Goal: Task Accomplishment & Management: Complete application form

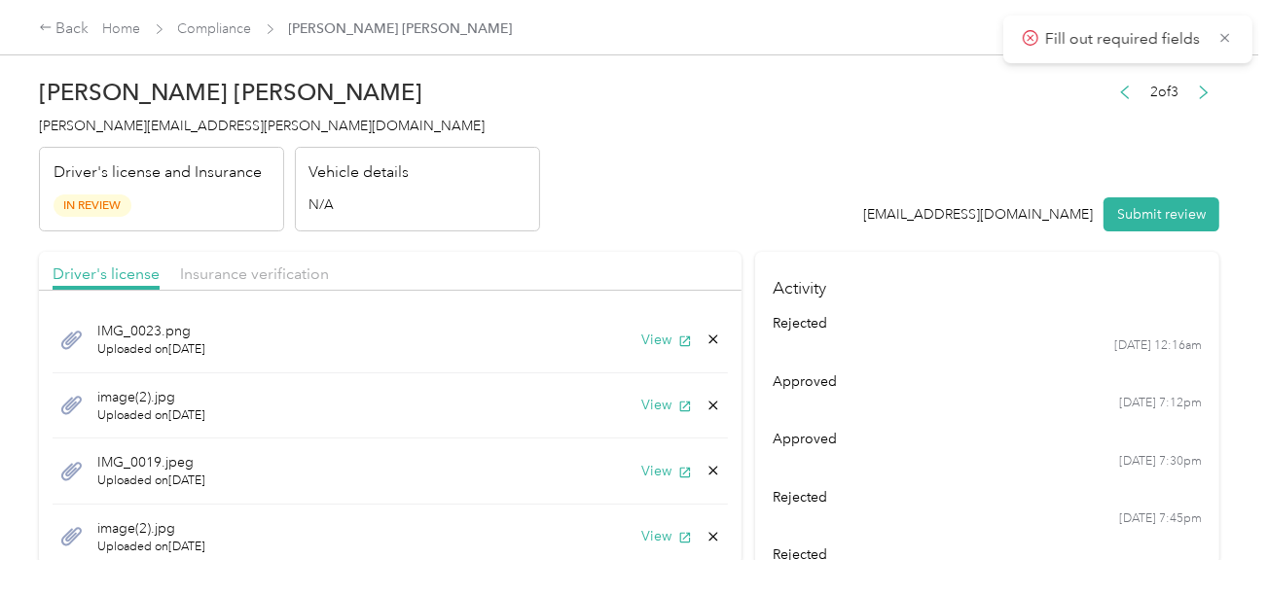
click at [749, 176] on header "[PERSON_NAME] Villodas [EMAIL_ADDRESS][PERSON_NAME][DOMAIN_NAME] Driver's licen…" at bounding box center [629, 149] width 1180 height 163
click at [613, 271] on div "Driver's license Insurance verification" at bounding box center [390, 271] width 702 height 39
drag, startPoint x: 641, startPoint y: 184, endPoint x: 647, endPoint y: 329, distance: 145.1
click at [641, 185] on header "[PERSON_NAME] Villodas [EMAIL_ADDRESS][PERSON_NAME][DOMAIN_NAME] Driver's licen…" at bounding box center [629, 149] width 1180 height 163
click at [647, 332] on button "View" at bounding box center [666, 340] width 51 height 20
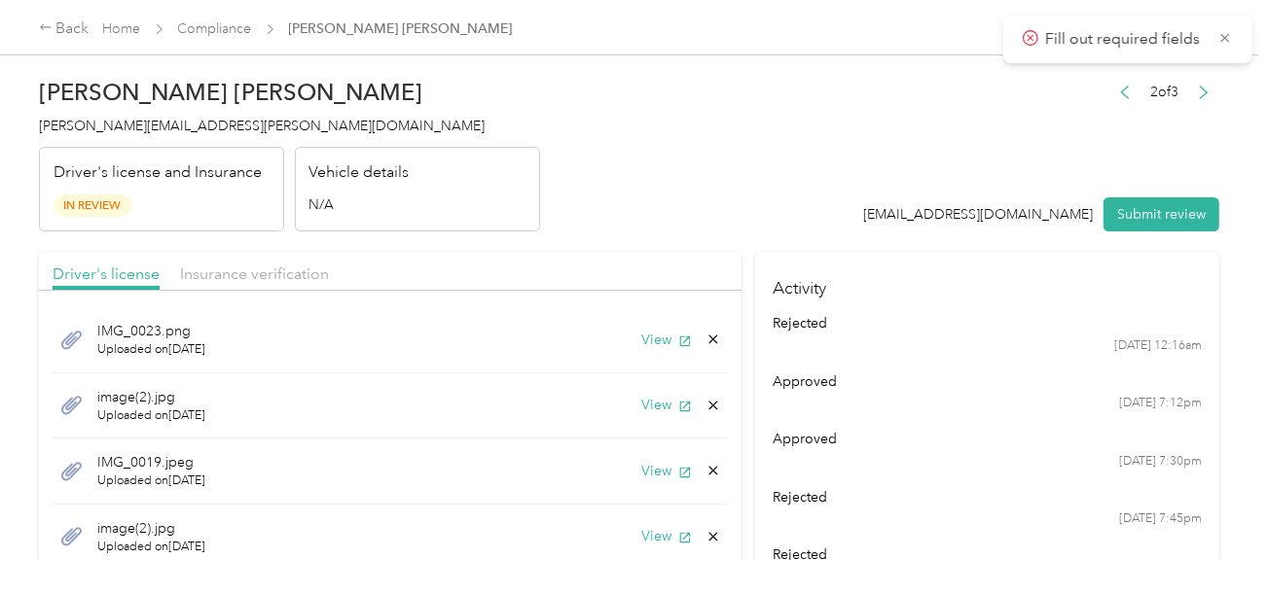
click at [700, 188] on header "[PERSON_NAME] Villodas [EMAIL_ADDRESS][PERSON_NAME][DOMAIN_NAME] Driver's licen…" at bounding box center [629, 149] width 1180 height 163
click at [641, 348] on button "View" at bounding box center [666, 340] width 51 height 20
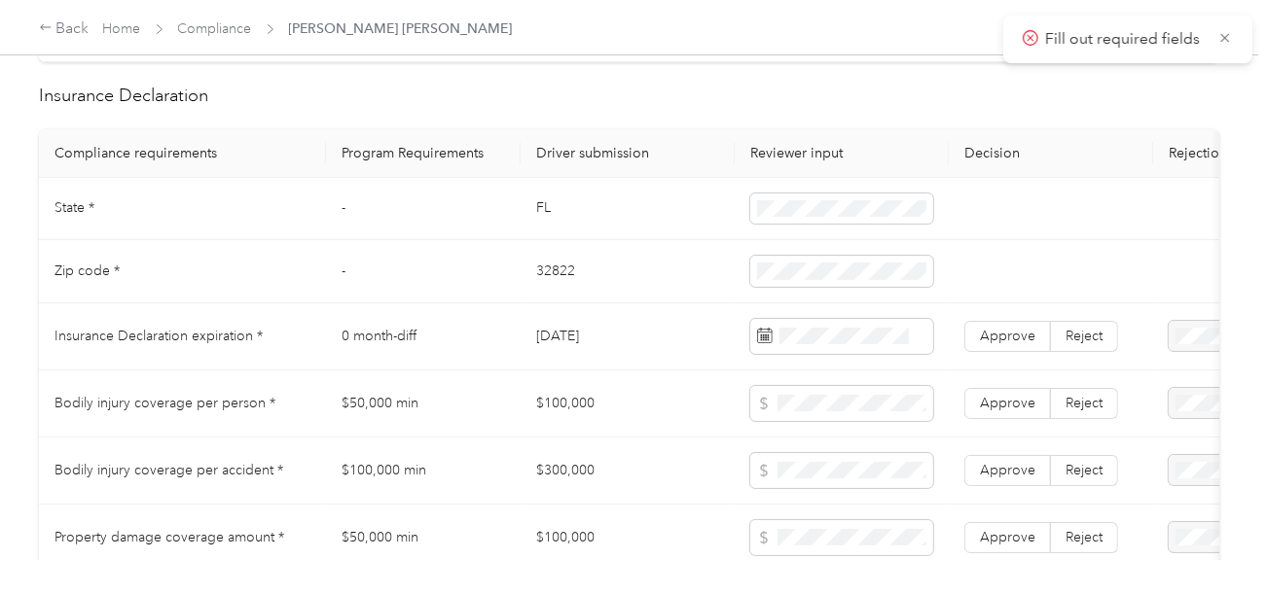
scroll to position [1167, 0]
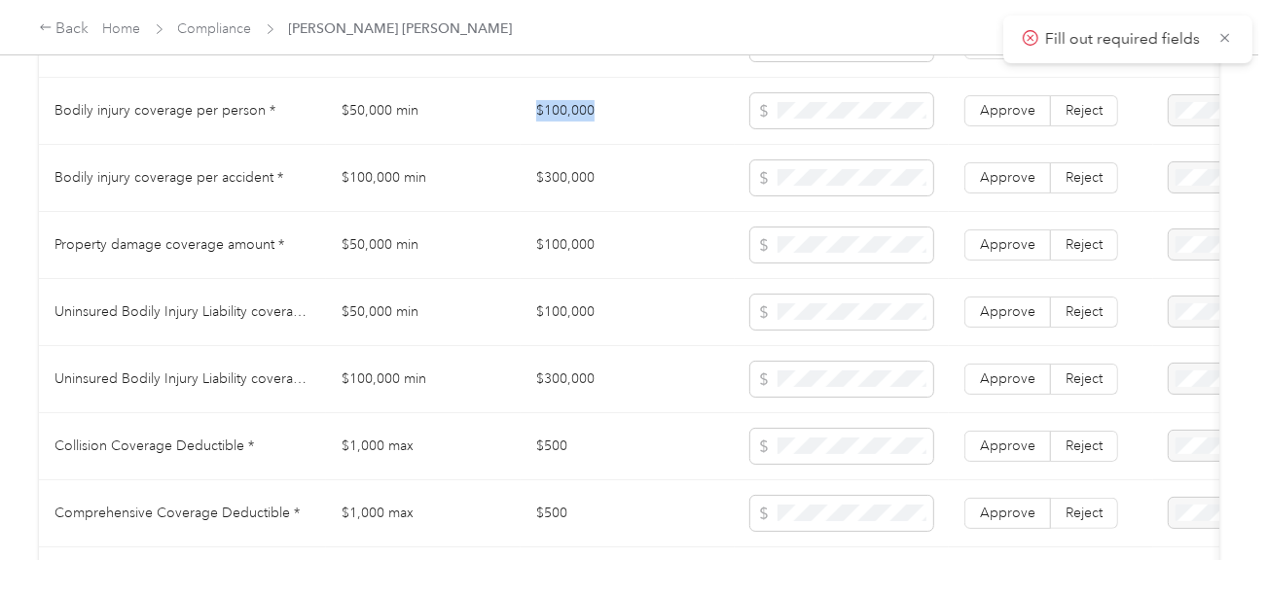
copy td "$100,000"
drag, startPoint x: 524, startPoint y: 141, endPoint x: 753, endPoint y: 127, distance: 229.0
click at [675, 125] on td "$100,000" at bounding box center [627, 111] width 214 height 67
copy td "$300,000"
drag, startPoint x: 534, startPoint y: 184, endPoint x: 746, endPoint y: 192, distance: 212.2
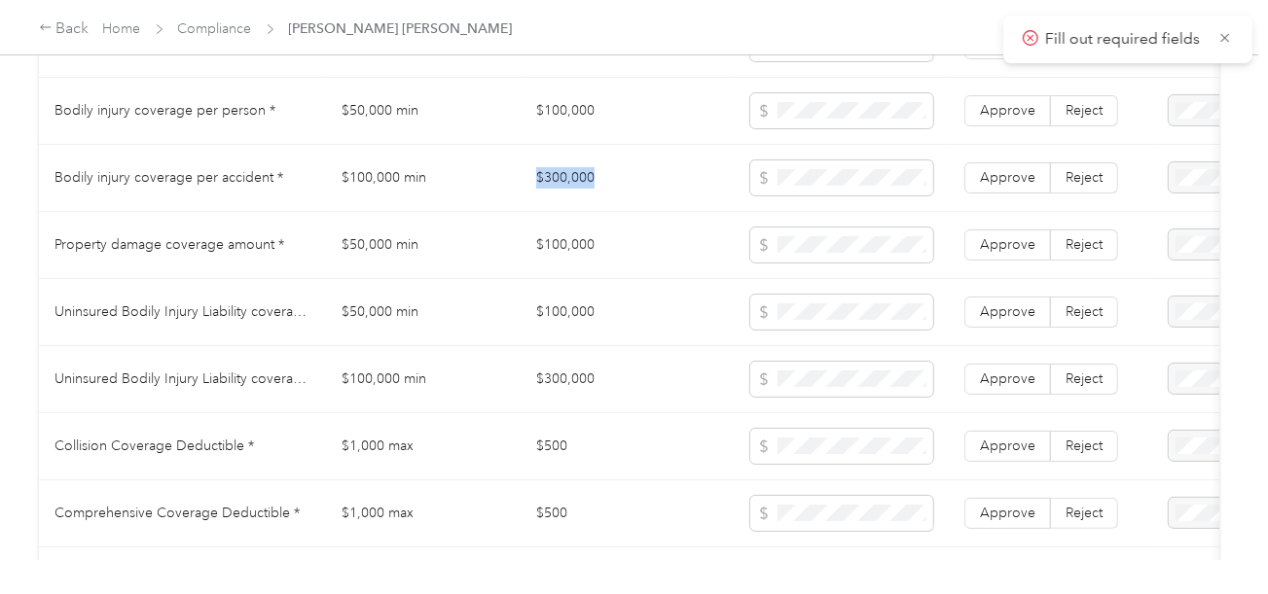
click at [746, 192] on tr "Bodily injury coverage per accident * $100,000 min $300,000 Approve Reject" at bounding box center [725, 178] width 1372 height 67
copy td "$100,000"
drag, startPoint x: 527, startPoint y: 249, endPoint x: 669, endPoint y: 245, distance: 142.1
click at [669, 245] on td "$100,000" at bounding box center [627, 245] width 214 height 67
click at [875, 244] on span at bounding box center [841, 245] width 183 height 35
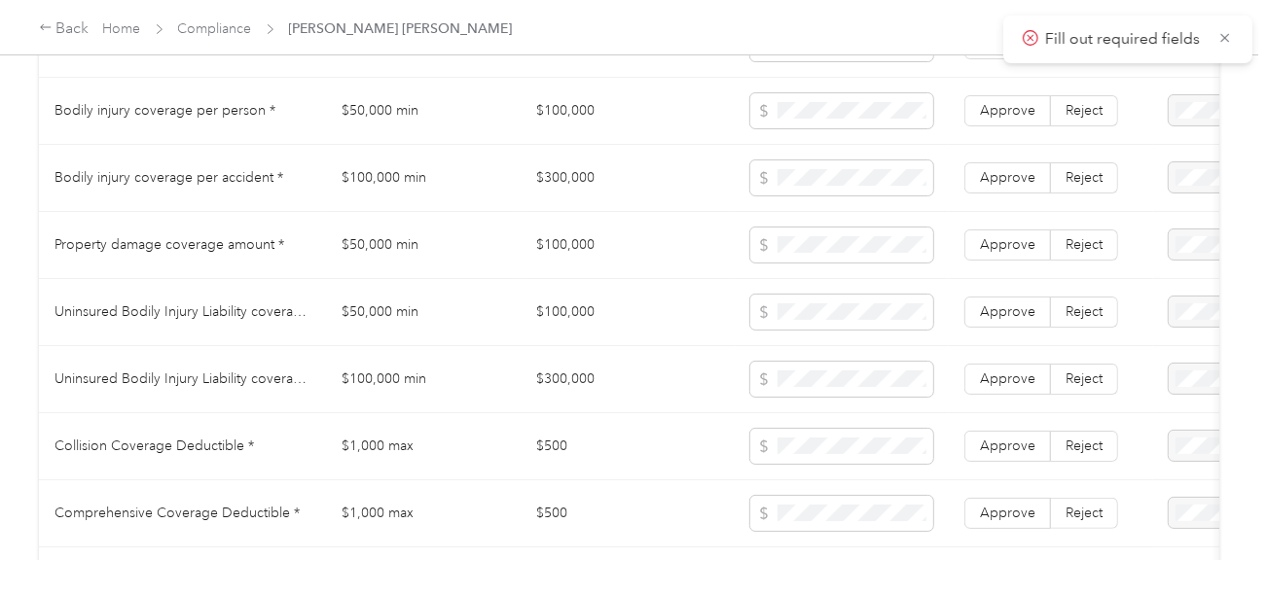
click at [621, 327] on td "$100,000" at bounding box center [627, 312] width 214 height 67
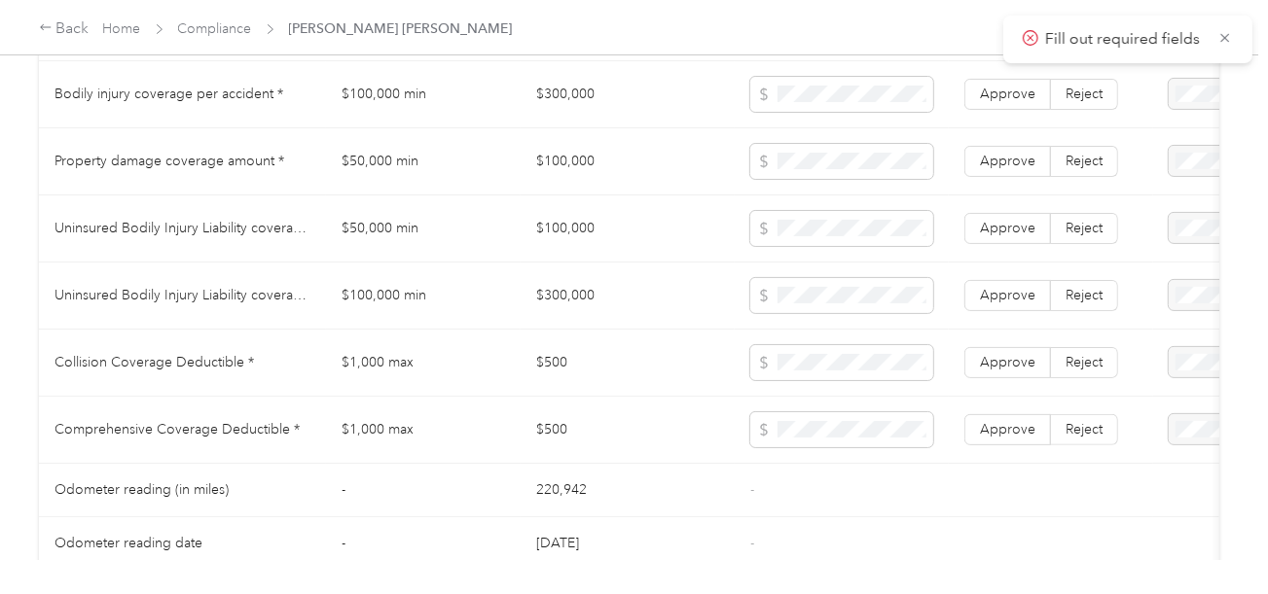
scroll to position [1362, 0]
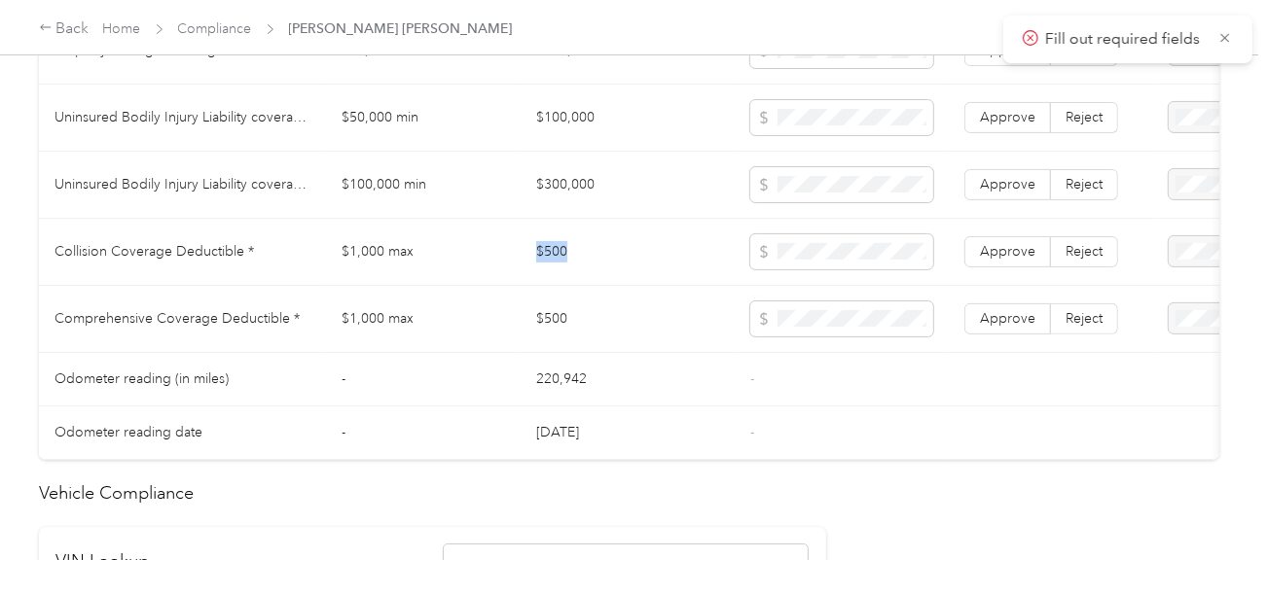
copy td "$500"
drag, startPoint x: 529, startPoint y: 228, endPoint x: 597, endPoint y: 235, distance: 68.5
click at [597, 235] on td "$500" at bounding box center [627, 252] width 214 height 67
drag, startPoint x: 999, startPoint y: 326, endPoint x: 1003, endPoint y: 279, distance: 46.9
click at [999, 323] on span "Approve" at bounding box center [1007, 318] width 55 height 17
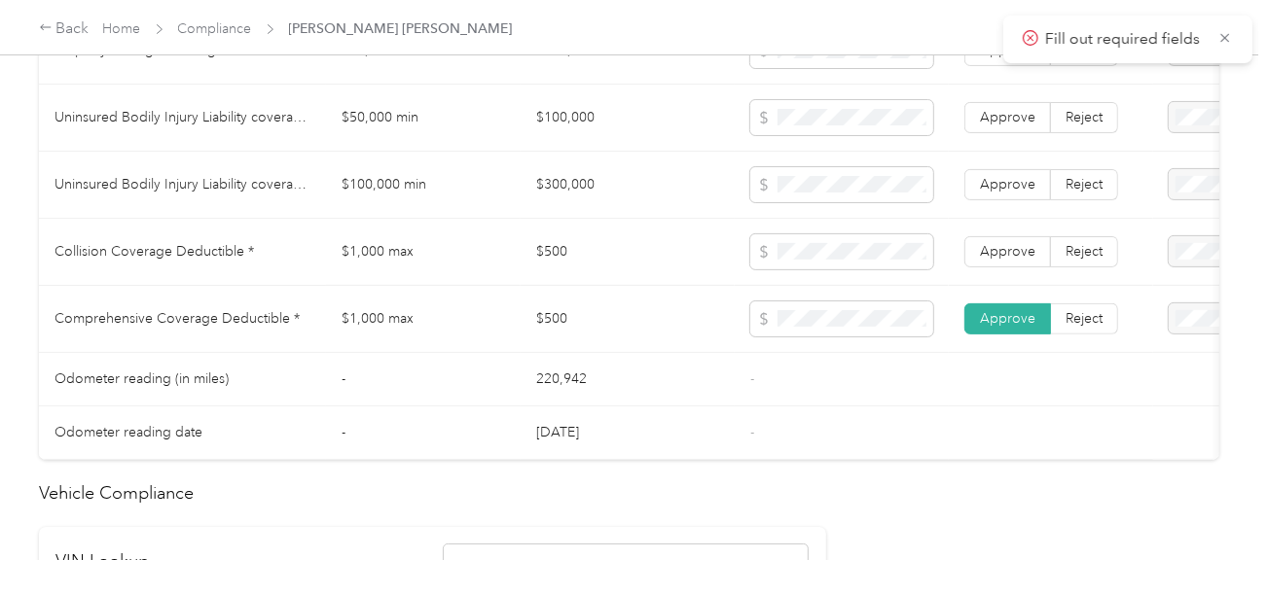
click at [1003, 279] on td "Approve Reject" at bounding box center [1051, 252] width 204 height 67
click at [1008, 260] on span "Approve" at bounding box center [1007, 251] width 55 height 17
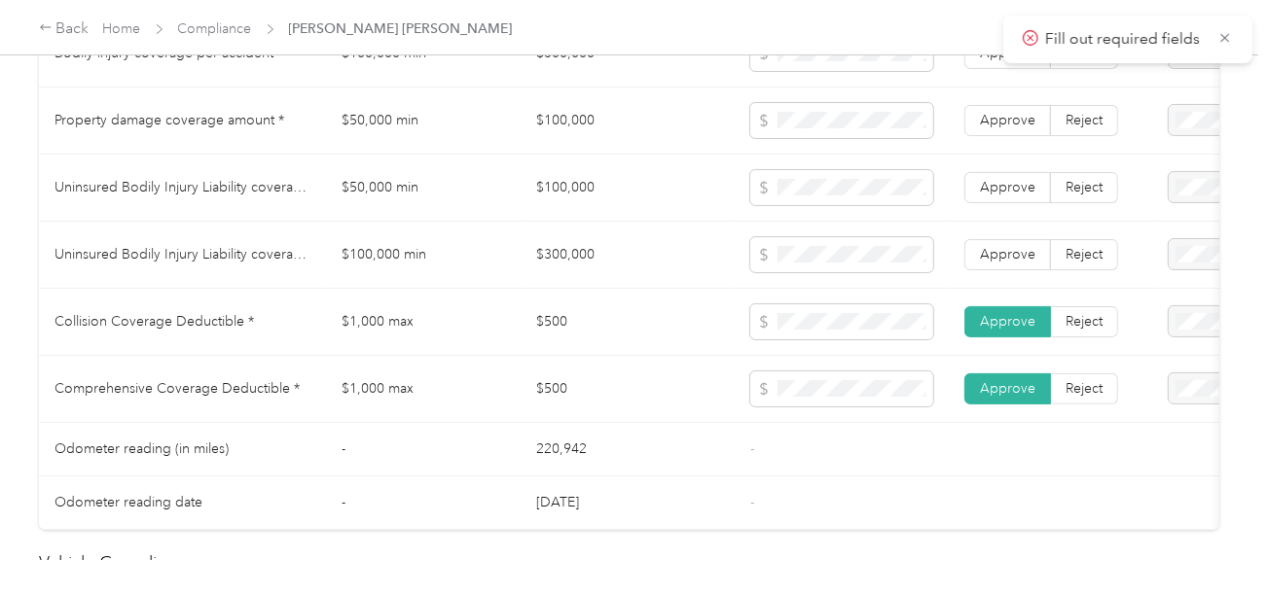
scroll to position [1167, 0]
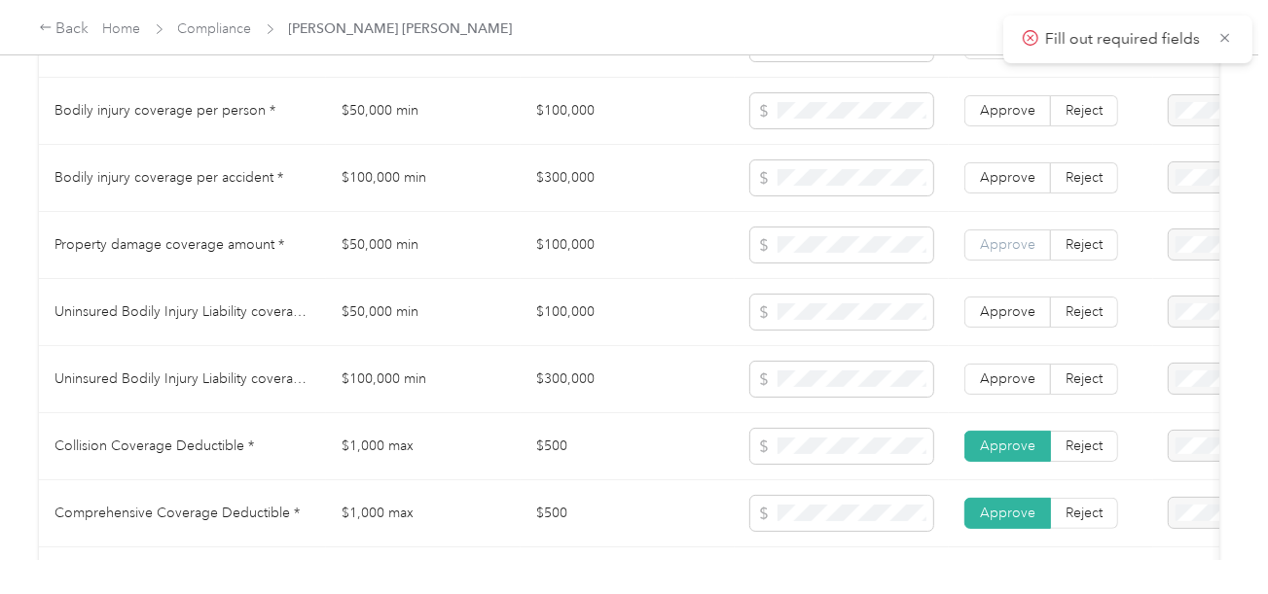
click at [994, 245] on span "Approve" at bounding box center [1007, 244] width 55 height 17
click at [1007, 194] on label "Approve" at bounding box center [1007, 177] width 87 height 31
click at [1007, 119] on span "Approve" at bounding box center [1007, 110] width 55 height 17
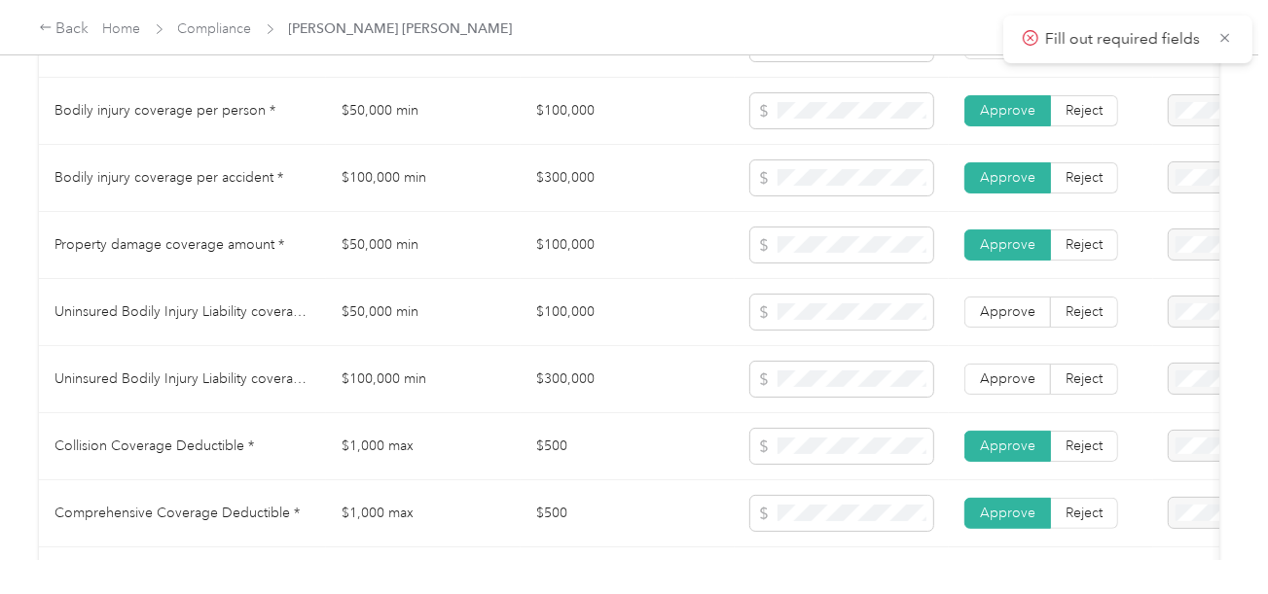
click at [675, 270] on td "$100,000" at bounding box center [627, 245] width 214 height 67
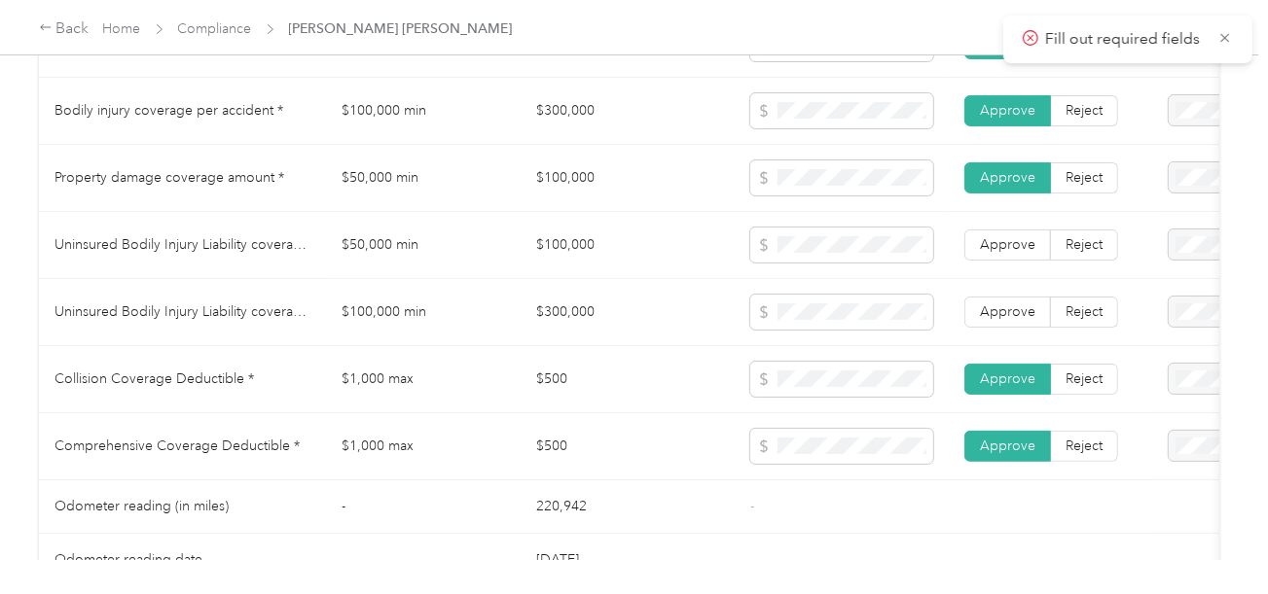
scroll to position [1264, 0]
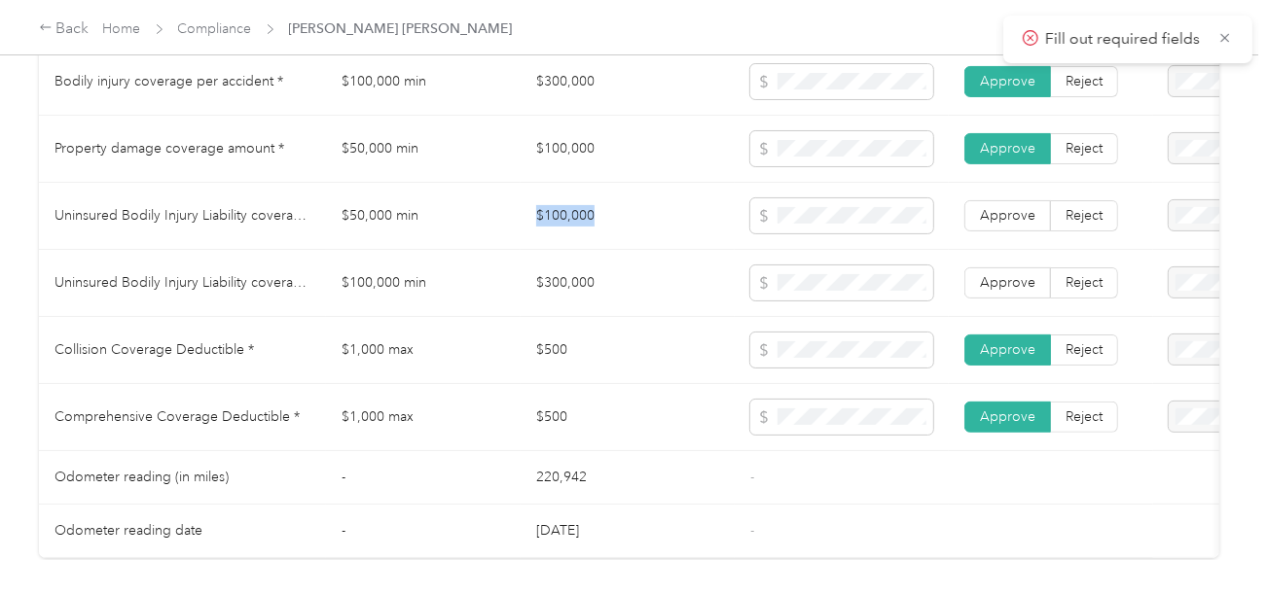
copy tr "$100,000"
drag, startPoint x: 677, startPoint y: 218, endPoint x: 714, endPoint y: 216, distance: 37.0
click at [707, 216] on tr "Uninsured Bodily Injury Liability coverage per person * $50,000 min $100,000 Ap…" at bounding box center [725, 216] width 1372 height 67
click at [813, 216] on span at bounding box center [841, 215] width 183 height 35
copy td "$300,000"
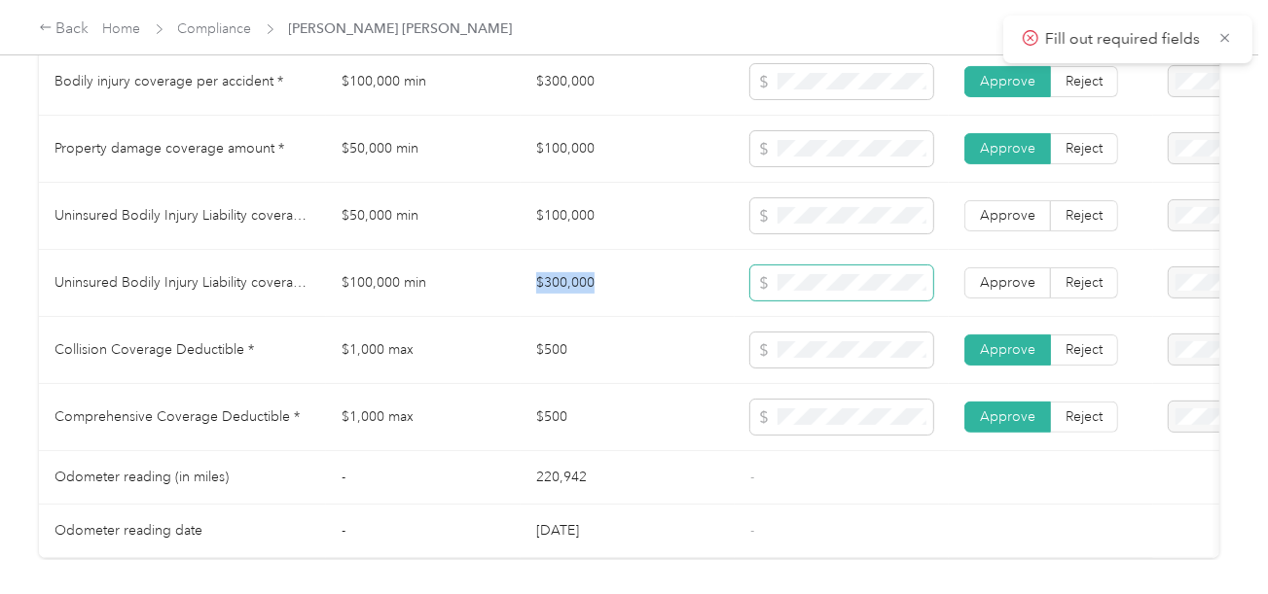
drag, startPoint x: 526, startPoint y: 285, endPoint x: 767, endPoint y: 294, distance: 240.5
click at [658, 292] on td "$300,000" at bounding box center [627, 283] width 214 height 67
copy td "$100,000"
drag, startPoint x: 543, startPoint y: 227, endPoint x: 666, endPoint y: 232, distance: 123.6
click at [632, 230] on td "$100,000" at bounding box center [627, 216] width 214 height 67
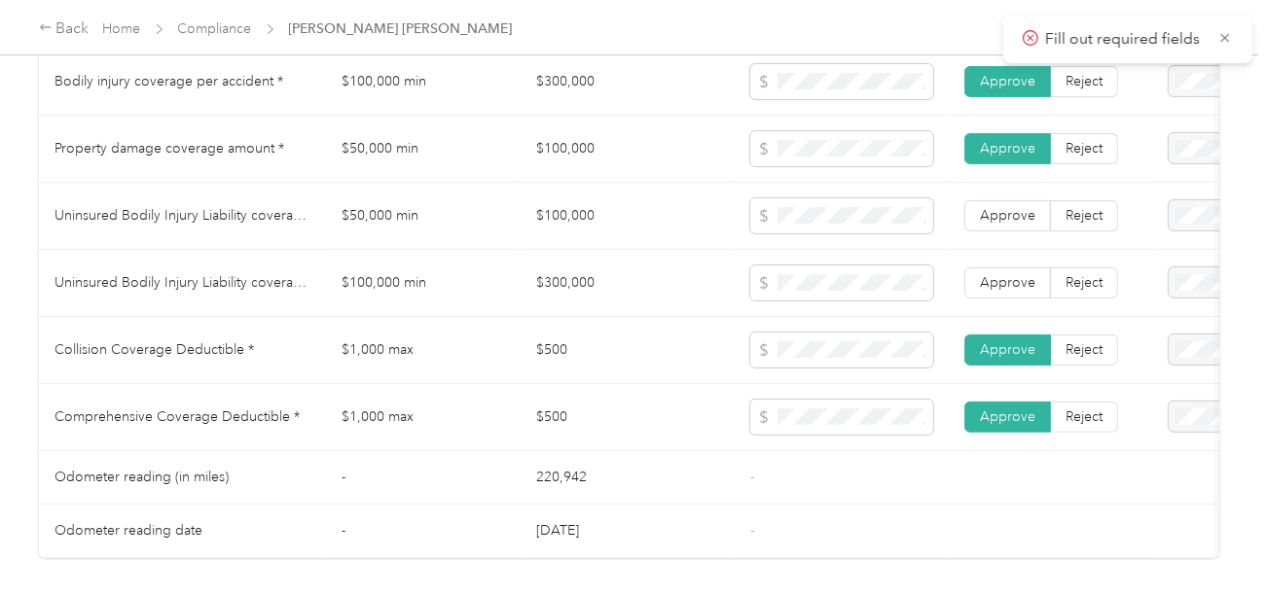
click at [982, 250] on td "Approve Reject" at bounding box center [1051, 216] width 204 height 67
click at [996, 307] on td "Approve Reject" at bounding box center [1051, 283] width 204 height 67
click at [999, 224] on span "Approve" at bounding box center [1007, 215] width 55 height 17
click at [1007, 291] on span "Approve" at bounding box center [1007, 282] width 55 height 17
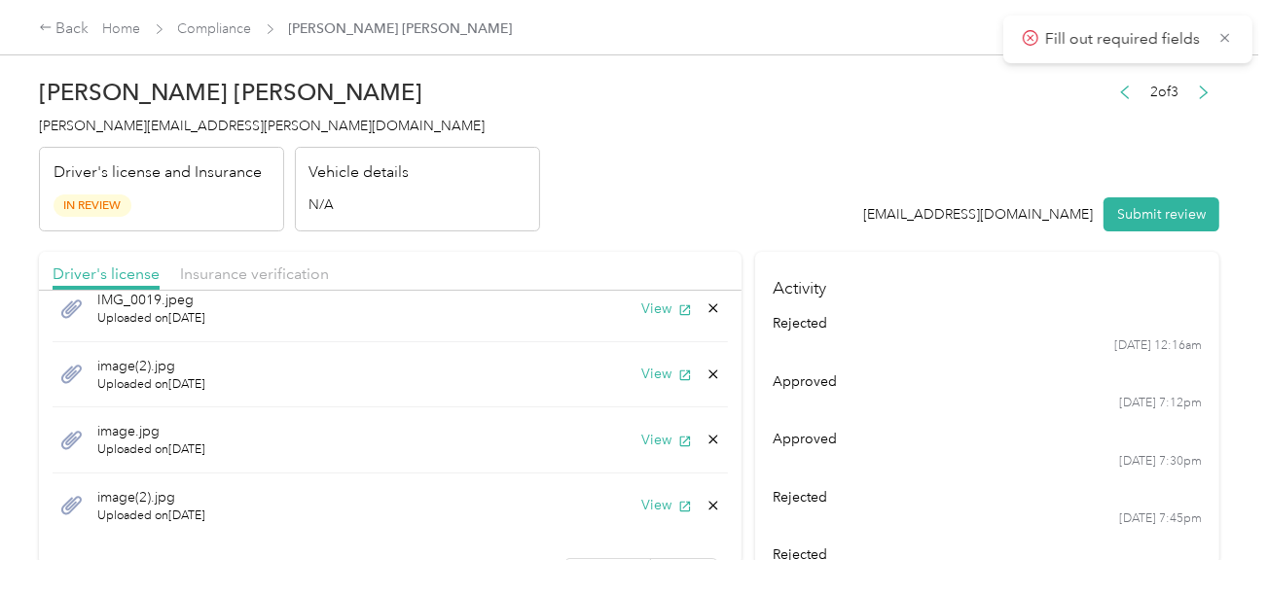
scroll to position [0, 0]
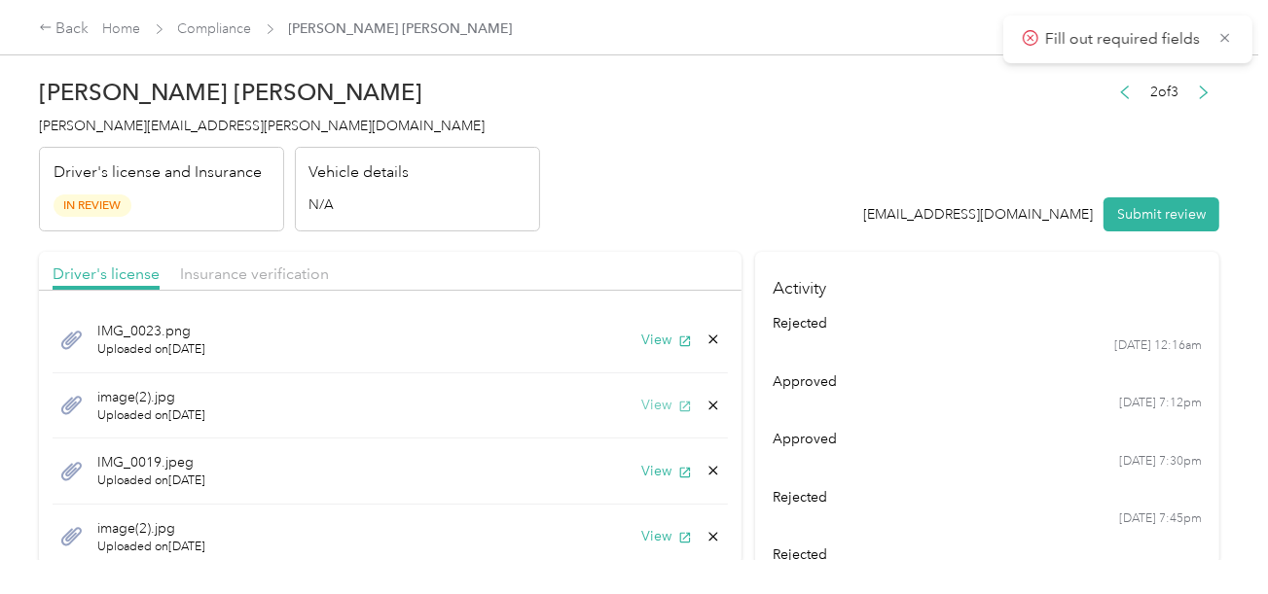
click at [641, 403] on button "View" at bounding box center [666, 405] width 51 height 20
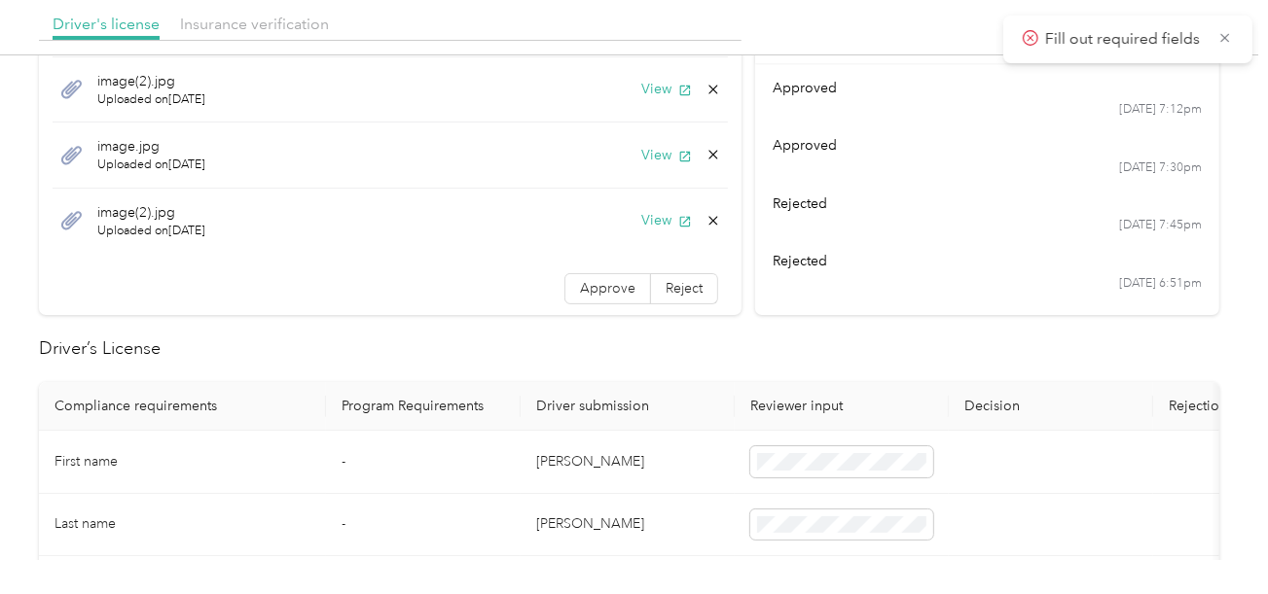
scroll to position [389, 0]
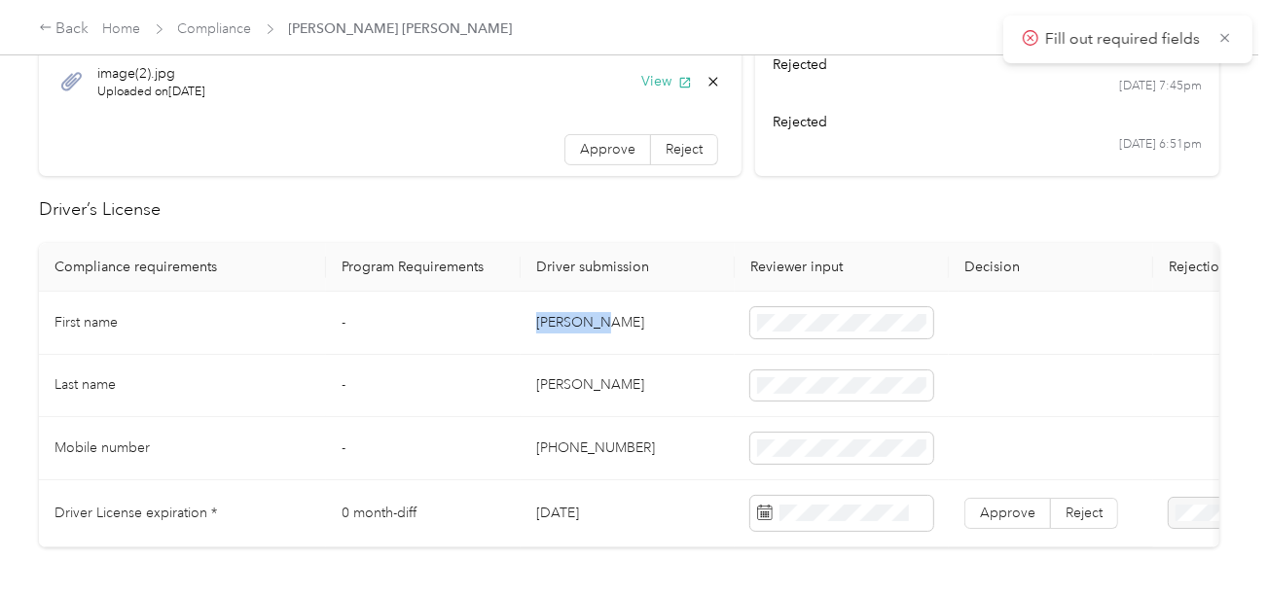
copy td "[PERSON_NAME]"
drag, startPoint x: 534, startPoint y: 321, endPoint x: 630, endPoint y: 310, distance: 96.9
click at [630, 310] on td "[PERSON_NAME]" at bounding box center [627, 323] width 214 height 63
click at [999, 303] on td at bounding box center [1051, 323] width 204 height 63
drag, startPoint x: 727, startPoint y: 352, endPoint x: 610, endPoint y: 363, distance: 117.2
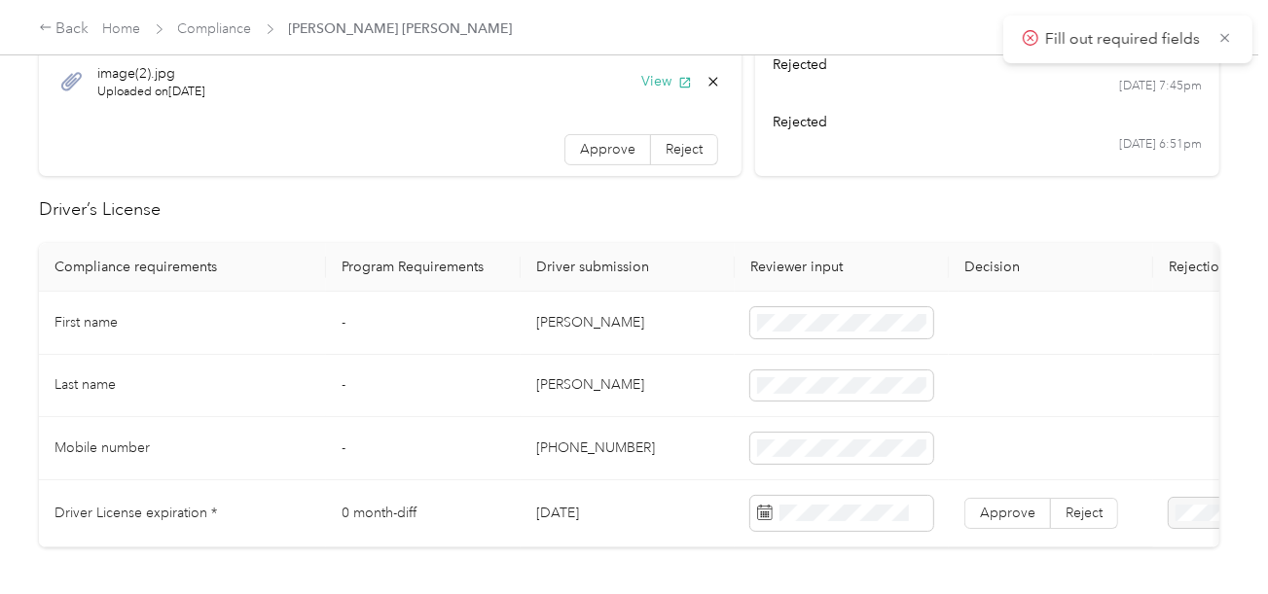
click at [717, 357] on td "[PERSON_NAME]" at bounding box center [627, 386] width 214 height 63
click at [540, 375] on td "[PERSON_NAME]" at bounding box center [627, 386] width 214 height 63
copy td "[PERSON_NAME]"
click at [541, 375] on td "[PERSON_NAME]" at bounding box center [627, 386] width 214 height 63
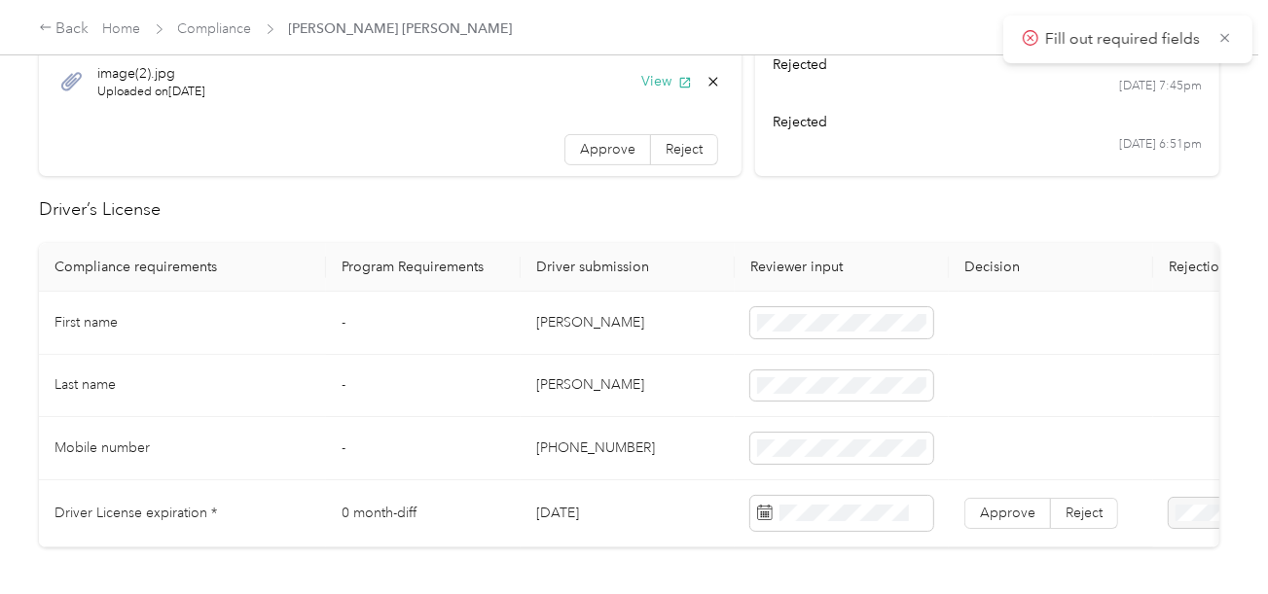
drag, startPoint x: 632, startPoint y: 408, endPoint x: 692, endPoint y: 419, distance: 60.5
click at [633, 409] on td "[PERSON_NAME]" at bounding box center [627, 386] width 214 height 63
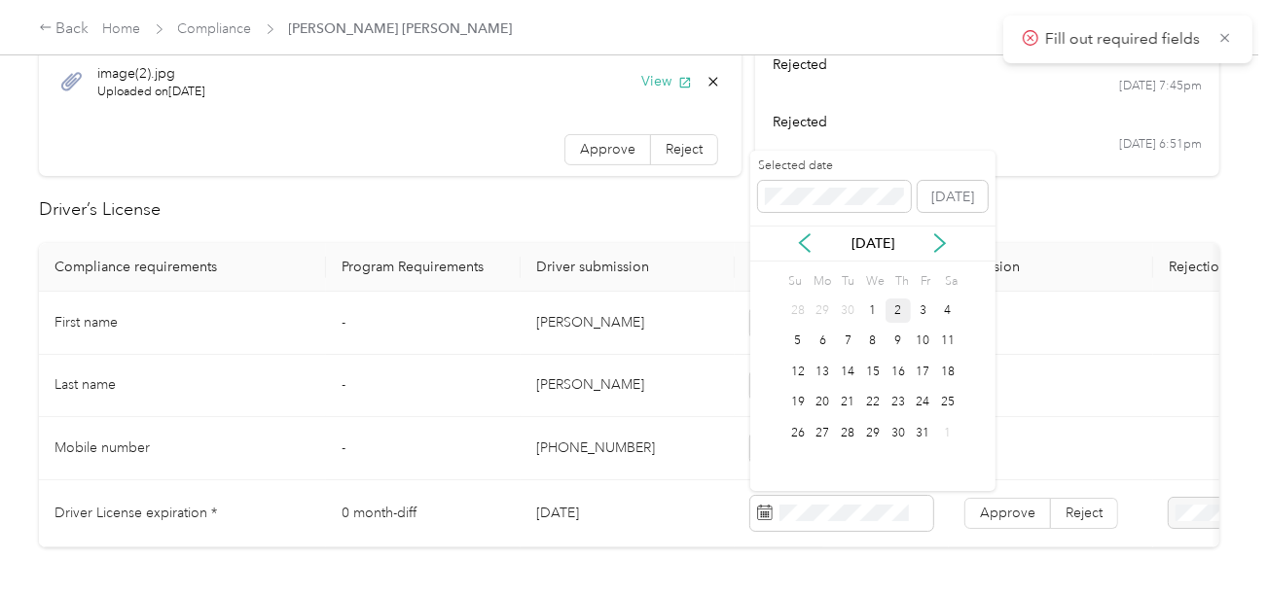
click at [795, 186] on span at bounding box center [835, 196] width 154 height 31
click at [845, 400] on div "22" at bounding box center [847, 403] width 25 height 24
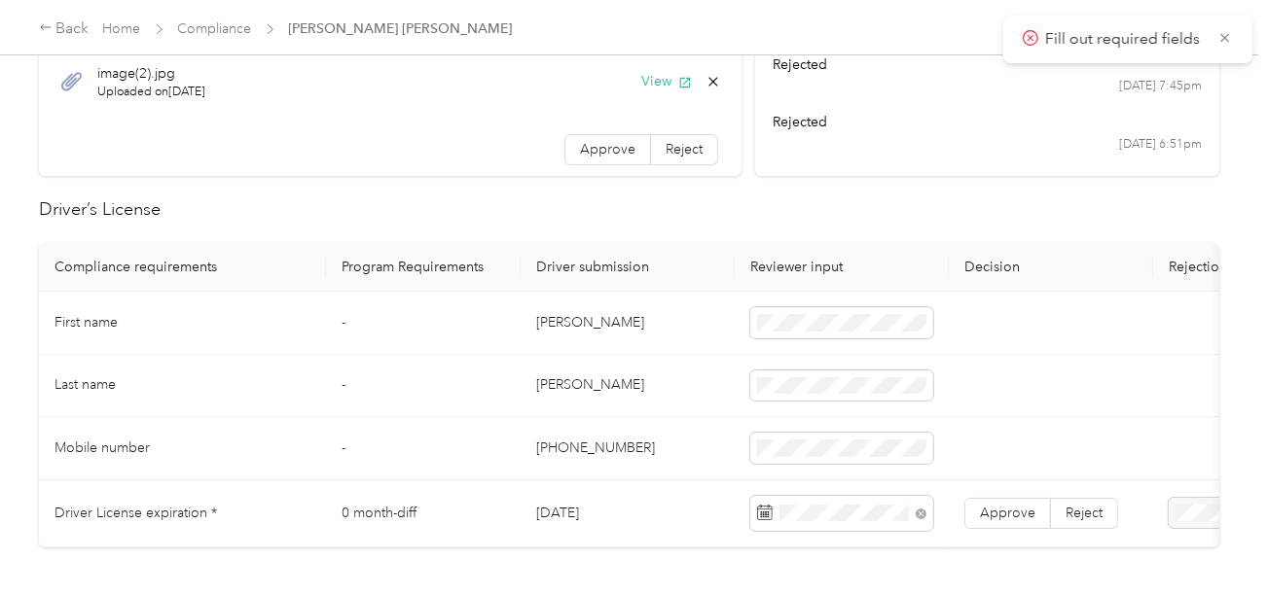
click at [1022, 529] on td "Approve Reject" at bounding box center [1051, 514] width 204 height 67
drag, startPoint x: 1015, startPoint y: 515, endPoint x: 937, endPoint y: 520, distance: 78.0
click at [1013, 515] on span "Approve" at bounding box center [1007, 513] width 55 height 17
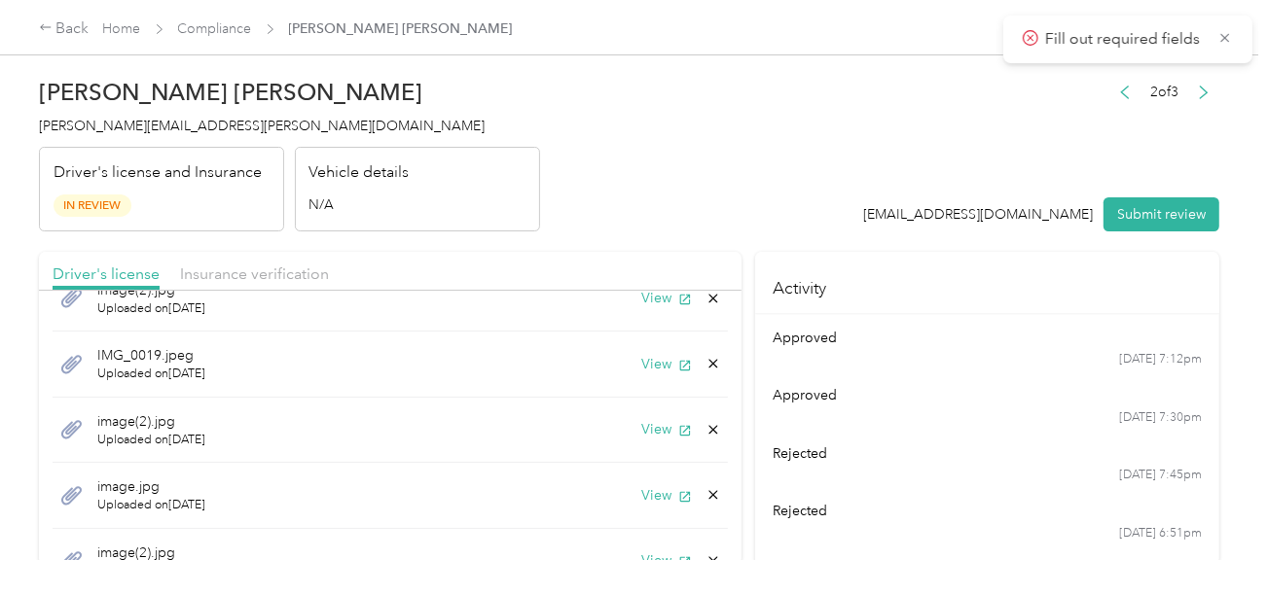
scroll to position [0, 0]
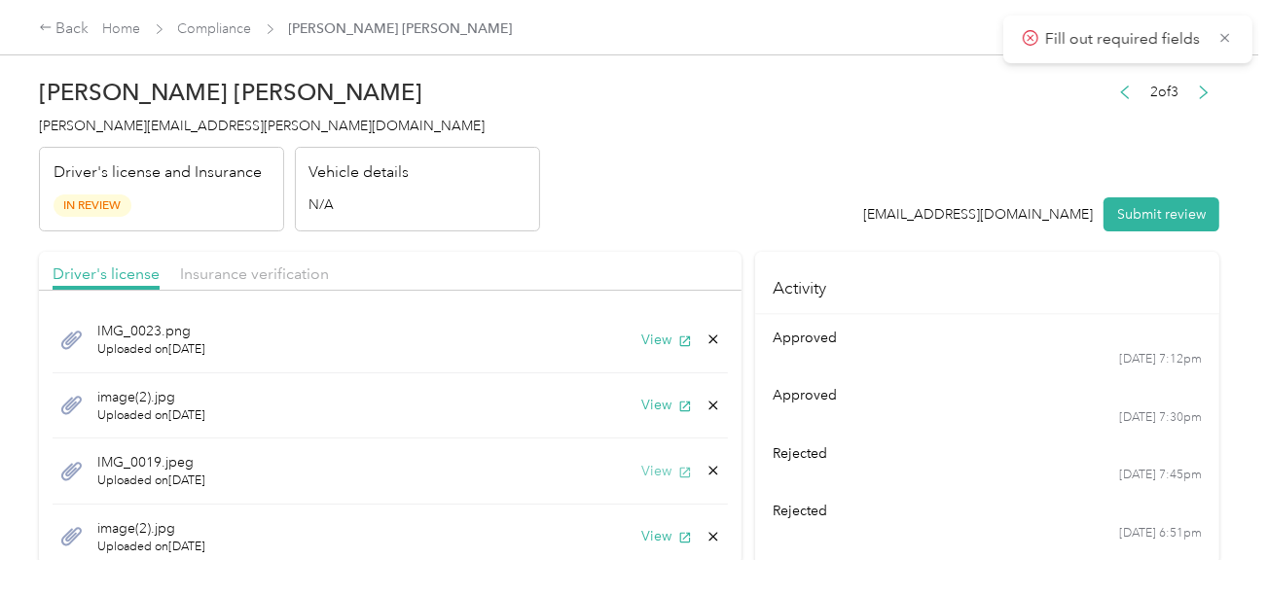
click at [645, 467] on button "View" at bounding box center [666, 471] width 51 height 20
click at [653, 393] on div "image(2).jpg Uploaded on [DATE] View" at bounding box center [390, 407] width 675 height 66
click at [647, 401] on button "View" at bounding box center [666, 405] width 51 height 20
click at [705, 467] on icon at bounding box center [713, 471] width 16 height 16
drag, startPoint x: 661, startPoint y: 480, endPoint x: 655, endPoint y: 470, distance: 11.3
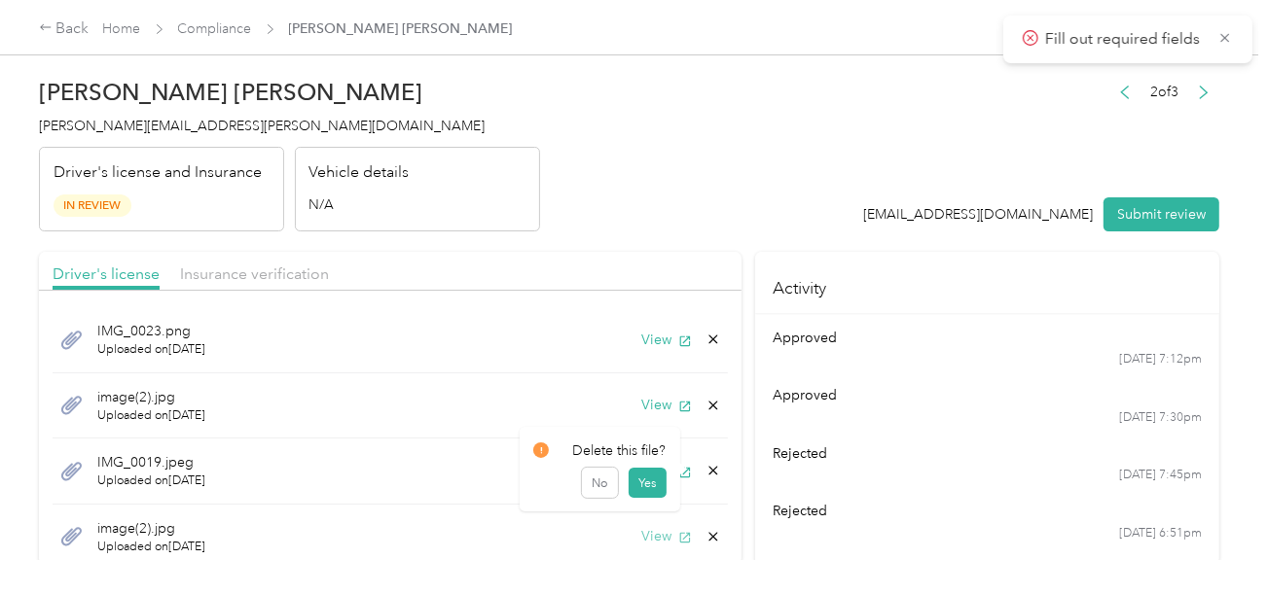
click at [660, 481] on button "Yes" at bounding box center [647, 483] width 38 height 31
click at [654, 467] on button "View" at bounding box center [666, 471] width 51 height 20
drag, startPoint x: 701, startPoint y: 466, endPoint x: 689, endPoint y: 475, distance: 15.4
click at [705, 470] on icon at bounding box center [713, 471] width 16 height 16
click at [650, 483] on button "Yes" at bounding box center [647, 483] width 38 height 30
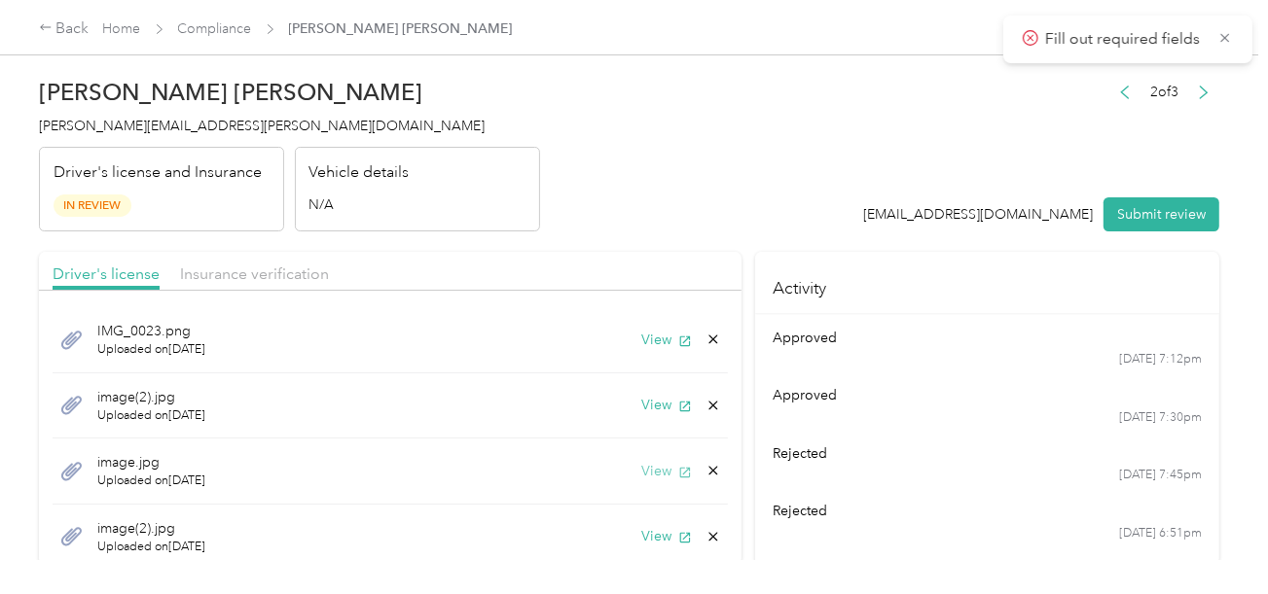
click at [650, 476] on button "View" at bounding box center [666, 471] width 51 height 20
drag, startPoint x: 700, startPoint y: 467, endPoint x: 685, endPoint y: 470, distance: 15.8
click at [705, 469] on icon at bounding box center [713, 471] width 16 height 16
click at [653, 471] on button "Yes" at bounding box center [647, 483] width 38 height 31
click at [652, 471] on button "View" at bounding box center [666, 471] width 51 height 20
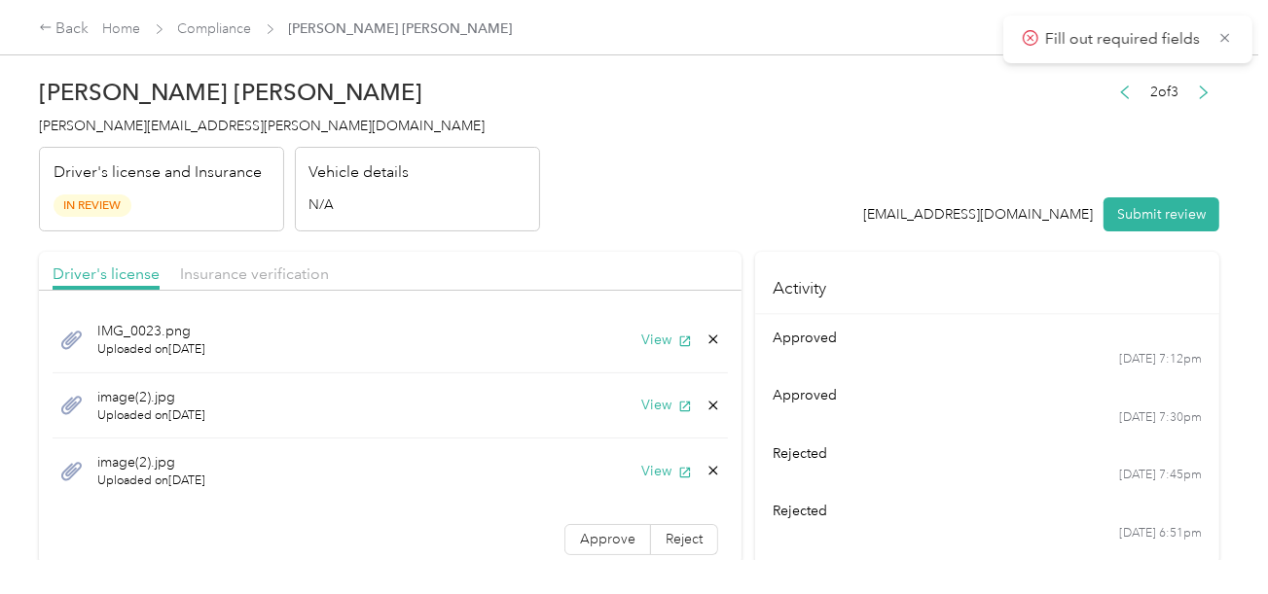
click at [705, 467] on icon at bounding box center [713, 471] width 16 height 16
drag, startPoint x: 687, startPoint y: 468, endPoint x: 618, endPoint y: 475, distance: 69.4
click at [649, 473] on button "Yes" at bounding box center [647, 484] width 38 height 31
click at [591, 475] on span "Approve" at bounding box center [607, 473] width 55 height 17
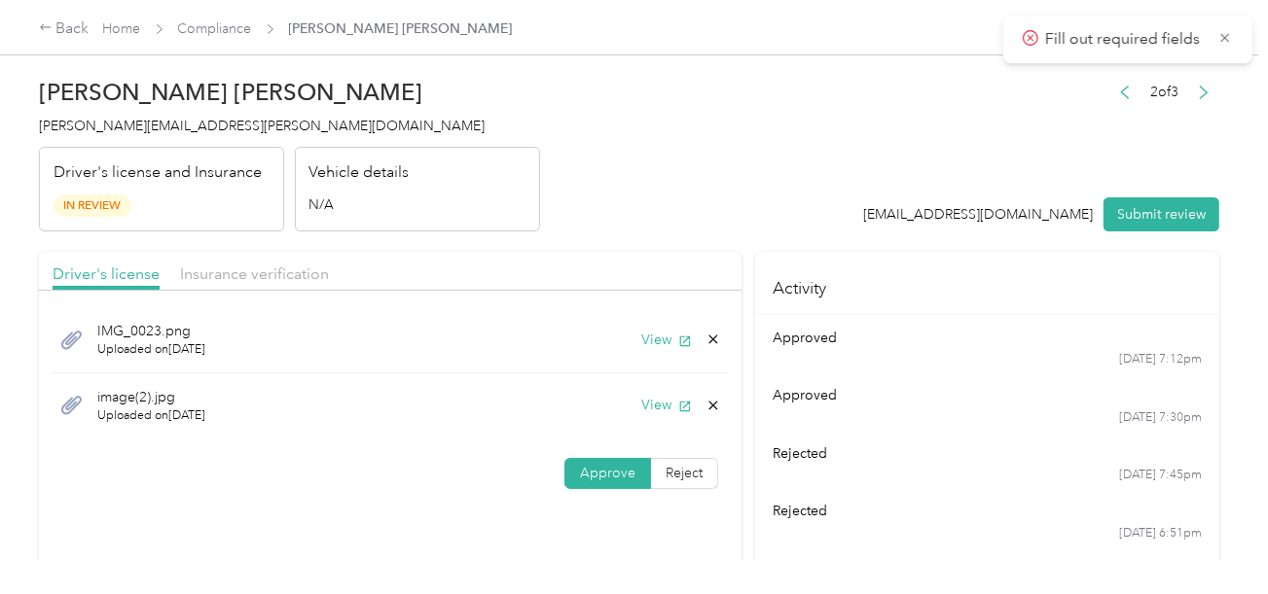
drag, startPoint x: 176, startPoint y: 267, endPoint x: 343, endPoint y: 254, distance: 167.8
click at [187, 271] on div "Driver's license Insurance verification" at bounding box center [390, 271] width 702 height 39
click at [301, 285] on div "Insurance verification" at bounding box center [254, 275] width 149 height 24
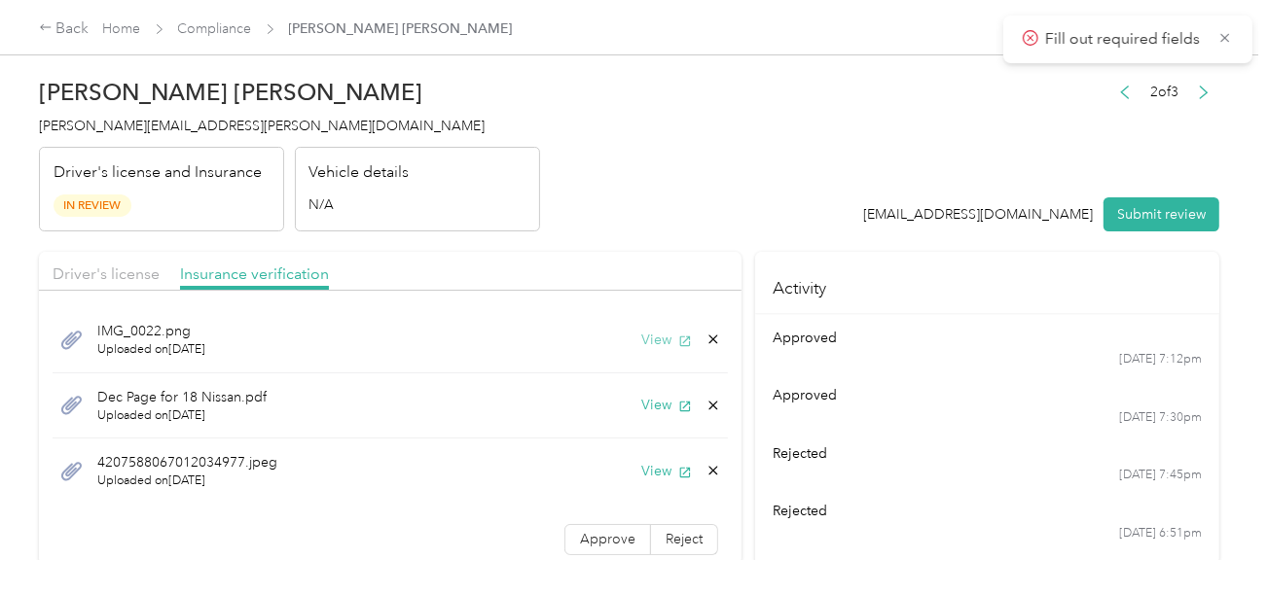
click at [646, 337] on button "View" at bounding box center [666, 340] width 51 height 20
click at [709, 341] on icon at bounding box center [713, 340] width 9 height 9
click at [649, 357] on button "Yes" at bounding box center [647, 354] width 38 height 31
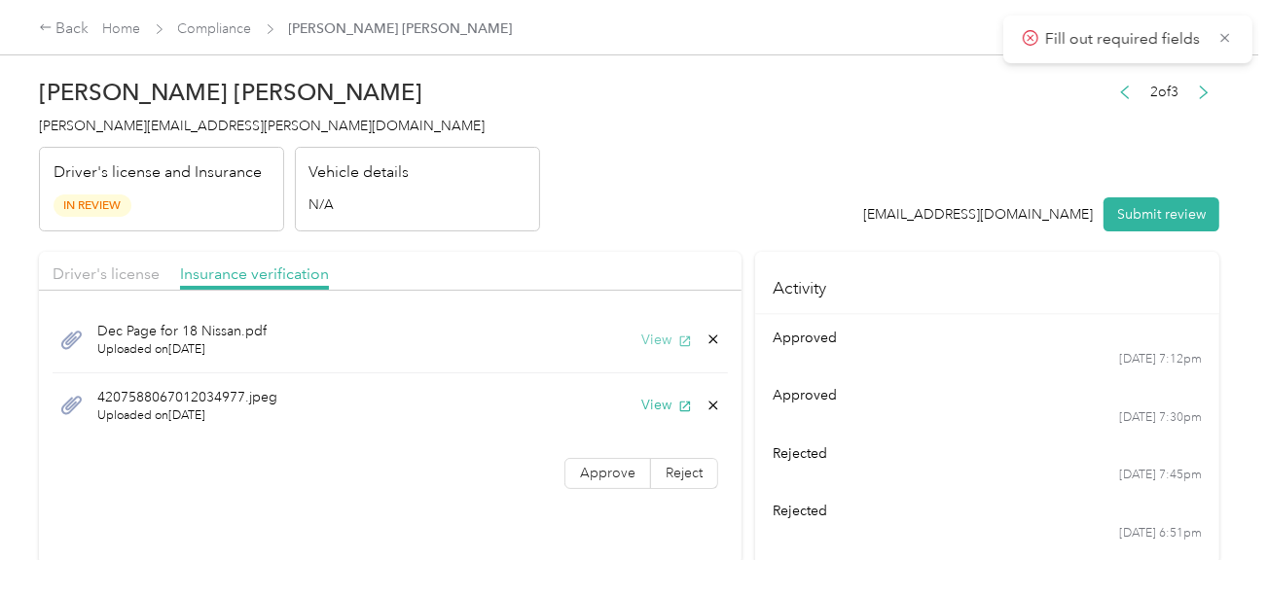
click at [663, 334] on button "View" at bounding box center [666, 340] width 51 height 20
click at [653, 398] on button "View" at bounding box center [666, 405] width 51 height 20
click at [139, 267] on span "Driver's license" at bounding box center [106, 274] width 107 height 18
click at [634, 183] on header "[PERSON_NAME] Villodas [EMAIL_ADDRESS][PERSON_NAME][DOMAIN_NAME] Driver's licen…" at bounding box center [629, 149] width 1180 height 163
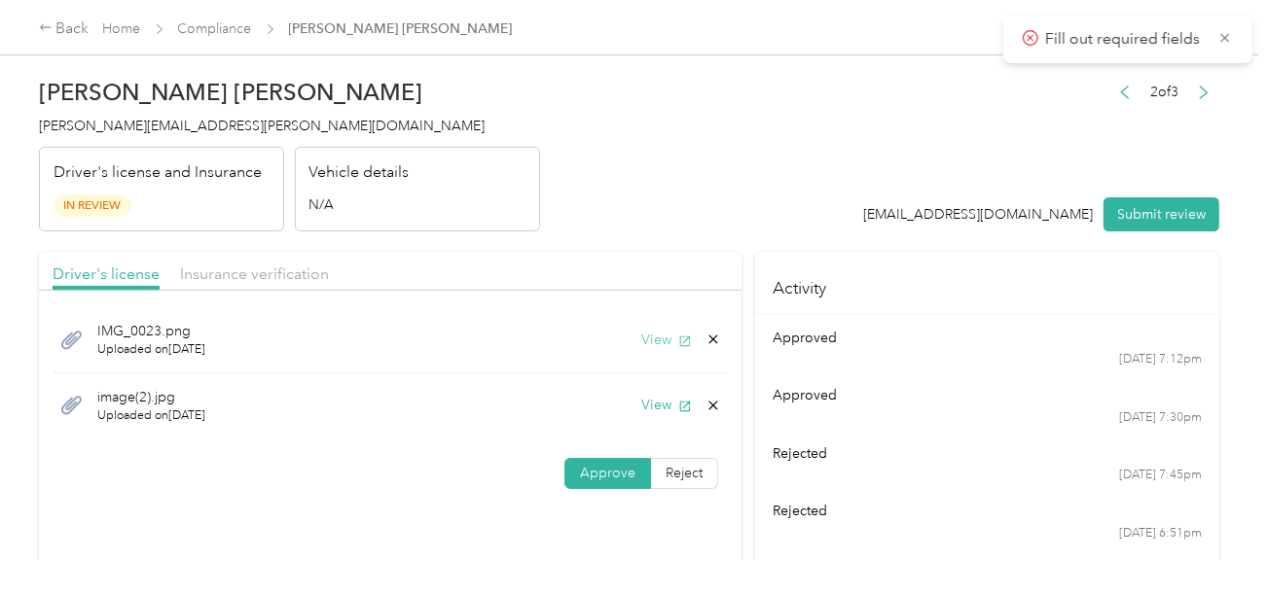
click at [666, 337] on button "View" at bounding box center [666, 340] width 51 height 20
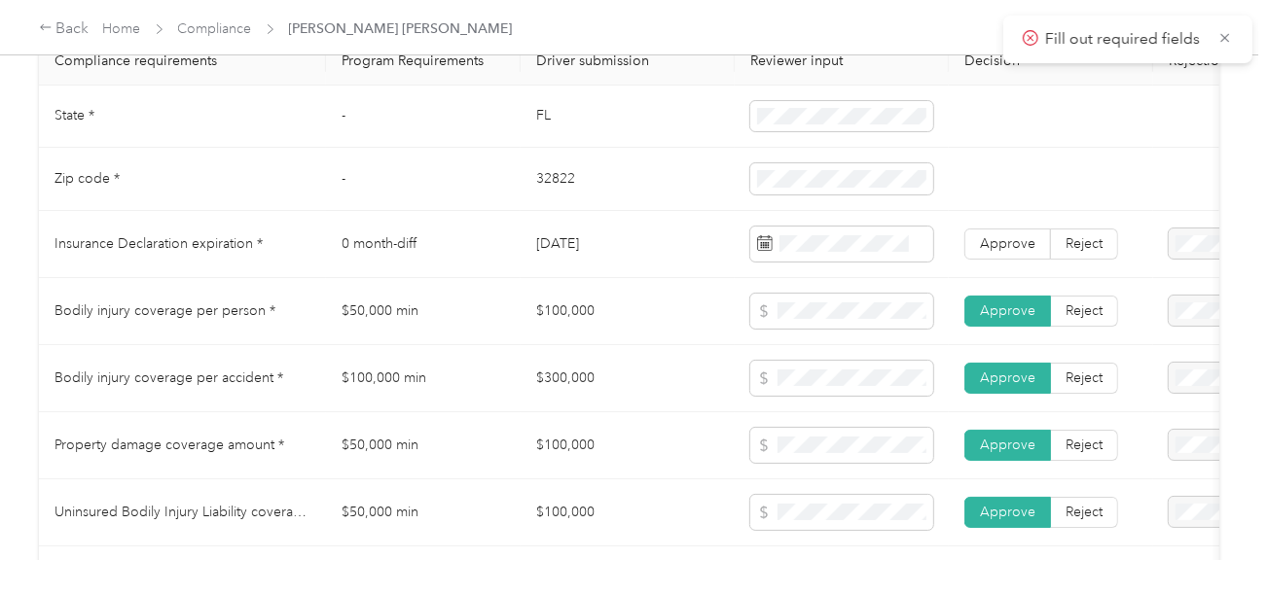
scroll to position [1070, 0]
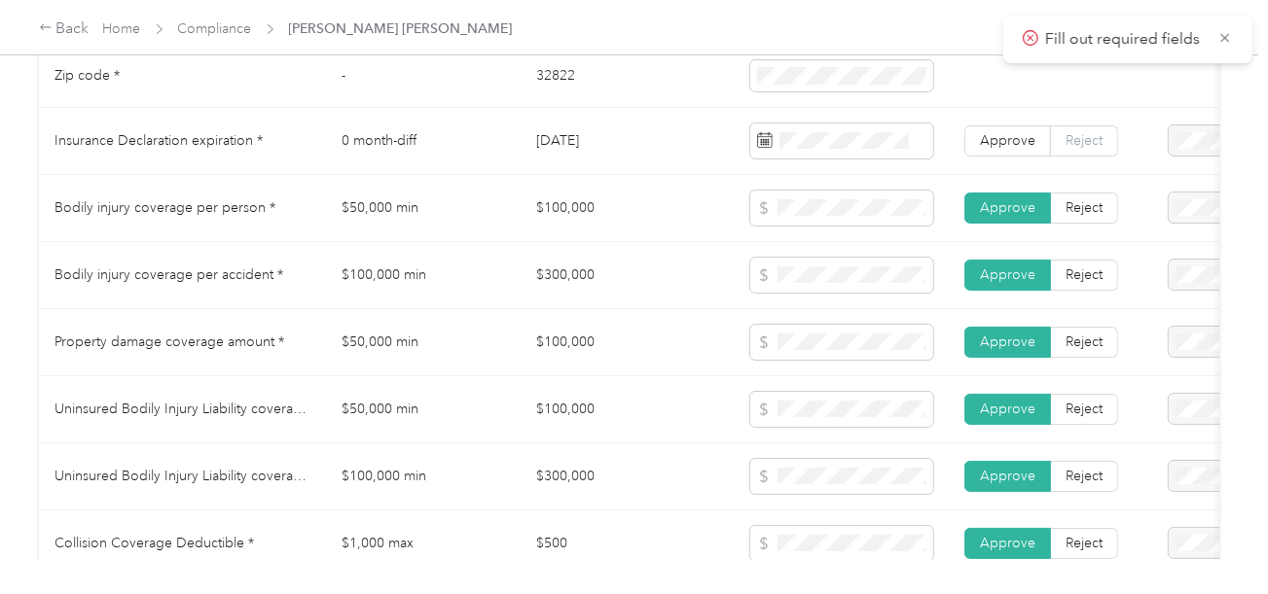
click at [1093, 140] on label "Reject" at bounding box center [1084, 140] width 67 height 31
drag, startPoint x: 1089, startPoint y: 143, endPoint x: 1128, endPoint y: 144, distance: 38.9
click at [1088, 144] on span "Reject" at bounding box center [1083, 140] width 37 height 17
click at [1159, 293] on div "Expired Insurance Policy" at bounding box center [1184, 290] width 142 height 41
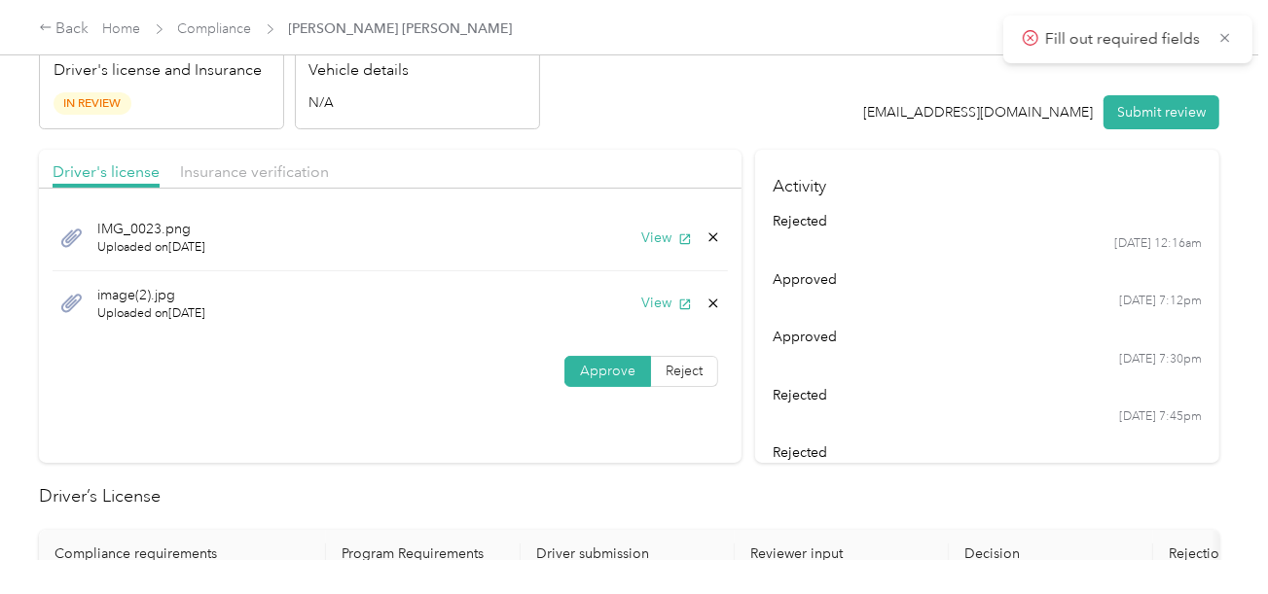
scroll to position [0, 0]
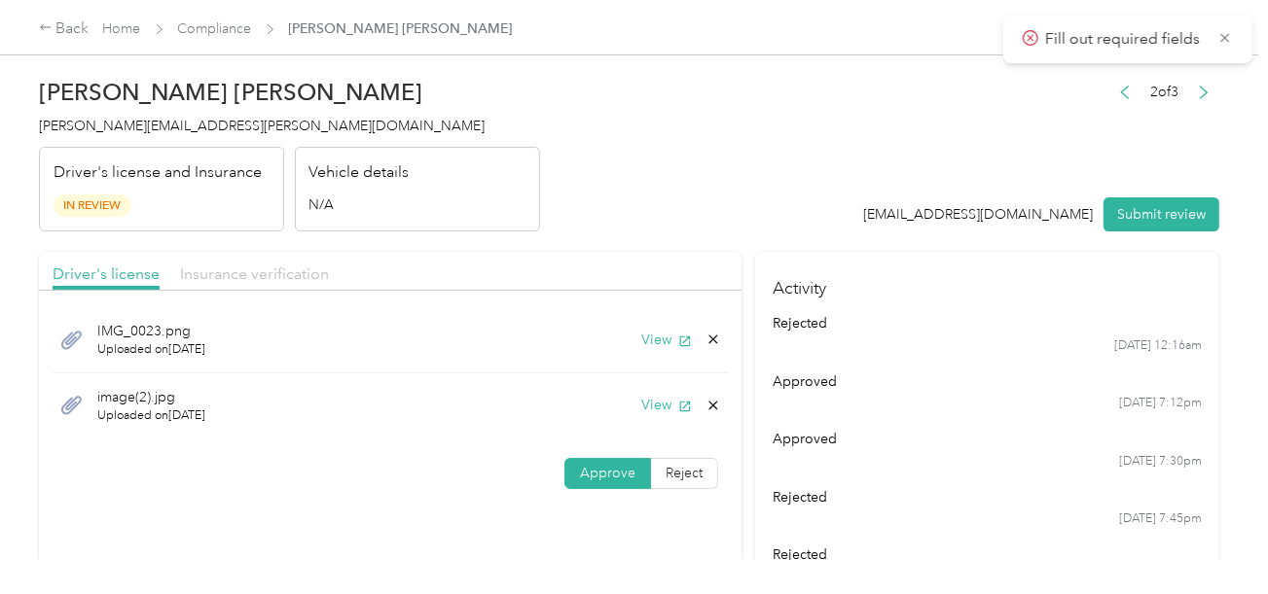
click at [283, 283] on div "Insurance verification" at bounding box center [254, 275] width 149 height 24
drag, startPoint x: 685, startPoint y: 184, endPoint x: 681, endPoint y: 255, distance: 71.1
click at [687, 198] on header "[PERSON_NAME] Villodas [EMAIL_ADDRESS][PERSON_NAME][DOMAIN_NAME] Driver's licen…" at bounding box center [629, 149] width 1180 height 163
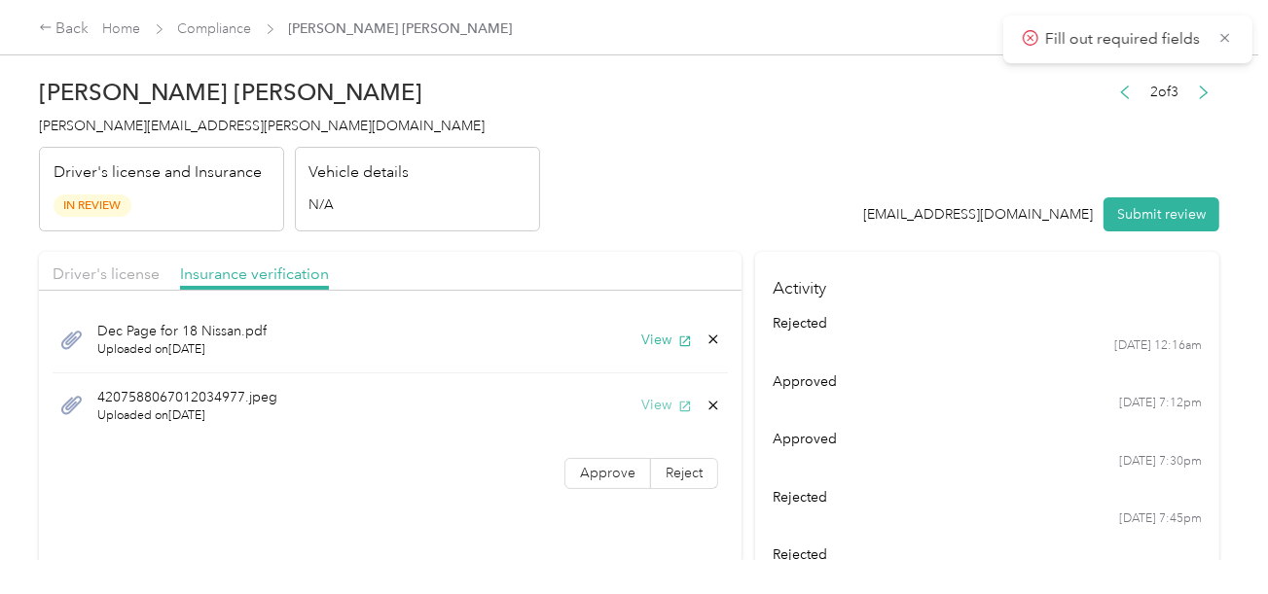
click at [666, 404] on button "View" at bounding box center [666, 405] width 51 height 20
drag, startPoint x: 1165, startPoint y: 204, endPoint x: 938, endPoint y: 182, distance: 228.7
click at [1164, 204] on button "Submit review" at bounding box center [1161, 214] width 116 height 34
click at [141, 127] on span "[PERSON_NAME][EMAIL_ADDRESS][PERSON_NAME][DOMAIN_NAME]" at bounding box center [262, 126] width 446 height 17
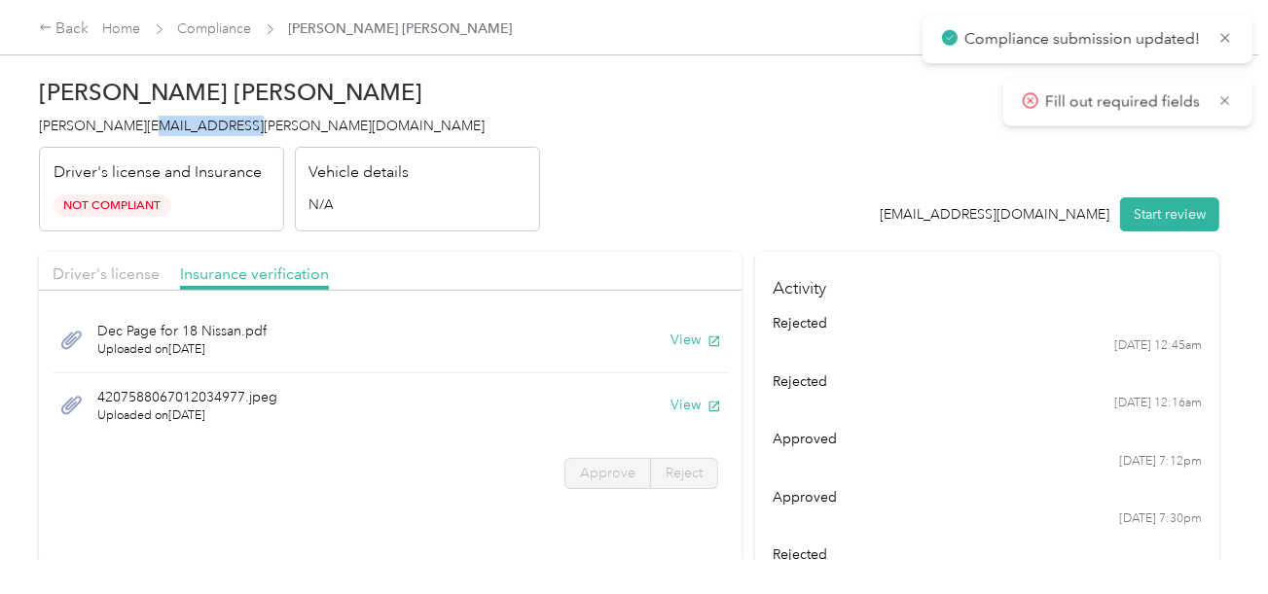
click at [141, 127] on span "[PERSON_NAME][EMAIL_ADDRESS][PERSON_NAME][DOMAIN_NAME]" at bounding box center [262, 126] width 446 height 17
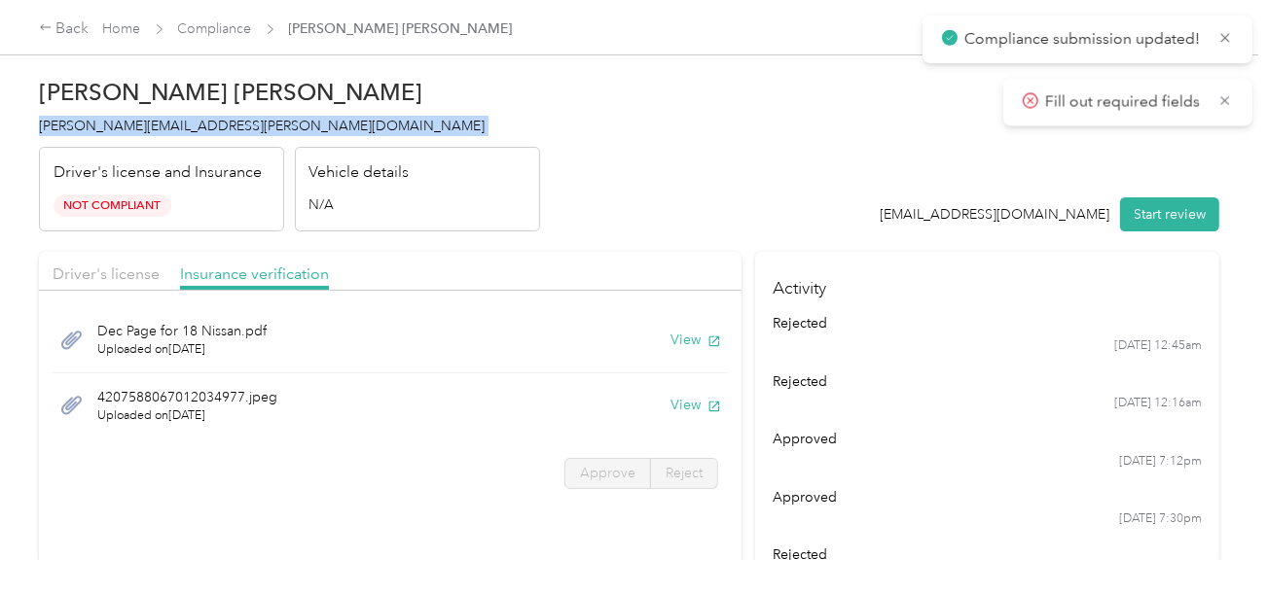
click at [141, 127] on span "[PERSON_NAME][EMAIL_ADDRESS][PERSON_NAME][DOMAIN_NAME]" at bounding box center [262, 126] width 446 height 17
copy span "[PERSON_NAME][EMAIL_ADDRESS][PERSON_NAME][DOMAIN_NAME]"
drag, startPoint x: 141, startPoint y: 127, endPoint x: 1212, endPoint y: 332, distance: 1090.4
click at [144, 129] on span "[PERSON_NAME][EMAIL_ADDRESS][PERSON_NAME][DOMAIN_NAME]" at bounding box center [262, 126] width 446 height 17
click at [237, 29] on link "Compliance" at bounding box center [215, 28] width 74 height 17
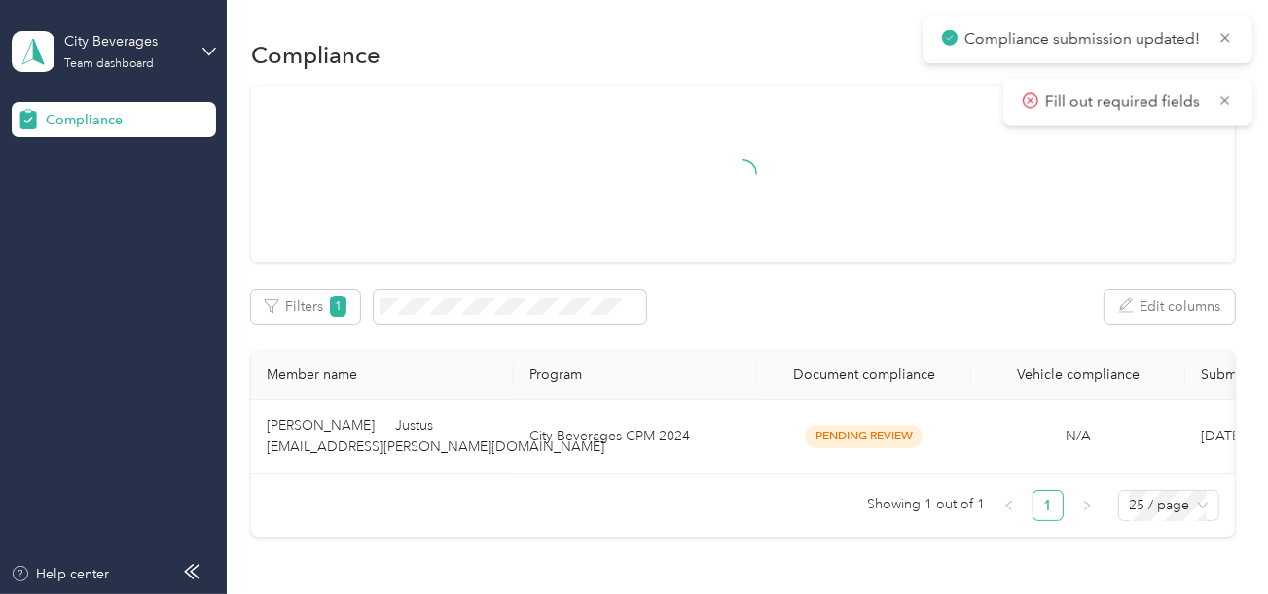
click at [1228, 50] on span "Compliance submission updated!" at bounding box center [1087, 39] width 291 height 24
click at [1222, 35] on icon at bounding box center [1225, 38] width 16 height 18
click at [1222, 35] on main "Compliance submission updated! Fill out required fields City Beverages Team das…" at bounding box center [629, 297] width 1258 height 594
click at [1222, 35] on icon at bounding box center [1225, 38] width 16 height 18
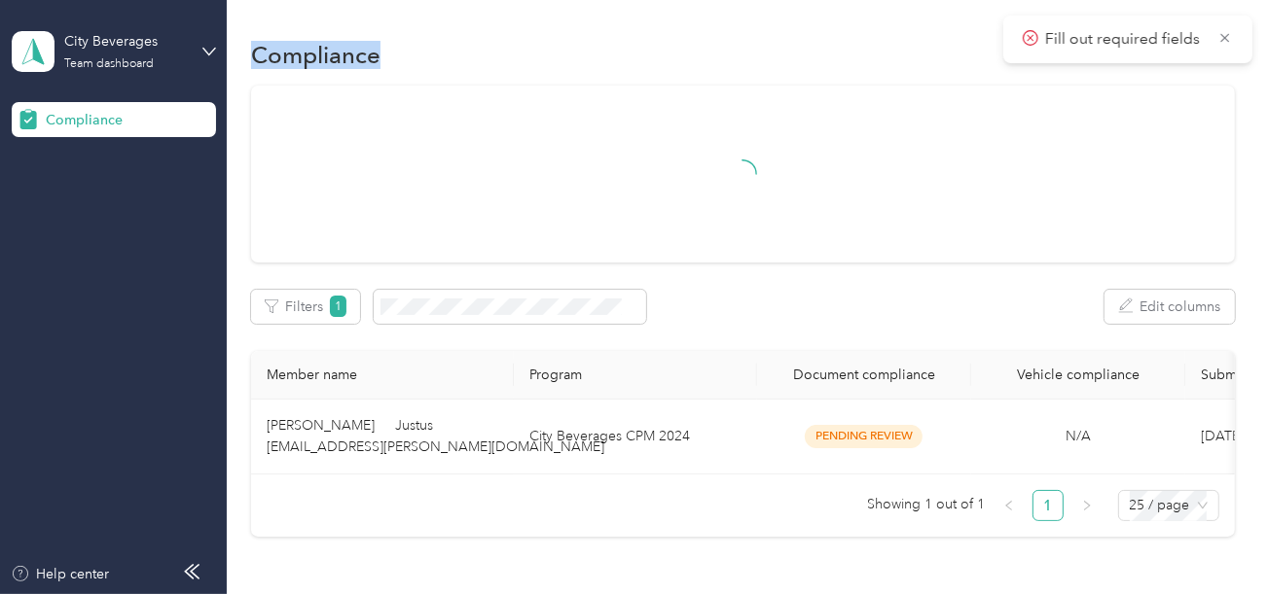
click at [1222, 35] on div "Compliance" at bounding box center [743, 54] width 984 height 41
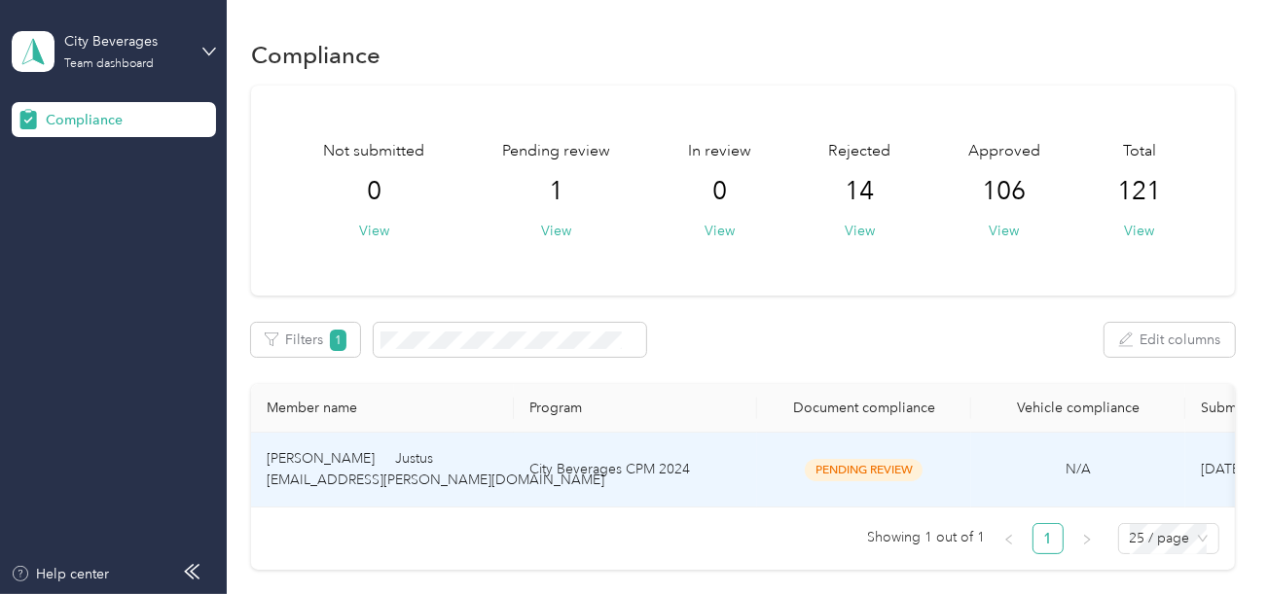
click at [664, 455] on td "City Beverages CPM 2024" at bounding box center [635, 470] width 243 height 75
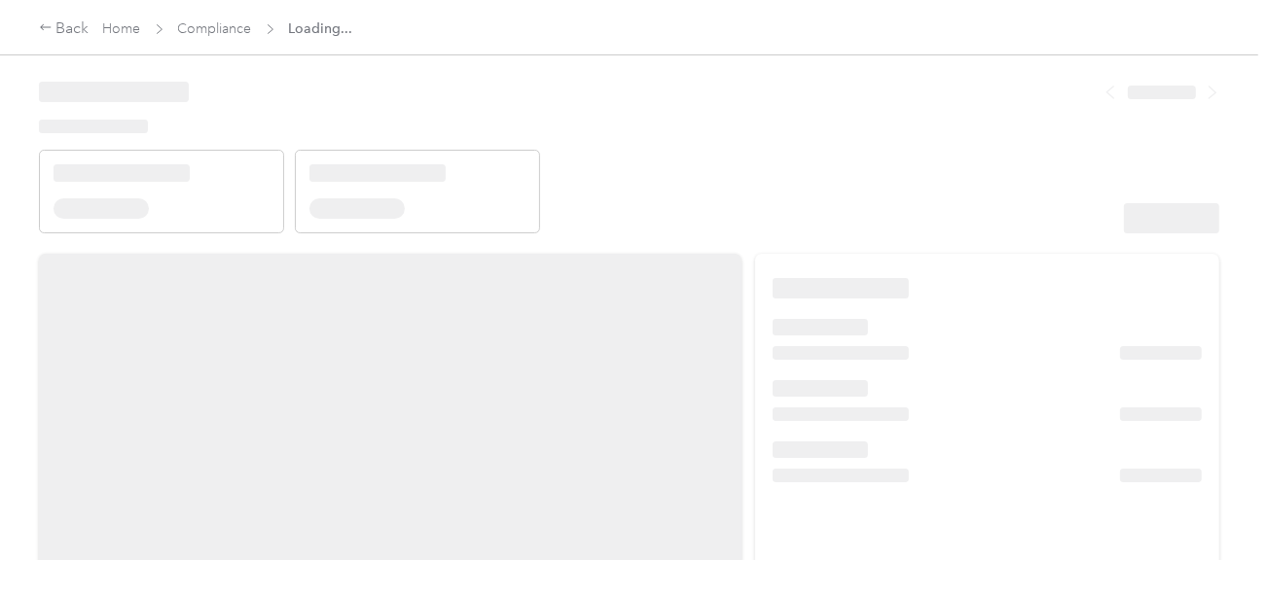
click at [880, 107] on header at bounding box center [629, 150] width 1180 height 165
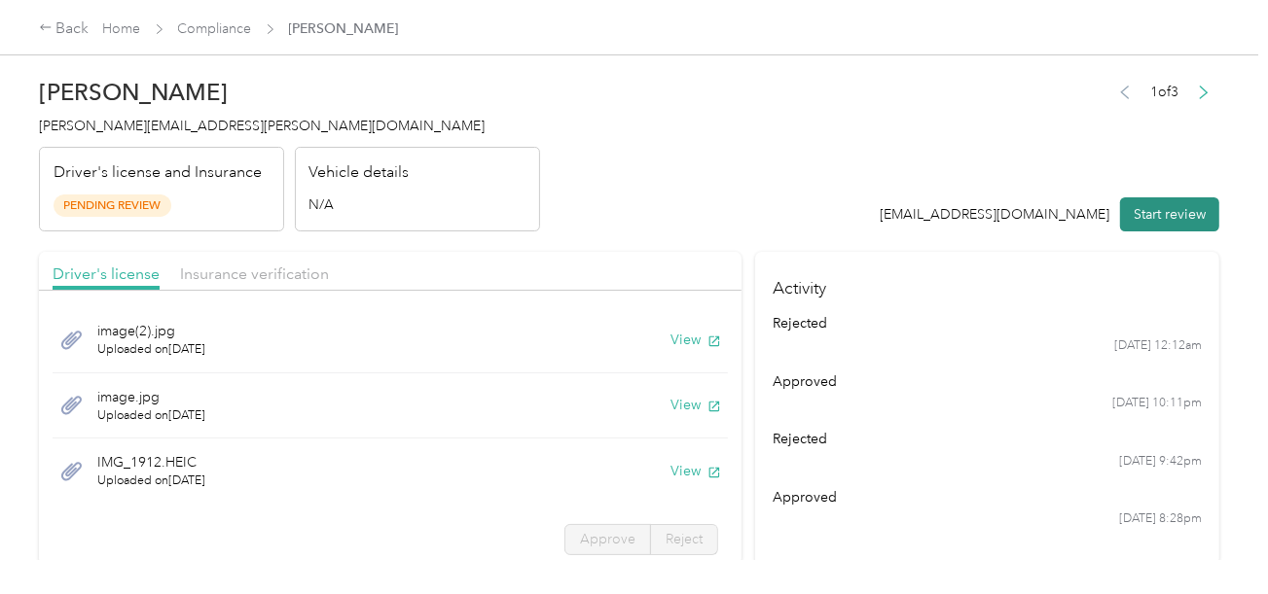
click at [1159, 208] on button "Start review" at bounding box center [1169, 214] width 99 height 34
click at [744, 153] on header "[PERSON_NAME] Justus [EMAIL_ADDRESS][PERSON_NAME][DOMAIN_NAME] Driver's license…" at bounding box center [629, 149] width 1180 height 163
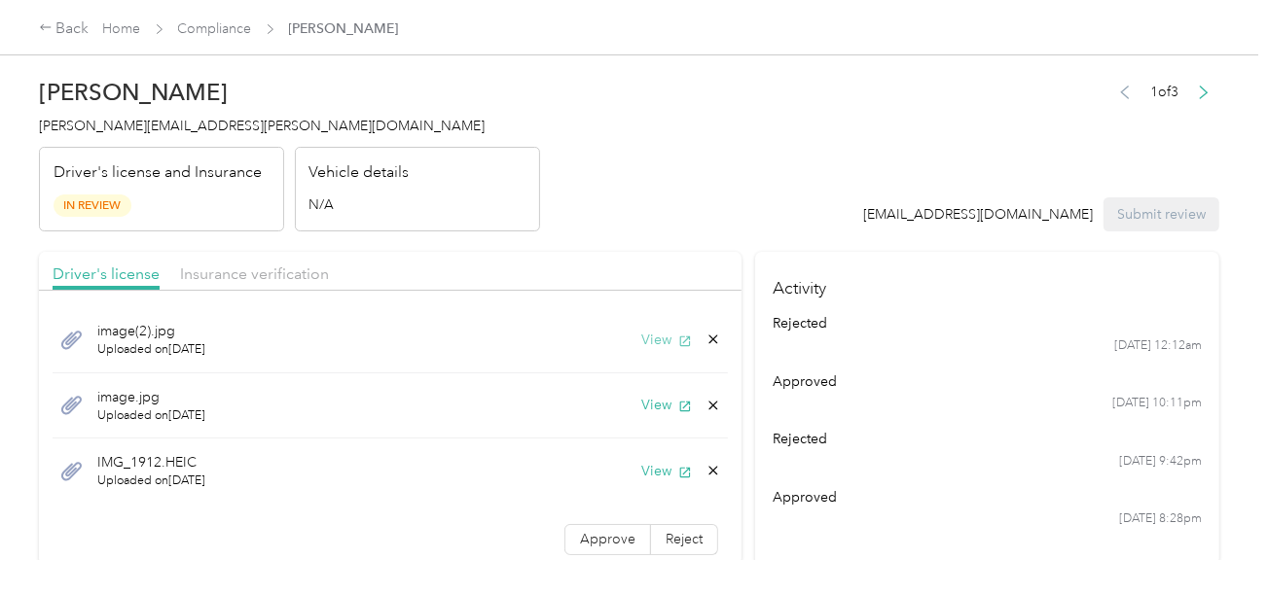
click at [653, 332] on button "View" at bounding box center [666, 340] width 51 height 20
click at [641, 404] on button "View" at bounding box center [666, 405] width 51 height 20
click at [709, 404] on icon at bounding box center [713, 405] width 9 height 9
click at [654, 414] on button "Yes" at bounding box center [647, 418] width 38 height 31
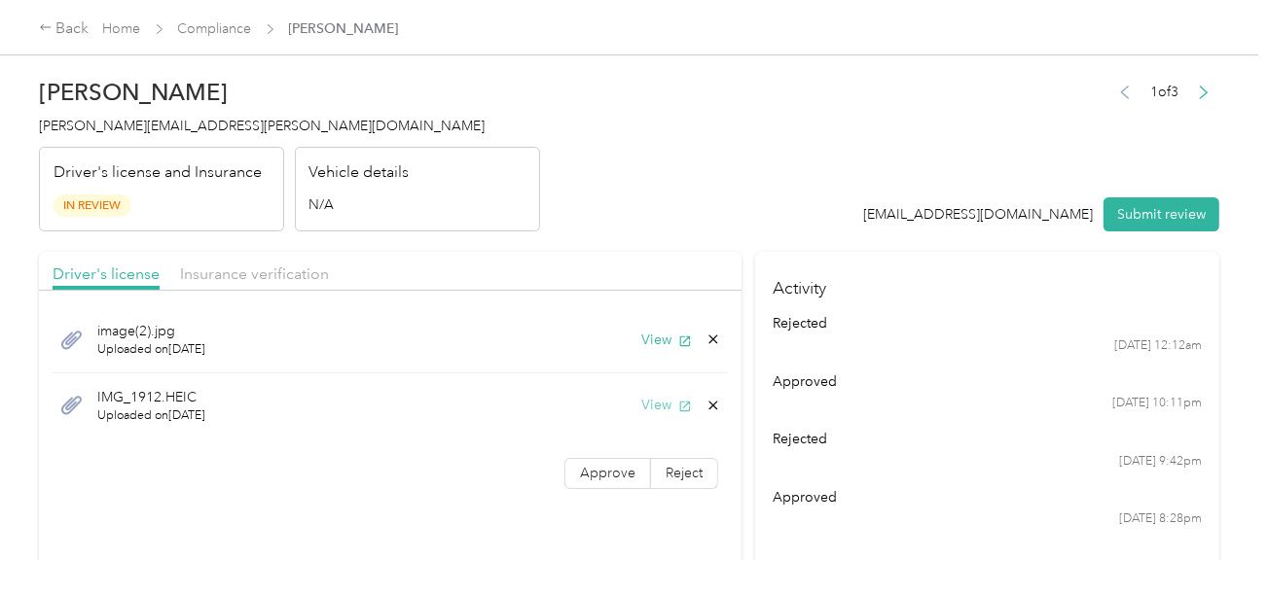
click at [653, 403] on button "View" at bounding box center [666, 405] width 51 height 20
drag, startPoint x: 210, startPoint y: 282, endPoint x: 472, endPoint y: 231, distance: 266.7
click at [214, 280] on div "Insurance verification" at bounding box center [254, 275] width 149 height 24
click at [524, 222] on div "Vehicle details N/A" at bounding box center [417, 190] width 245 height 86
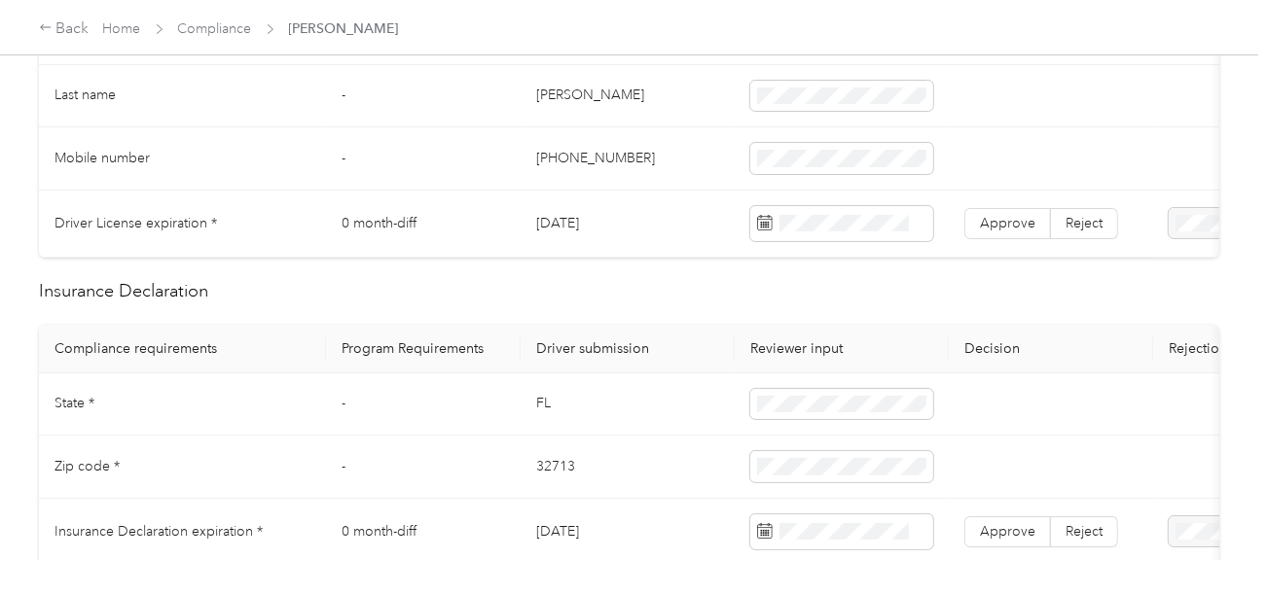
scroll to position [485, 0]
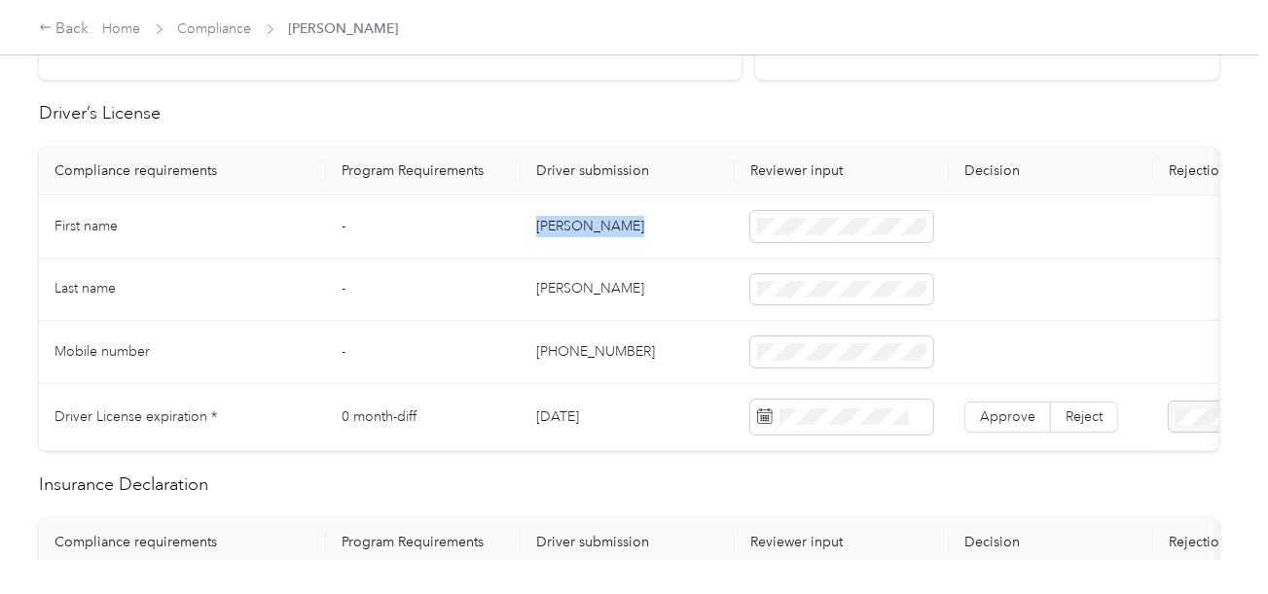
click at [766, 222] on tr "First name - [PERSON_NAME]" at bounding box center [725, 227] width 1372 height 63
click at [551, 289] on td "[PERSON_NAME]" at bounding box center [627, 290] width 214 height 63
click at [652, 327] on td "[PHONE_NUMBER]" at bounding box center [627, 352] width 214 height 63
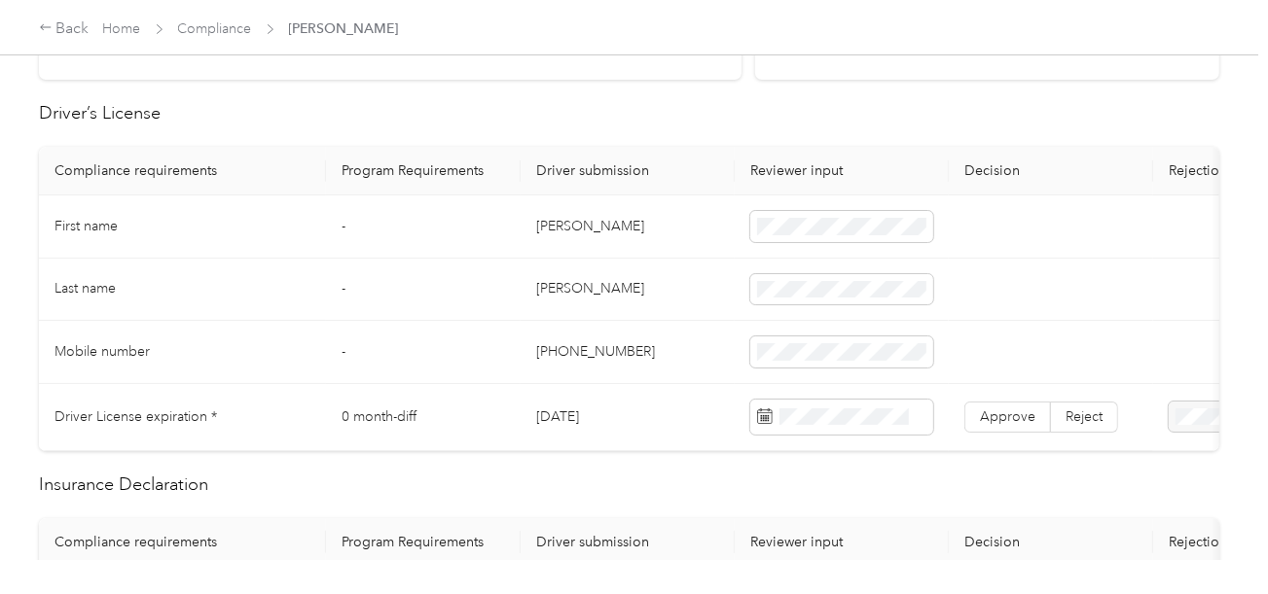
click at [654, 326] on td "[PHONE_NUMBER]" at bounding box center [627, 352] width 214 height 63
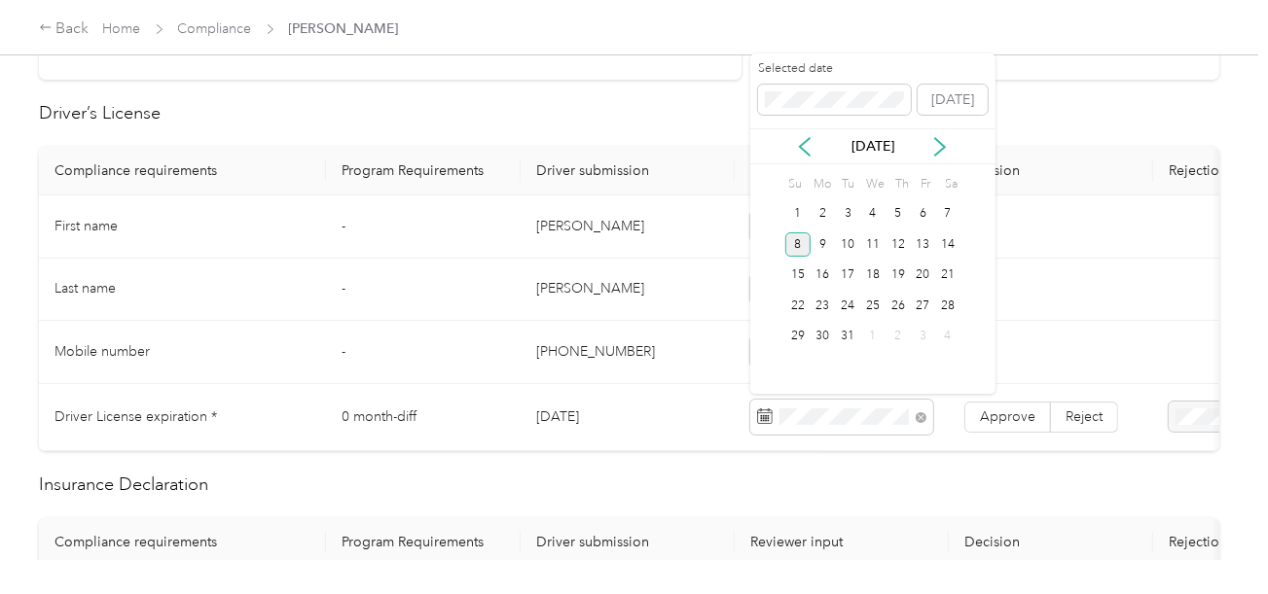
click at [788, 245] on div "8" at bounding box center [797, 245] width 25 height 24
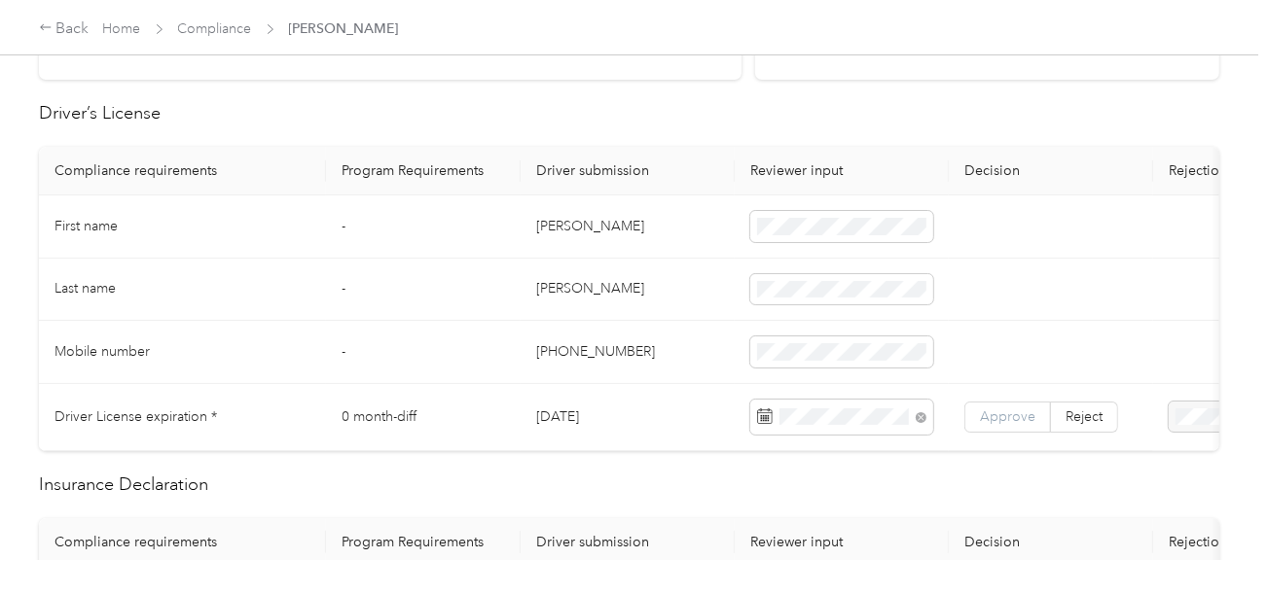
click at [997, 410] on span "Approve" at bounding box center [1007, 417] width 55 height 17
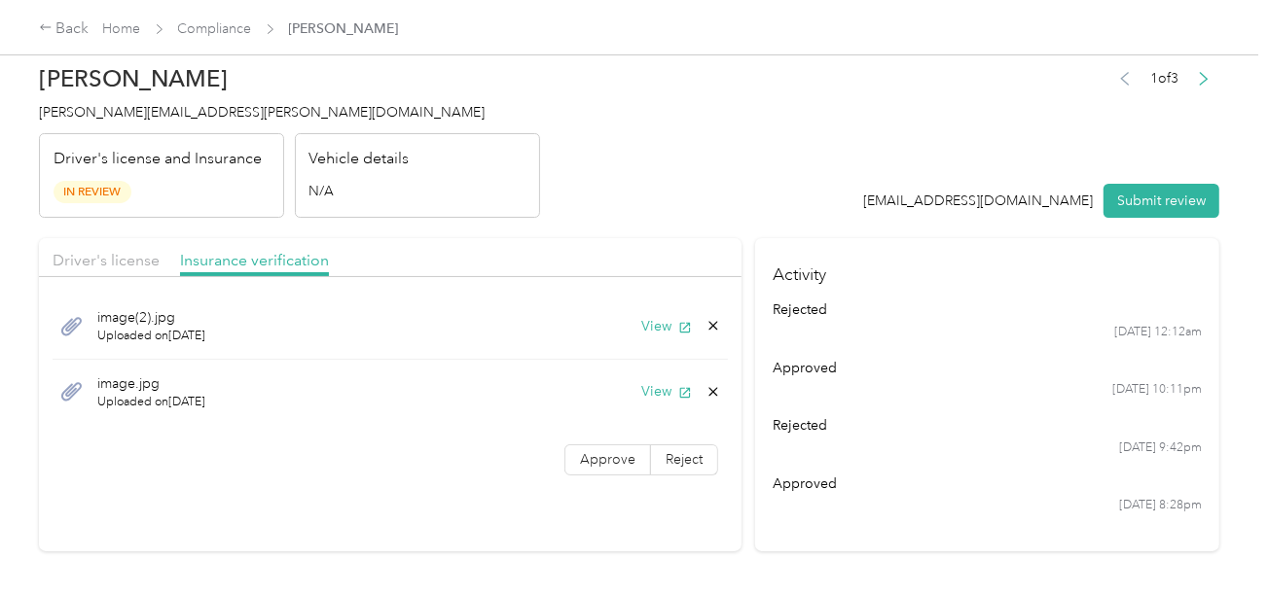
scroll to position [0, 0]
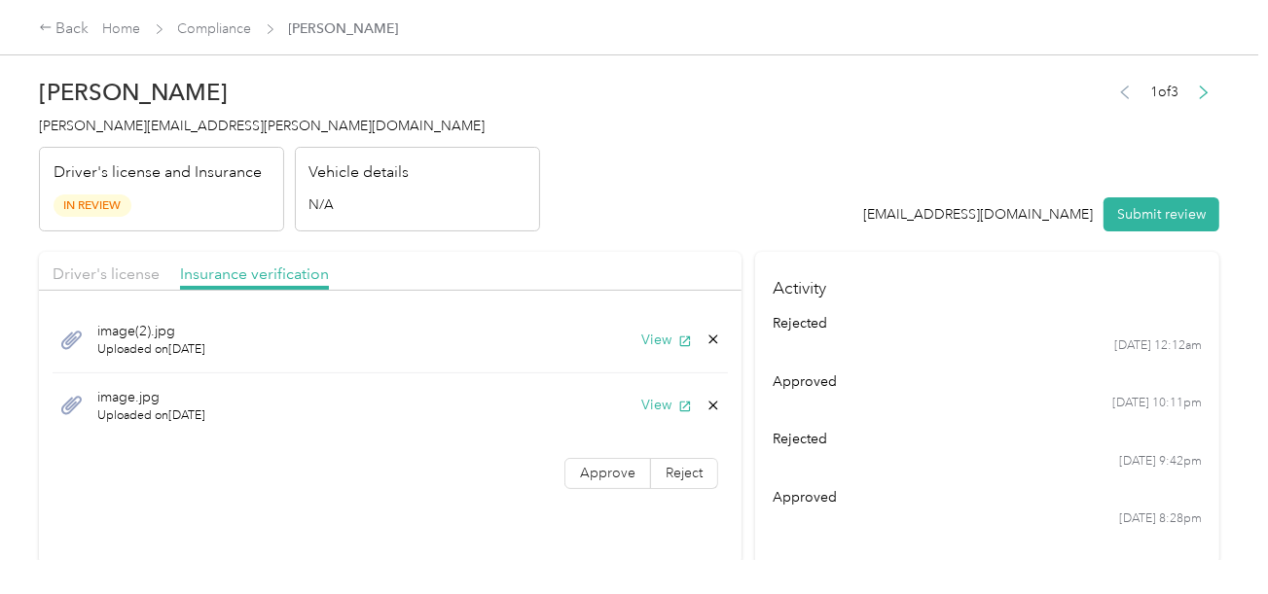
drag, startPoint x: 236, startPoint y: 256, endPoint x: 416, endPoint y: 275, distance: 181.0
click at [236, 258] on div "Driver's license Insurance verification" at bounding box center [390, 271] width 702 height 39
click at [664, 339] on button "View" at bounding box center [666, 340] width 51 height 20
click at [661, 405] on button "View" at bounding box center [666, 405] width 51 height 20
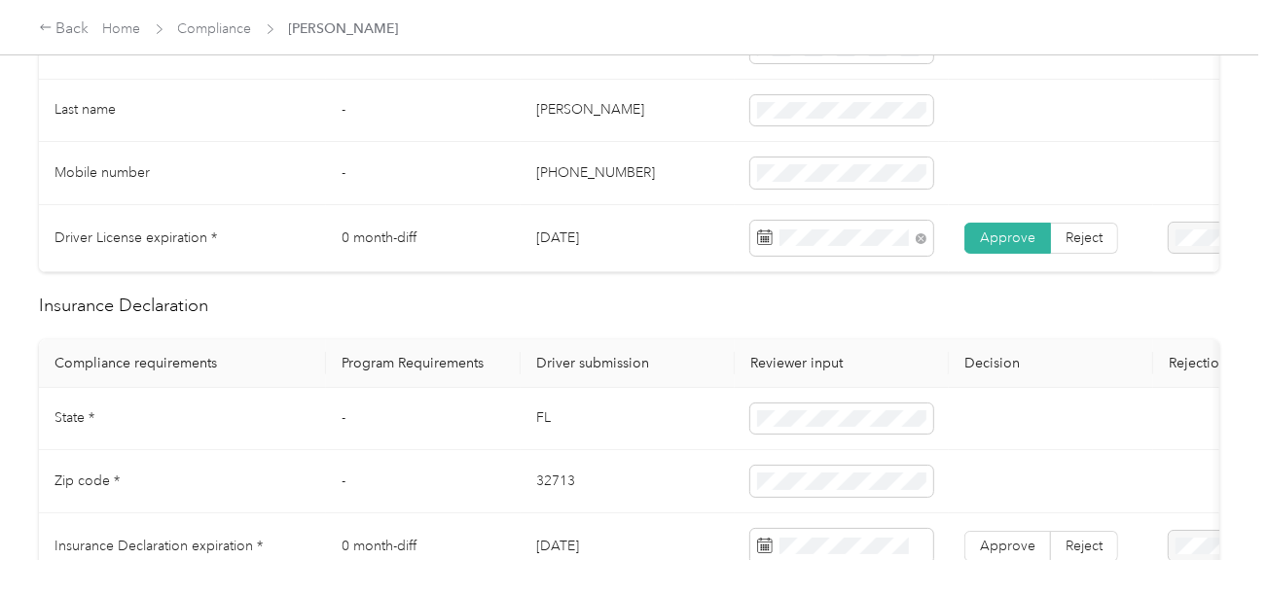
scroll to position [778, 0]
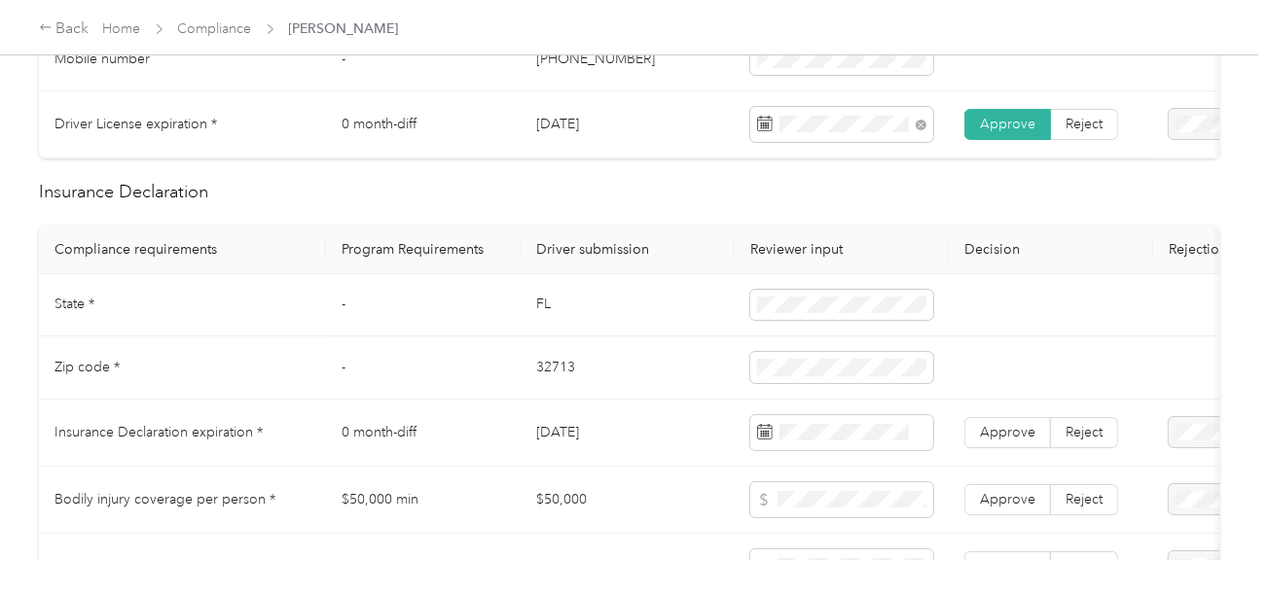
click at [540, 305] on td "FL" at bounding box center [627, 305] width 214 height 63
click at [566, 379] on td "32713" at bounding box center [627, 368] width 214 height 63
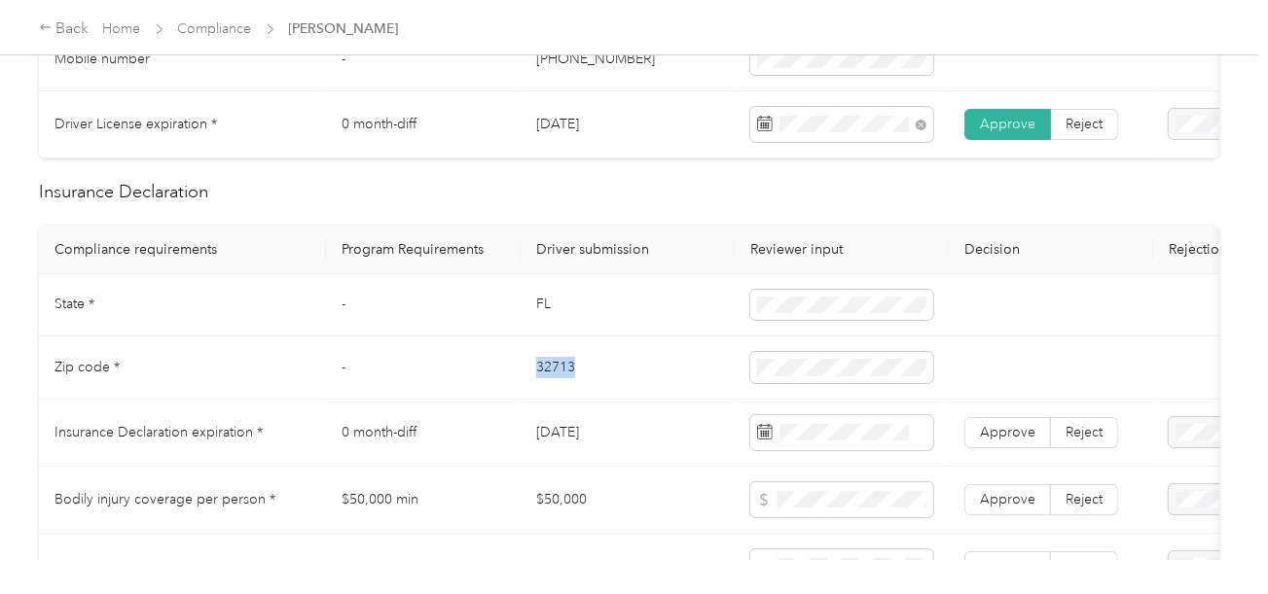
click at [566, 379] on td "32713" at bounding box center [627, 368] width 214 height 63
drag, startPoint x: 651, startPoint y: 419, endPoint x: 1165, endPoint y: 489, distance: 519.4
click at [656, 422] on td "[DATE]" at bounding box center [627, 433] width 214 height 67
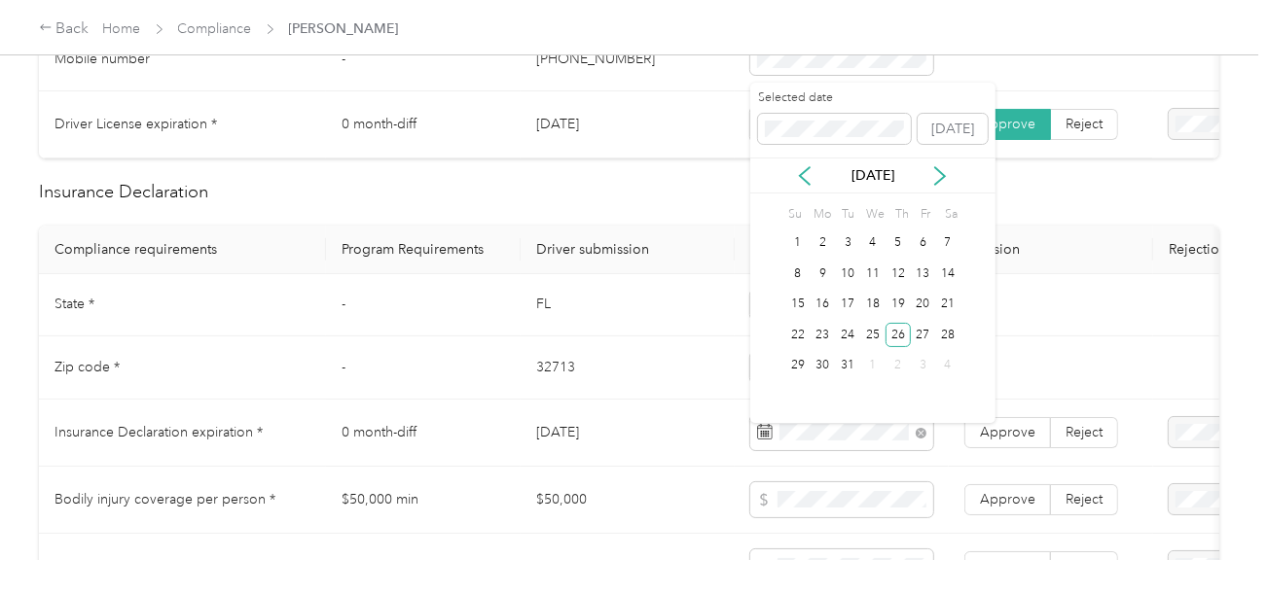
drag, startPoint x: 898, startPoint y: 333, endPoint x: 960, endPoint y: 389, distance: 84.0
click at [899, 336] on div "26" at bounding box center [897, 335] width 25 height 24
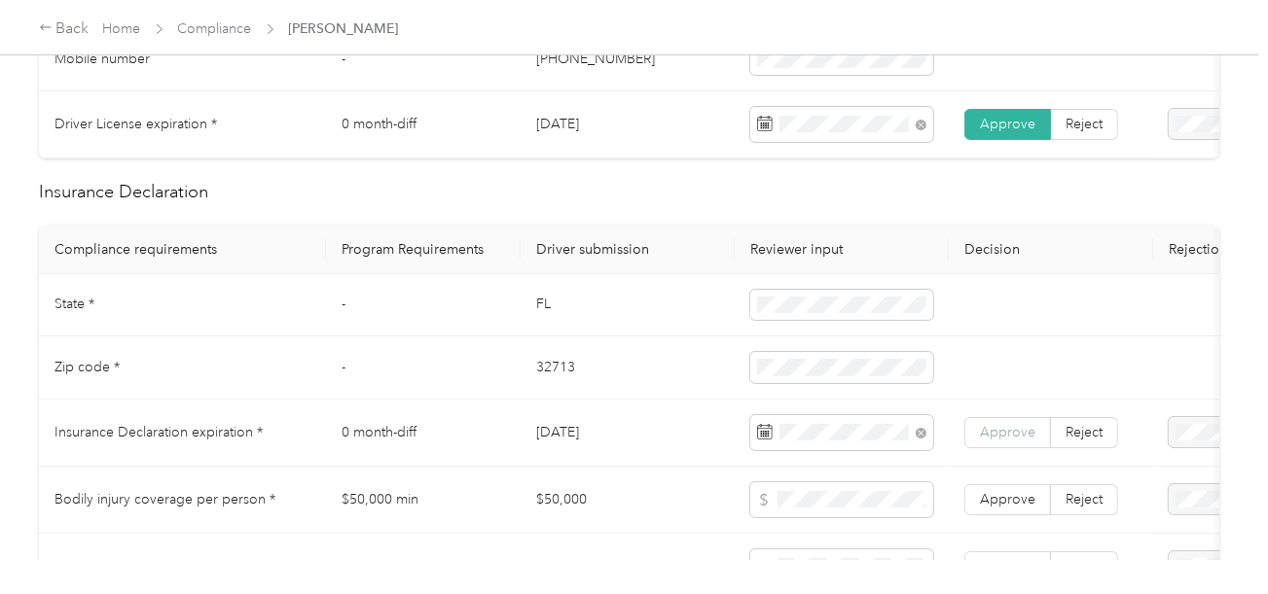
drag, startPoint x: 993, startPoint y: 426, endPoint x: 999, endPoint y: 437, distance: 12.2
click at [994, 426] on div "Approve Reject" at bounding box center [1041, 432] width 154 height 31
drag, startPoint x: 999, startPoint y: 437, endPoint x: 1204, endPoint y: 489, distance: 211.9
click at [999, 438] on span "Approve" at bounding box center [1007, 432] width 55 height 17
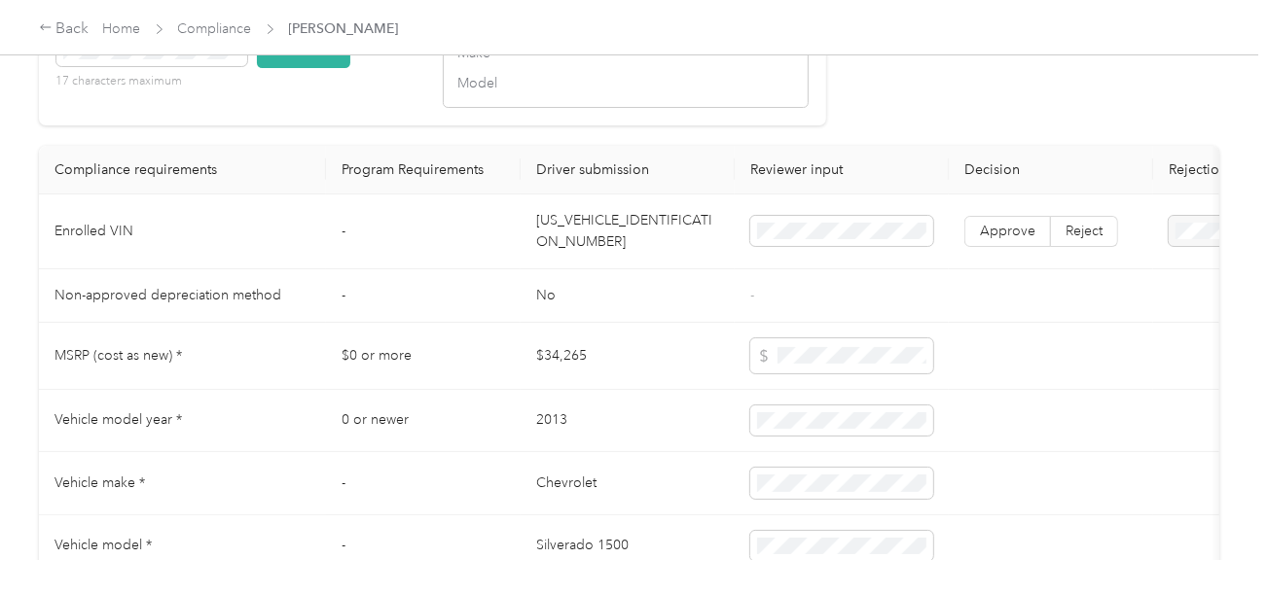
scroll to position [2042, 0]
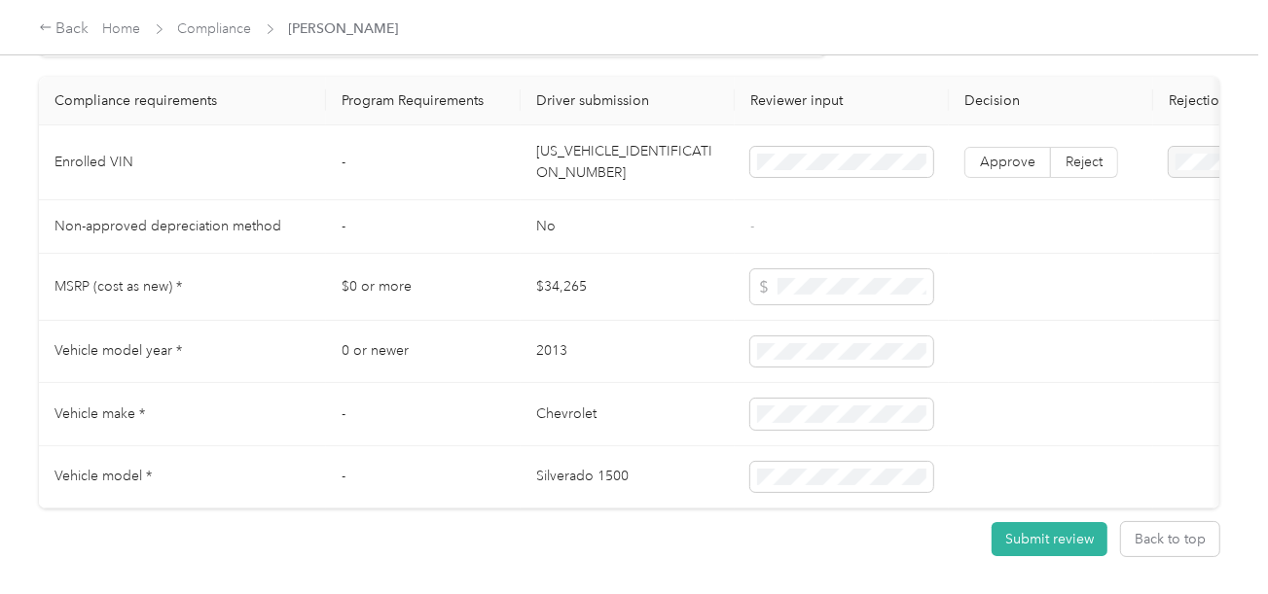
click at [600, 192] on td "[US_VEHICLE_IDENTIFICATION_NUMBER]" at bounding box center [627, 162] width 214 height 75
click at [374, 207] on td "-" at bounding box center [423, 227] width 195 height 54
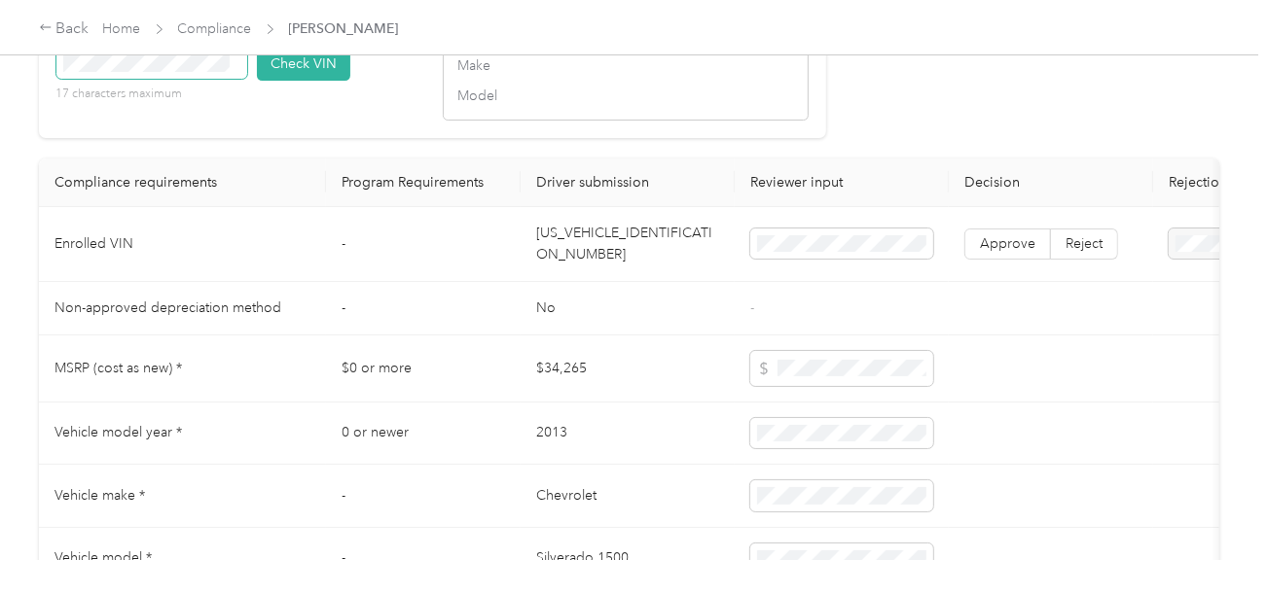
scroll to position [1848, 0]
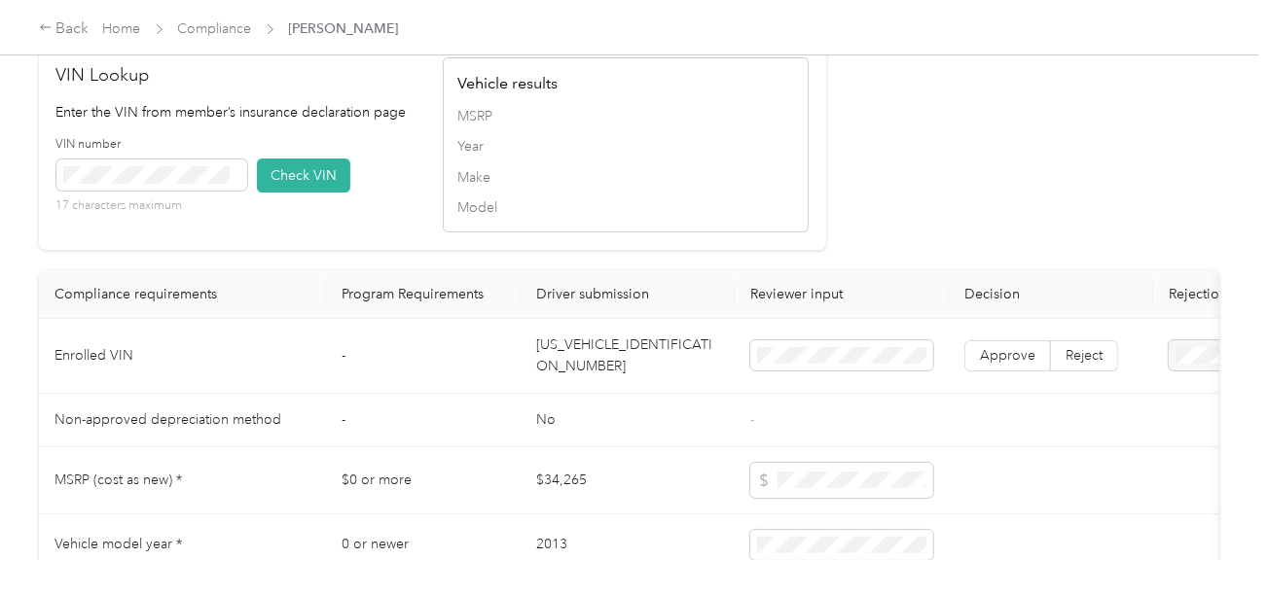
click at [187, 174] on div "VIN number 17 characters maximum" at bounding box center [151, 175] width 191 height 79
click at [183, 189] on span at bounding box center [151, 175] width 191 height 31
click at [316, 193] on button "Check VIN" at bounding box center [303, 176] width 93 height 34
drag, startPoint x: 174, startPoint y: 209, endPoint x: 229, endPoint y: 208, distance: 54.5
click at [176, 191] on span at bounding box center [151, 175] width 191 height 31
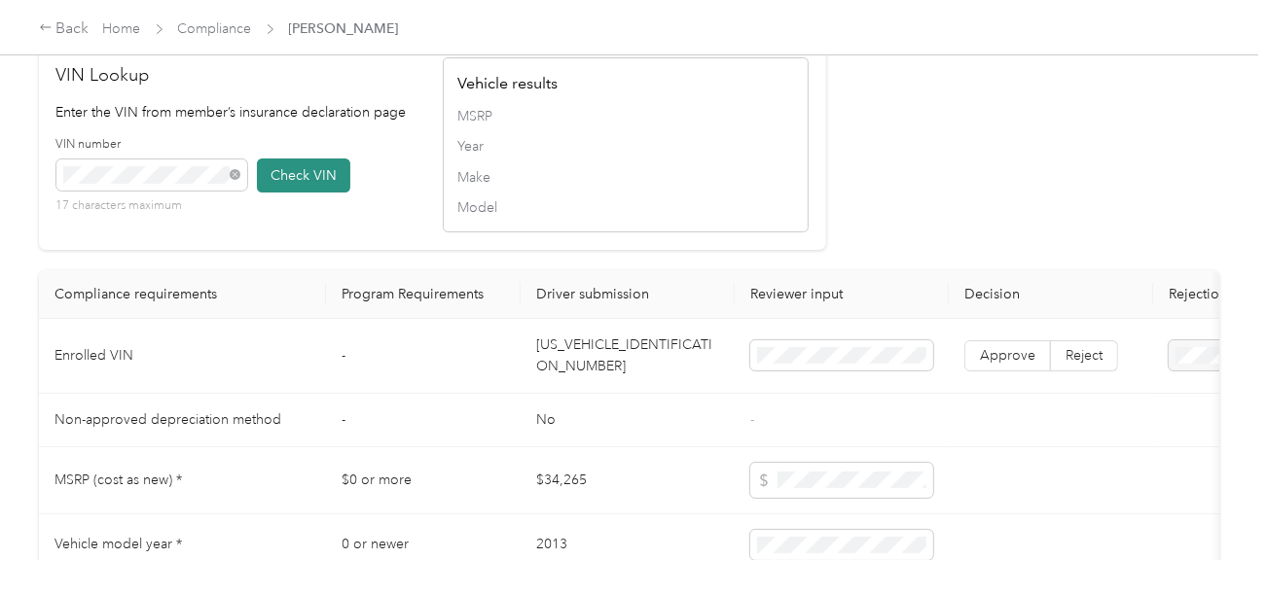
drag, startPoint x: 304, startPoint y: 201, endPoint x: 330, endPoint y: 206, distance: 26.7
click at [305, 193] on button "Check VIN" at bounding box center [303, 176] width 93 height 34
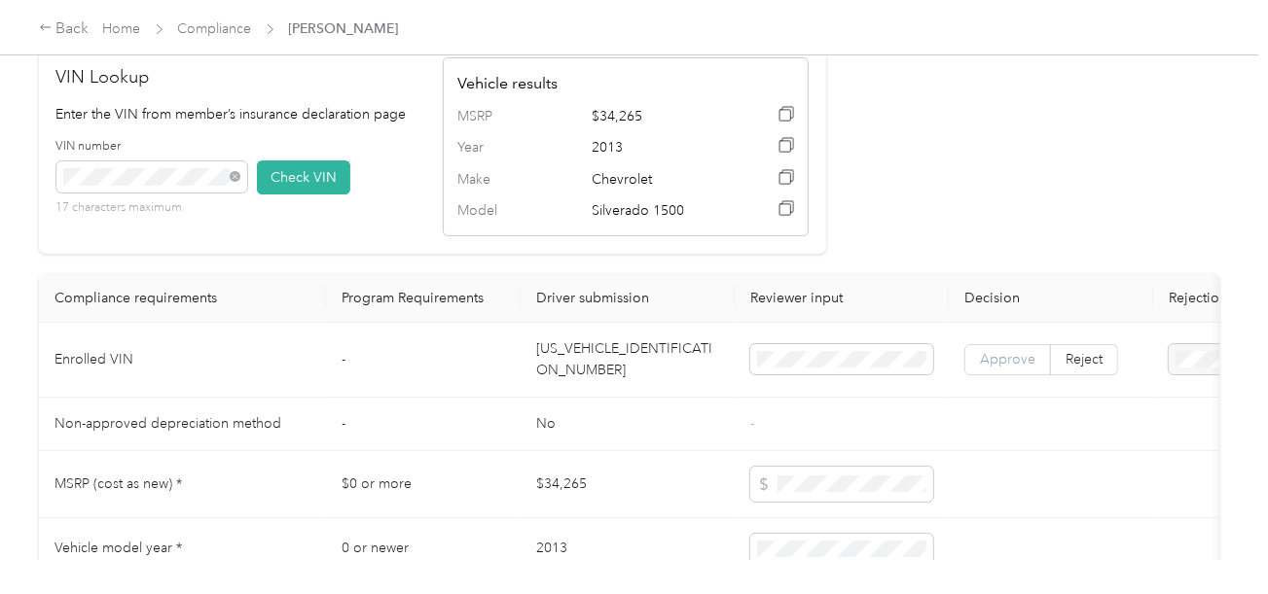
click at [998, 367] on span "Approve" at bounding box center [1007, 359] width 55 height 17
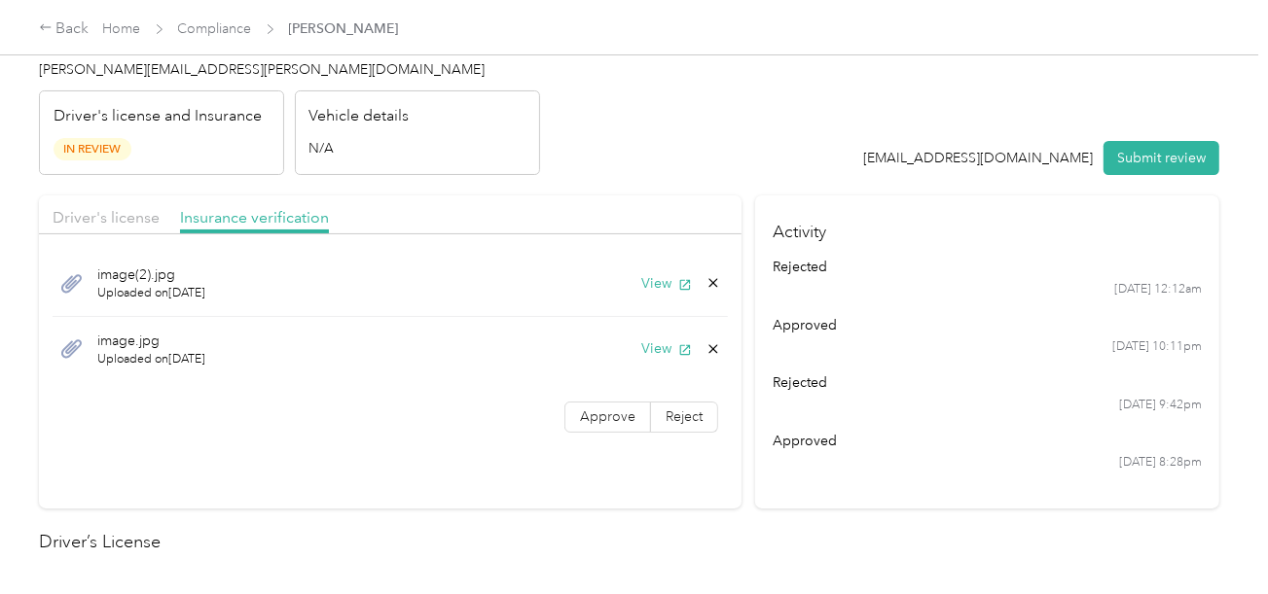
scroll to position [0, 0]
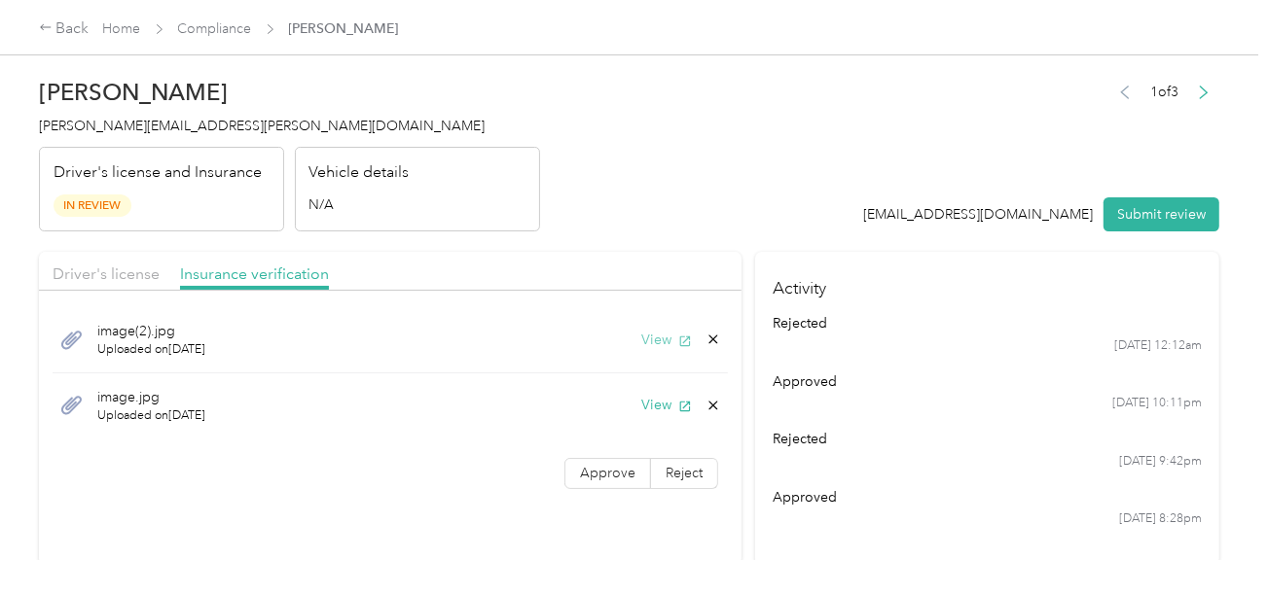
click at [648, 338] on button "View" at bounding box center [666, 340] width 51 height 20
click at [708, 336] on icon at bounding box center [713, 340] width 16 height 16
drag, startPoint x: 673, startPoint y: 341, endPoint x: 698, endPoint y: 300, distance: 47.6
click at [672, 341] on button "Yes" at bounding box center [662, 354] width 38 height 31
drag, startPoint x: 126, startPoint y: 272, endPoint x: 827, endPoint y: 171, distance: 707.7
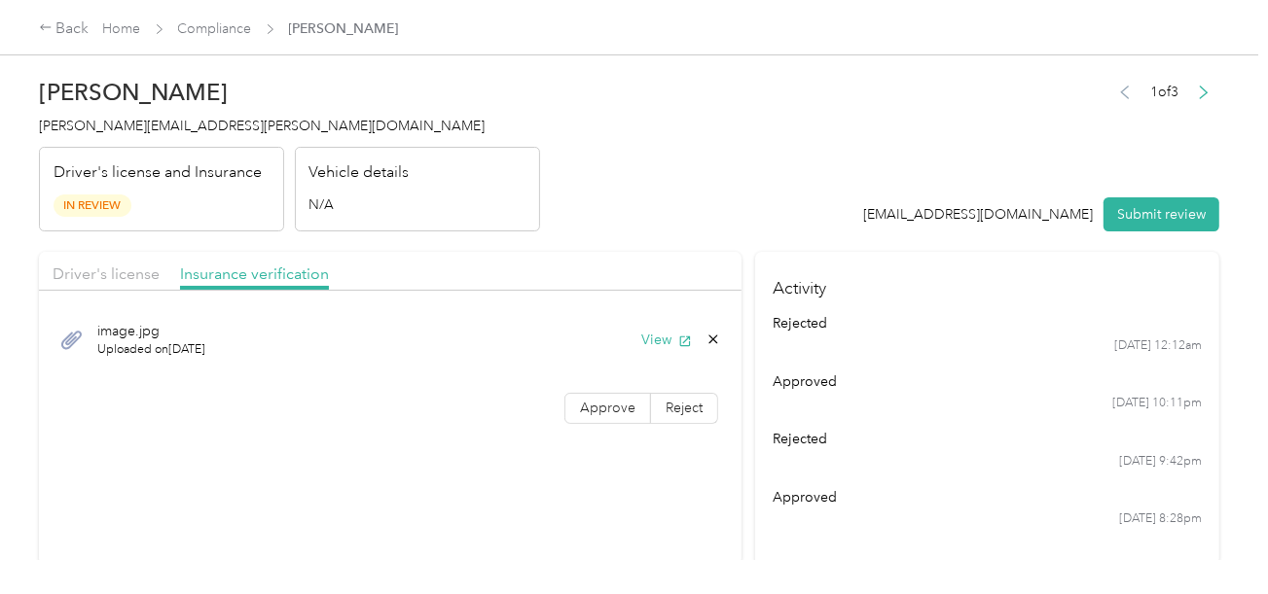
click at [134, 271] on span "Driver's license" at bounding box center [106, 274] width 107 height 18
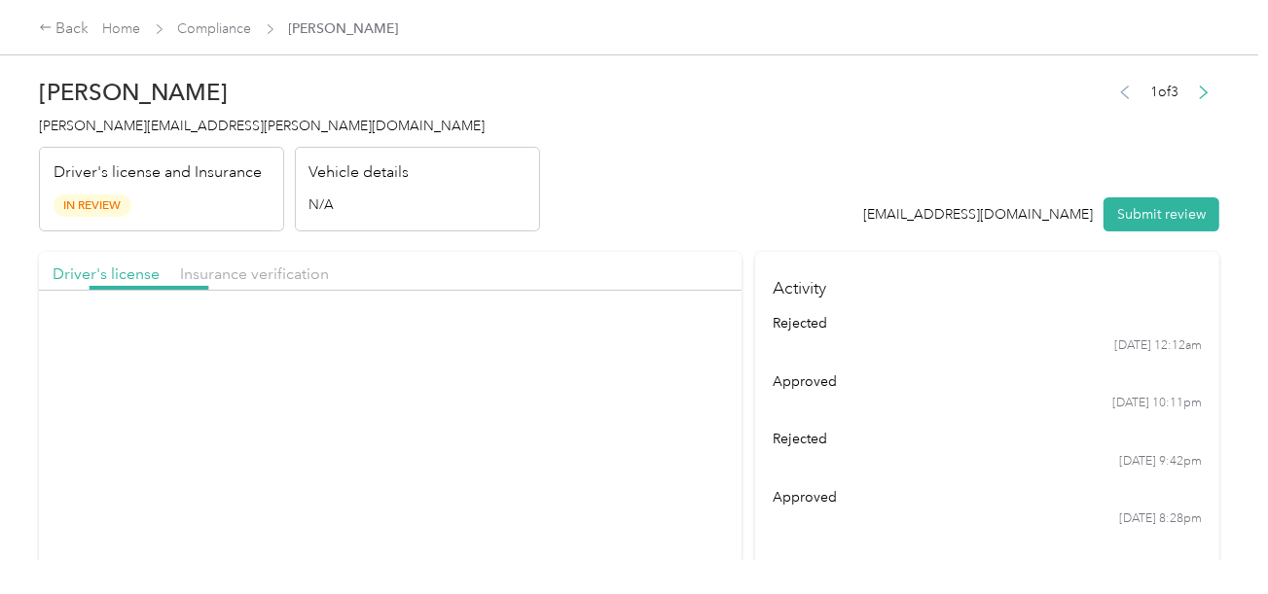
click at [833, 170] on header "[PERSON_NAME] Justus [EMAIL_ADDRESS][PERSON_NAME][DOMAIN_NAME] Driver's license…" at bounding box center [629, 149] width 1180 height 163
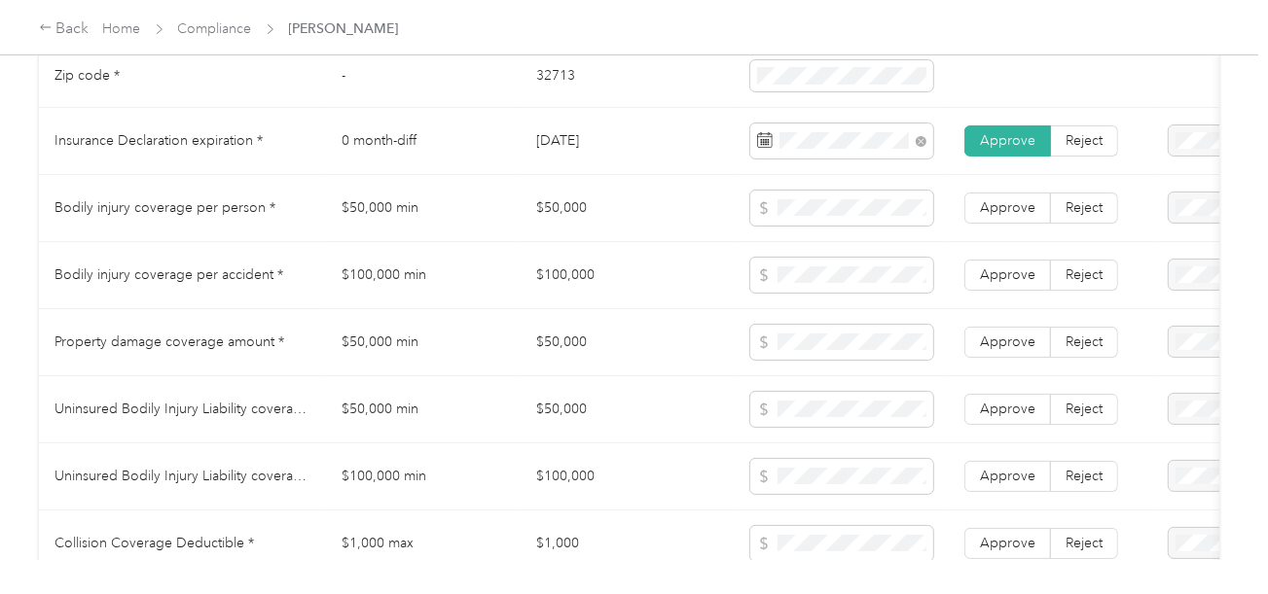
scroll to position [973, 0]
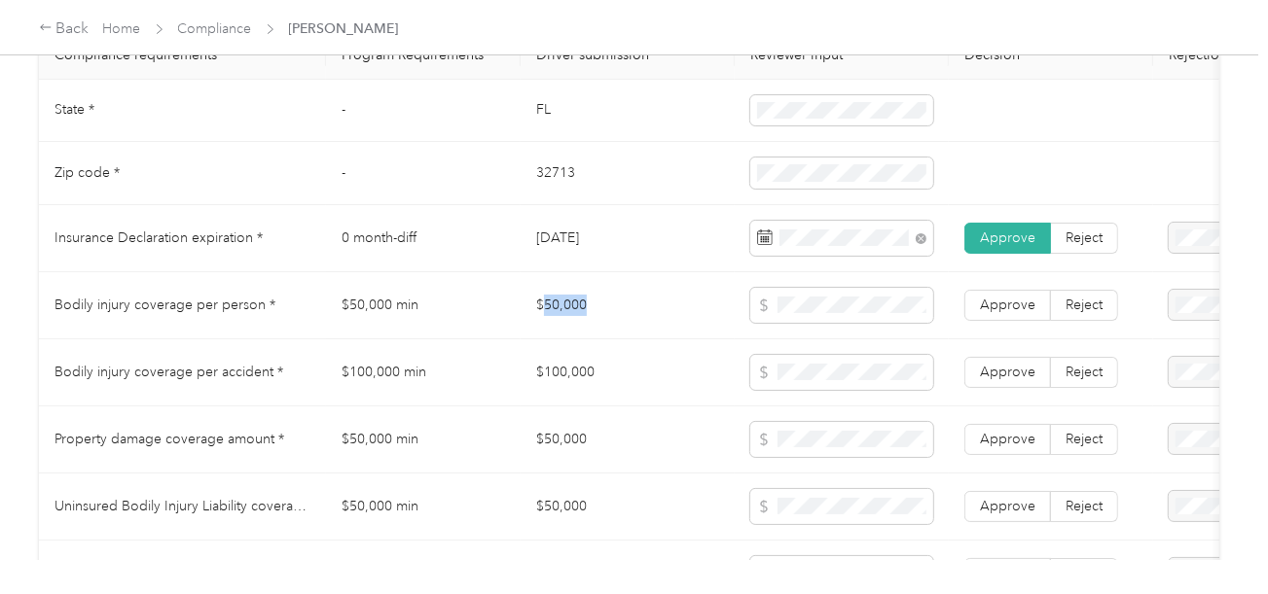
drag, startPoint x: 542, startPoint y: 326, endPoint x: 861, endPoint y: 295, distance: 320.6
click at [682, 318] on td "$50,000" at bounding box center [627, 305] width 214 height 67
click at [873, 292] on td at bounding box center [842, 305] width 214 height 67
drag, startPoint x: 538, startPoint y: 378, endPoint x: 938, endPoint y: 376, distance: 399.9
click at [698, 377] on td "$100,000" at bounding box center [627, 373] width 214 height 67
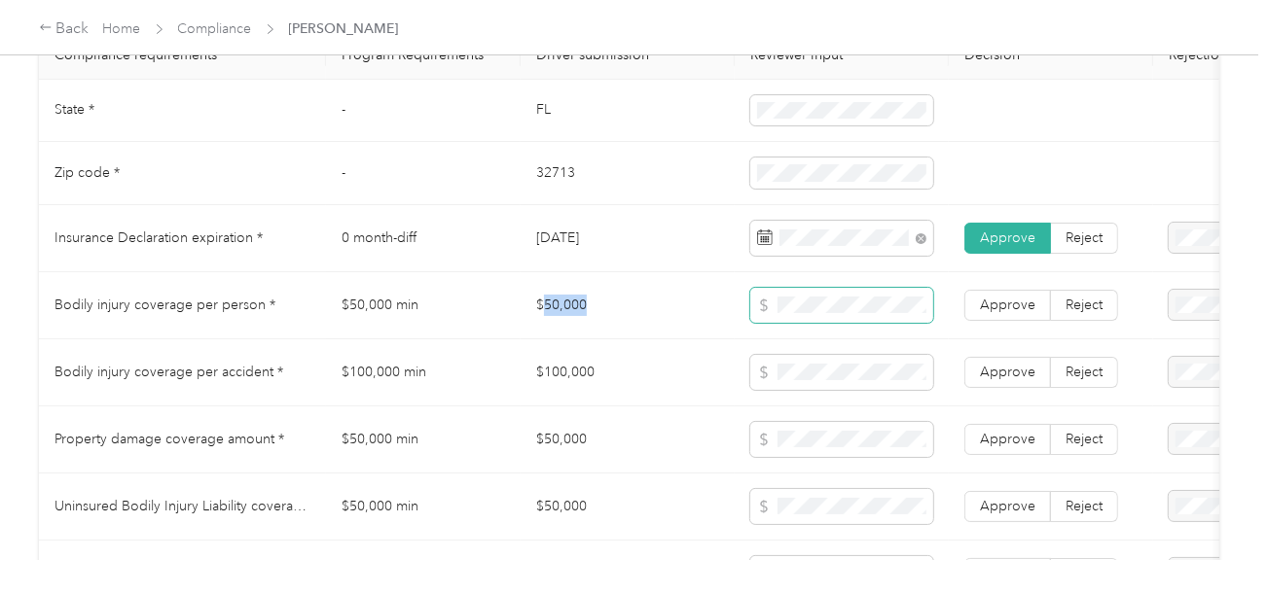
drag, startPoint x: 547, startPoint y: 321, endPoint x: 759, endPoint y: 316, distance: 212.1
click at [737, 316] on tr "Bodily injury coverage per person * $50,000 min $50,000 Approve Reject" at bounding box center [725, 305] width 1372 height 67
click at [871, 302] on span at bounding box center [841, 305] width 183 height 35
click at [645, 368] on td "$100,000" at bounding box center [627, 373] width 214 height 67
drag, startPoint x: 572, startPoint y: 448, endPoint x: 830, endPoint y: 439, distance: 258.0
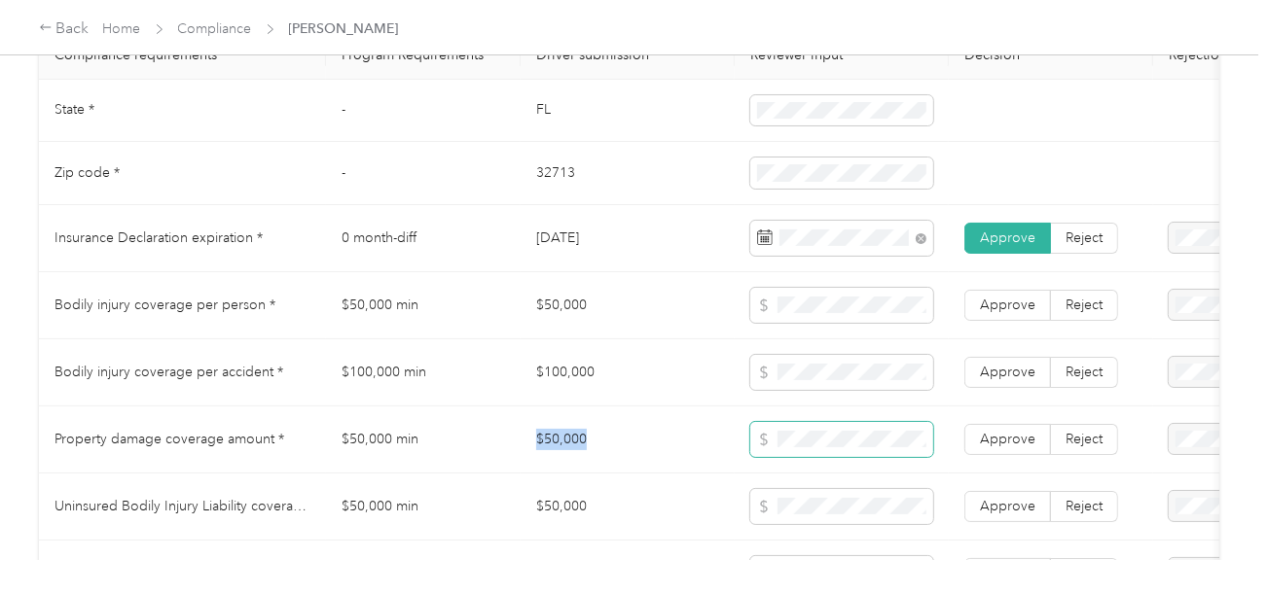
click at [664, 443] on tr "Property damage coverage amount * $50,000 min $50,000 Approve Reject" at bounding box center [725, 440] width 1372 height 67
click at [856, 439] on span at bounding box center [841, 439] width 183 height 35
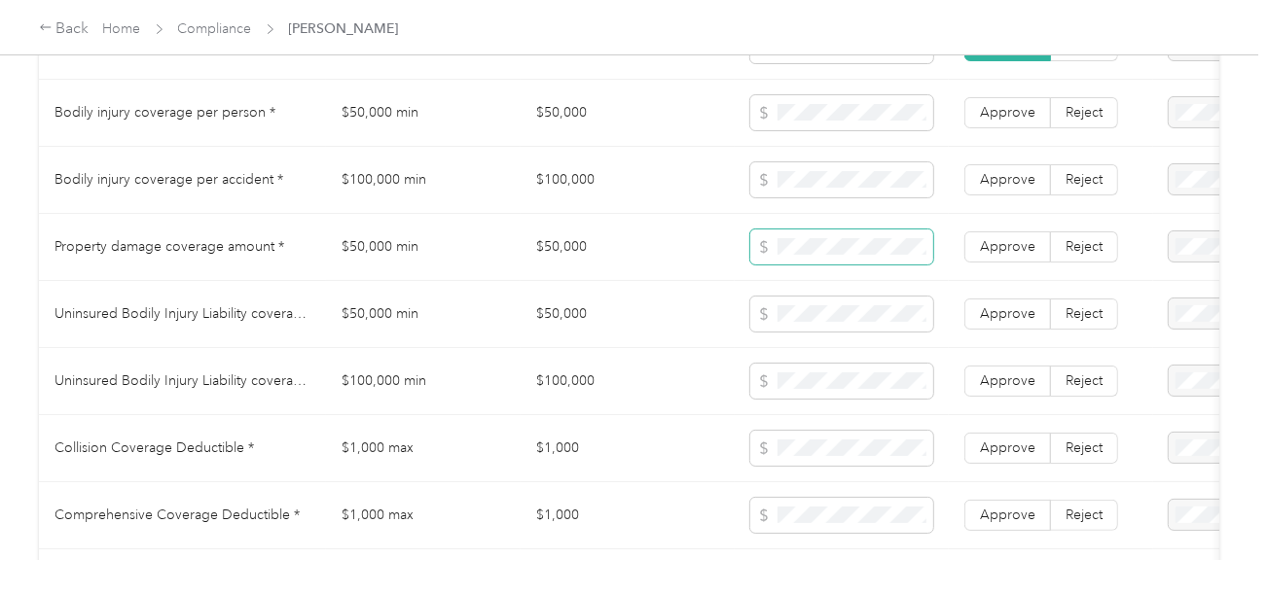
scroll to position [1167, 0]
click at [548, 329] on td "$50,000" at bounding box center [627, 312] width 214 height 67
drag, startPoint x: 534, startPoint y: 321, endPoint x: 664, endPoint y: 328, distance: 130.5
click at [643, 327] on td "$50,000" at bounding box center [627, 312] width 214 height 67
drag, startPoint x: 532, startPoint y: 388, endPoint x: 957, endPoint y: 386, distance: 425.1
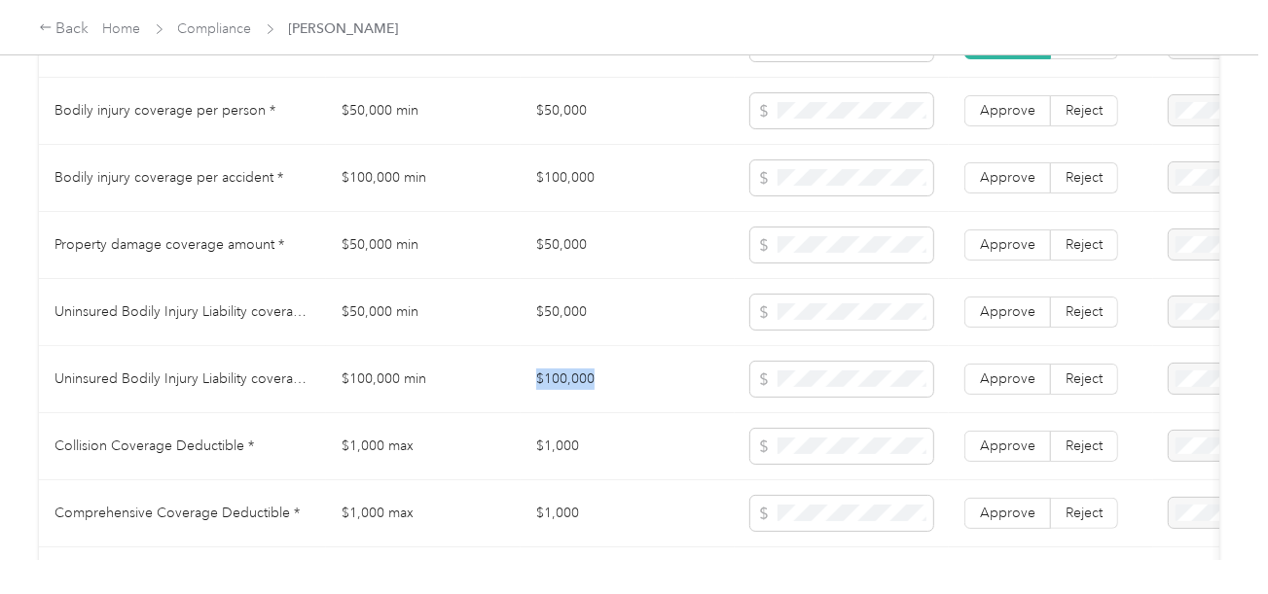
click at [632, 388] on td "$100,000" at bounding box center [627, 379] width 214 height 67
drag, startPoint x: 957, startPoint y: 386, endPoint x: 937, endPoint y: 388, distance: 20.5
click at [957, 386] on td "Approve Reject" at bounding box center [1051, 379] width 204 height 67
click at [627, 439] on td "$1,000" at bounding box center [627, 446] width 214 height 67
click at [563, 455] on td "$1,000" at bounding box center [627, 446] width 214 height 67
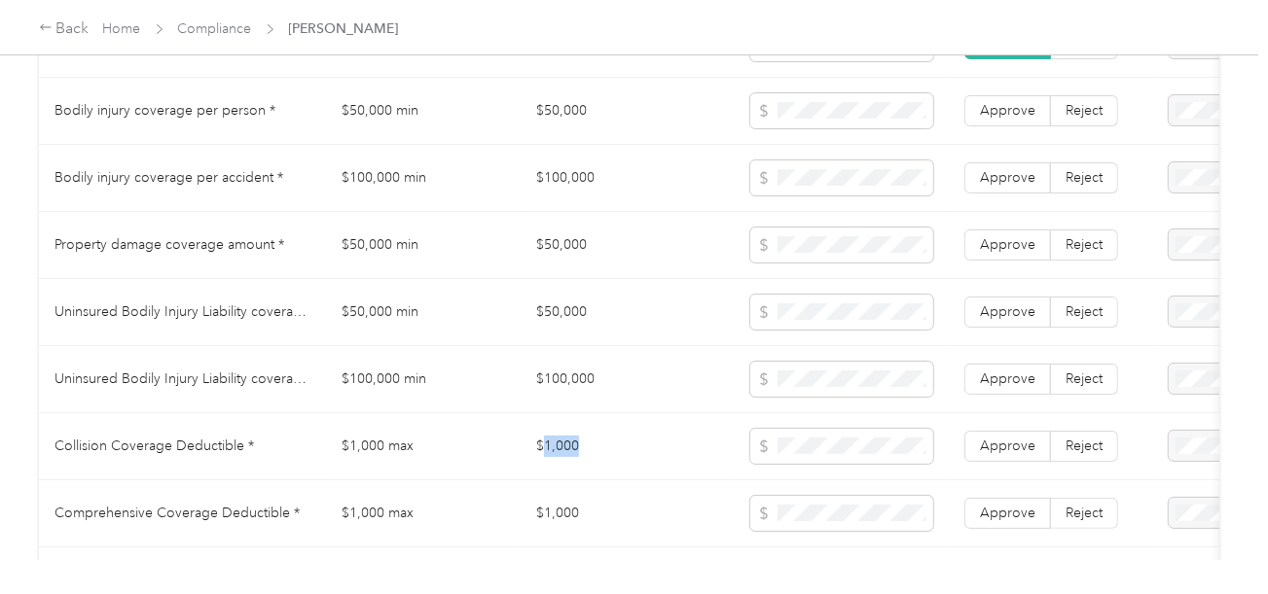
click at [563, 455] on td "$1,000" at bounding box center [627, 446] width 214 height 67
drag, startPoint x: 627, startPoint y: 506, endPoint x: 1182, endPoint y: 497, distance: 554.6
click at [632, 504] on td "$1,000" at bounding box center [627, 514] width 214 height 67
click at [1006, 517] on span "Approve" at bounding box center [1007, 513] width 55 height 17
click at [1012, 448] on span "Approve" at bounding box center [1007, 446] width 55 height 17
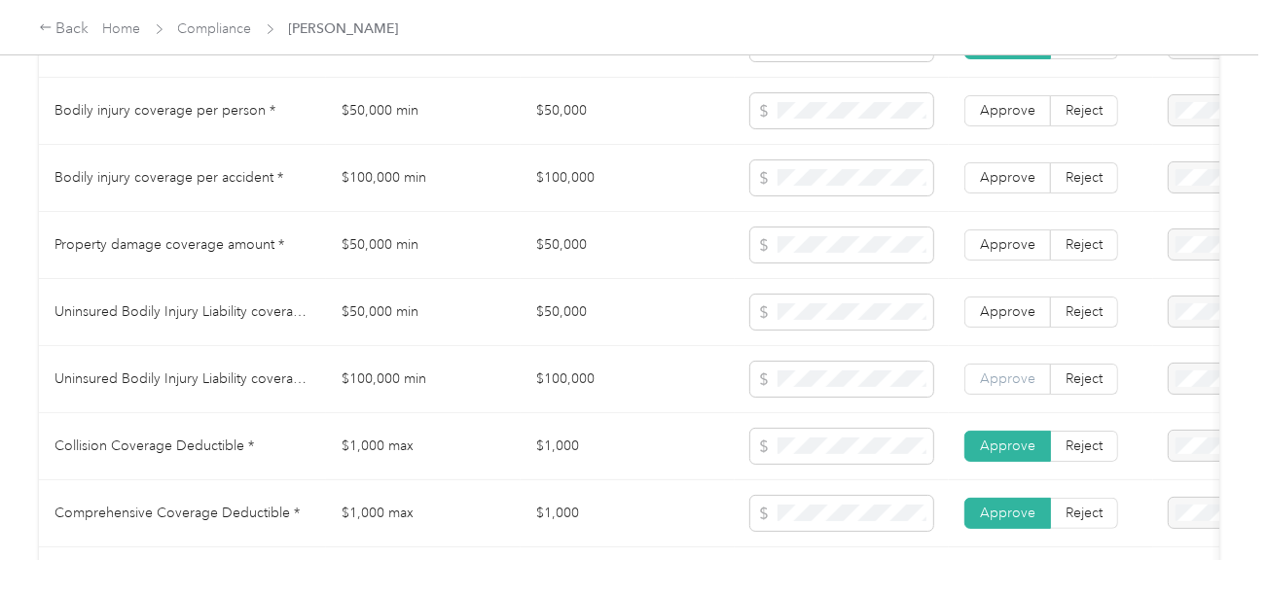
click at [1028, 373] on label "Approve" at bounding box center [1007, 379] width 87 height 31
click at [1014, 305] on label "Approve" at bounding box center [1007, 312] width 87 height 31
click at [1014, 244] on label "Approve" at bounding box center [1007, 245] width 87 height 31
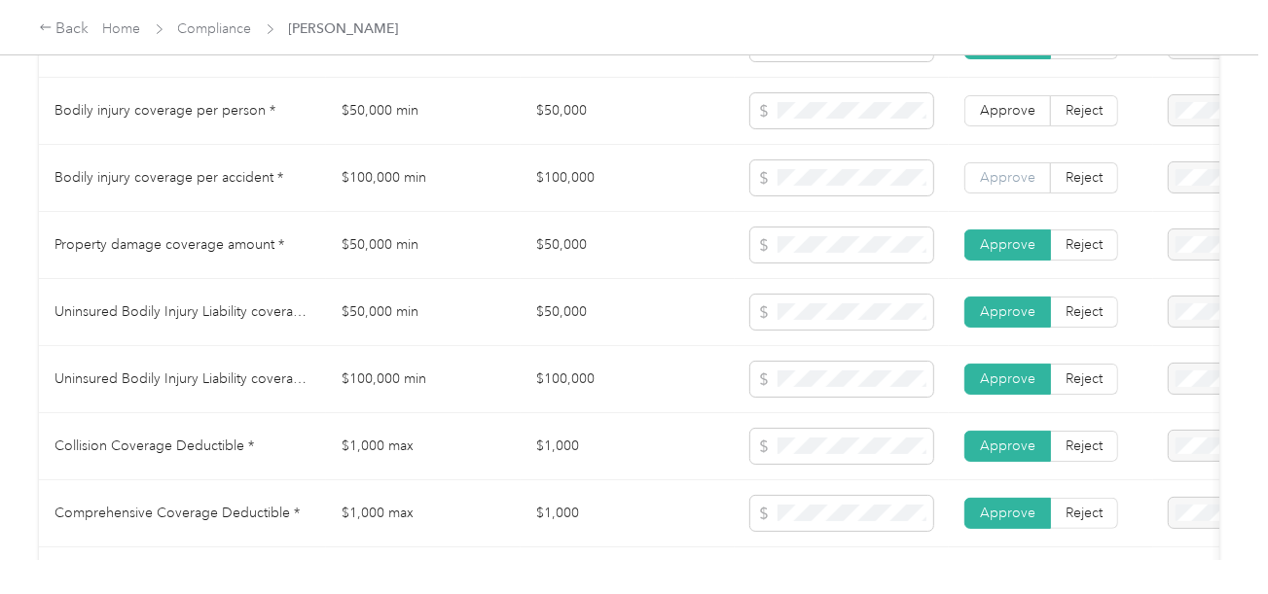
click at [1017, 180] on span "Approve" at bounding box center [1007, 177] width 55 height 17
click at [1014, 119] on span "Approve" at bounding box center [1007, 110] width 55 height 17
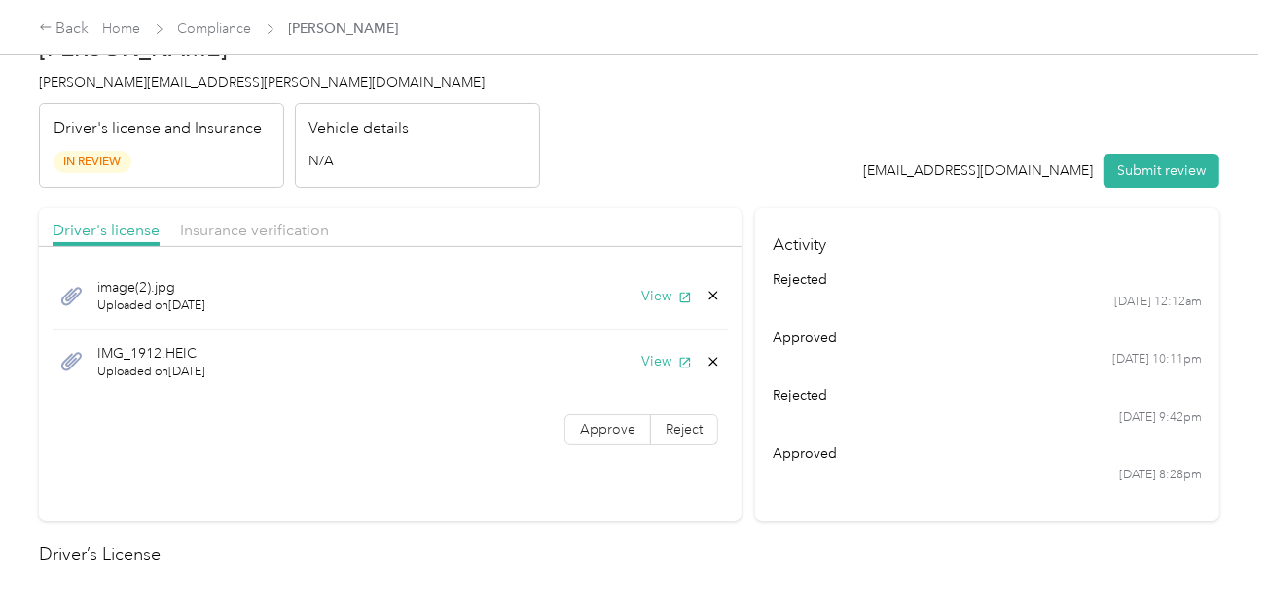
scroll to position [0, 0]
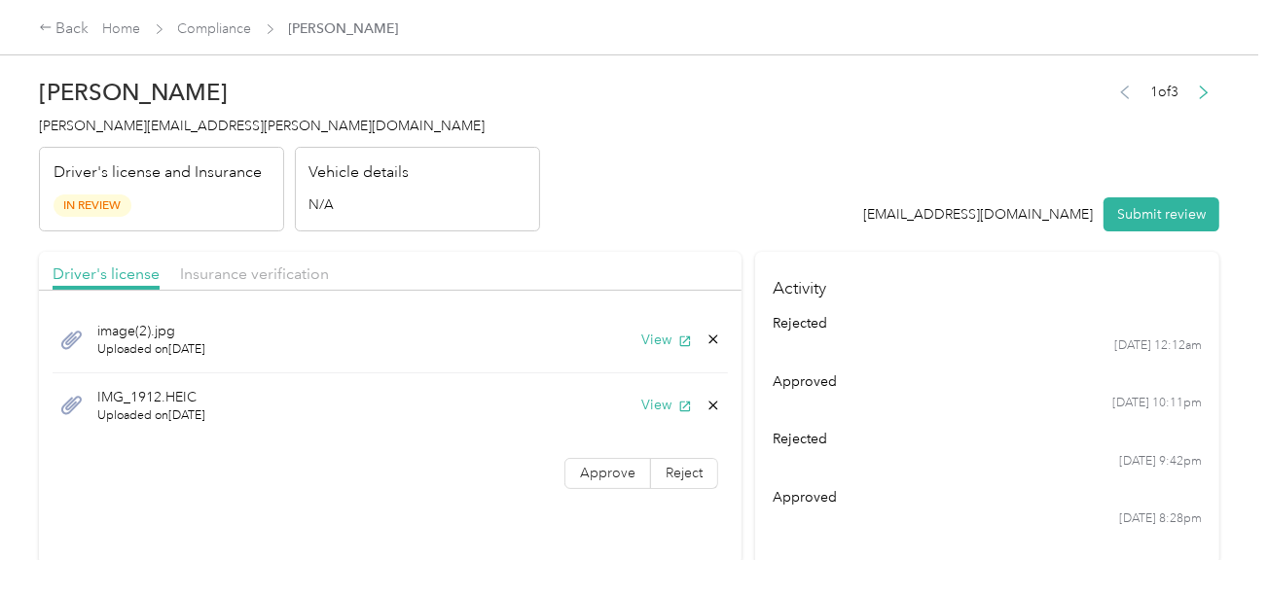
click at [605, 465] on span "Approve" at bounding box center [607, 473] width 55 height 17
drag, startPoint x: 741, startPoint y: 152, endPoint x: 421, endPoint y: 227, distance: 328.7
click at [735, 153] on header "[PERSON_NAME] Justus [EMAIL_ADDRESS][PERSON_NAME][DOMAIN_NAME] Driver's license…" at bounding box center [629, 149] width 1180 height 163
drag, startPoint x: 251, startPoint y: 276, endPoint x: 768, endPoint y: 201, distance: 522.0
click at [259, 276] on span "Insurance verification" at bounding box center [254, 274] width 149 height 18
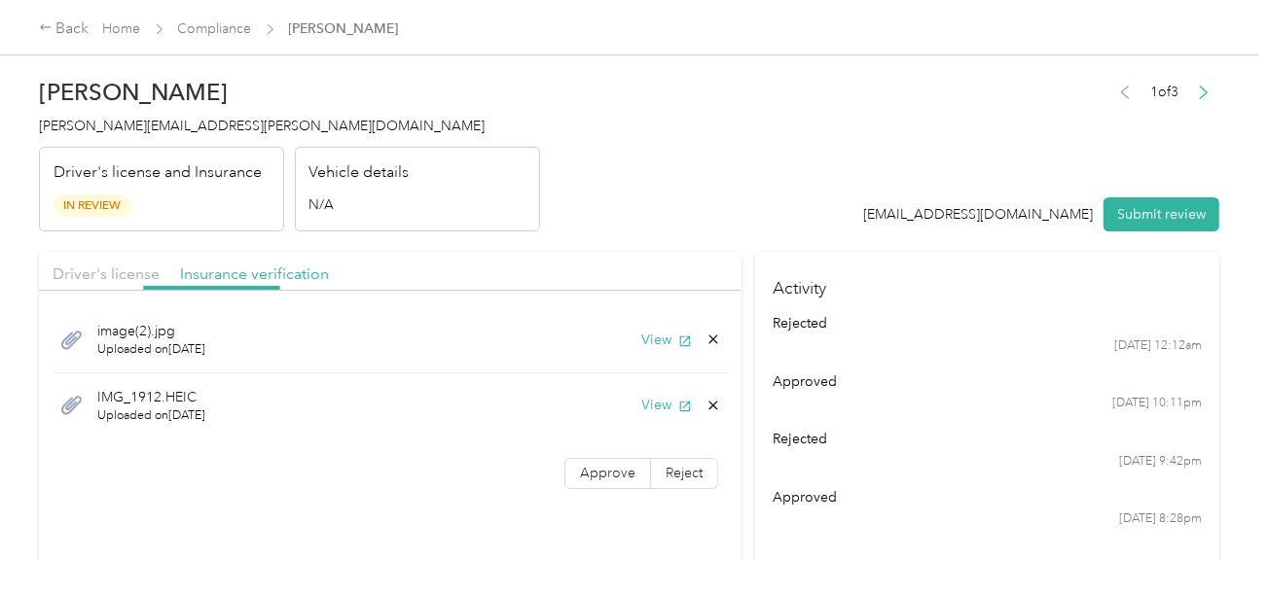
click at [768, 200] on header "[PERSON_NAME] Justus [EMAIL_ADDRESS][PERSON_NAME][DOMAIN_NAME] Driver's license…" at bounding box center [629, 149] width 1180 height 163
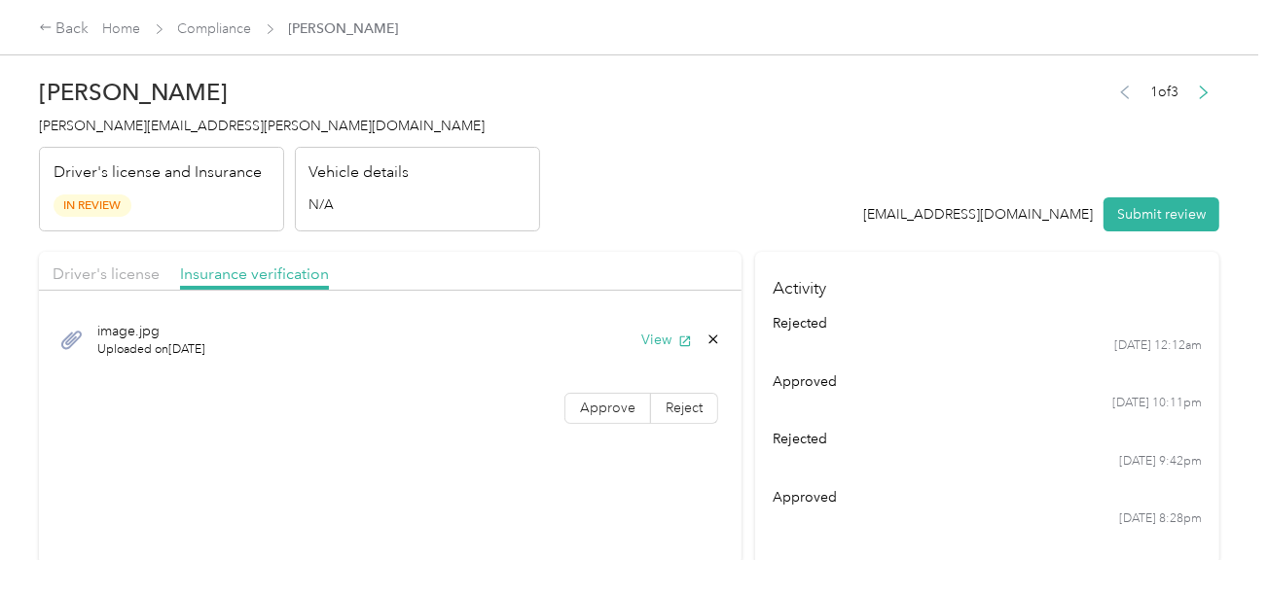
drag, startPoint x: 587, startPoint y: 398, endPoint x: 746, endPoint y: 205, distance: 250.1
click at [591, 397] on label "Approve" at bounding box center [607, 408] width 87 height 31
click at [750, 203] on header "[PERSON_NAME] Justus [EMAIL_ADDRESS][PERSON_NAME][DOMAIN_NAME] Driver's license…" at bounding box center [629, 149] width 1180 height 163
click at [108, 274] on span "Driver's license" at bounding box center [106, 274] width 107 height 18
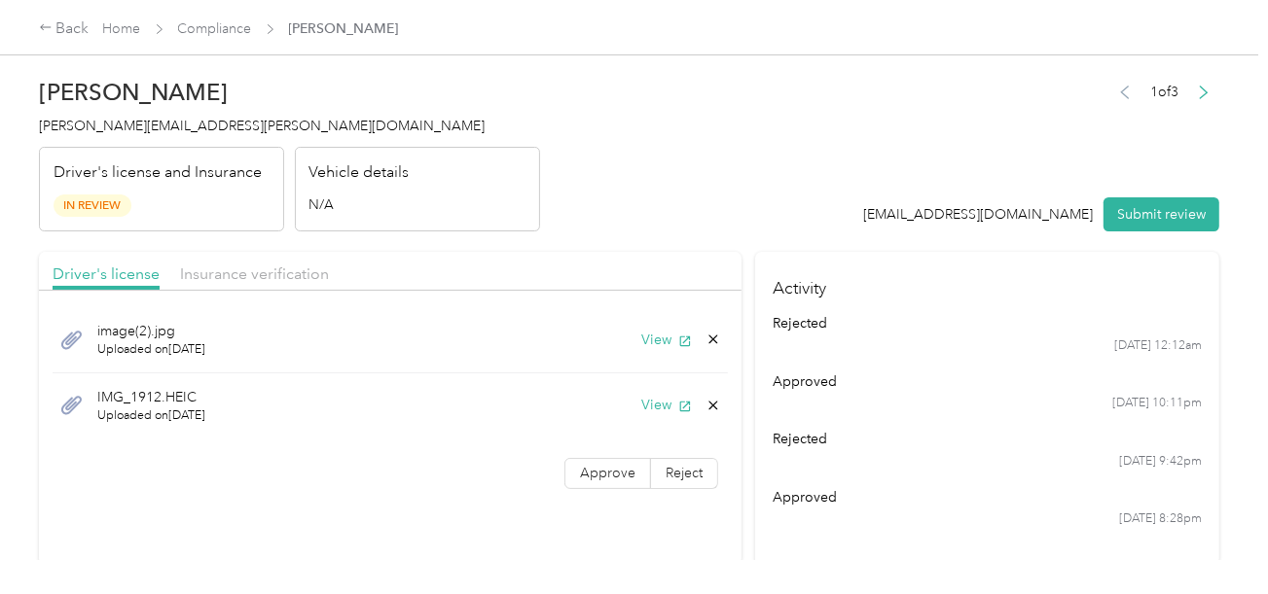
drag, startPoint x: 242, startPoint y: 269, endPoint x: 704, endPoint y: 196, distance: 467.8
click at [245, 269] on span "Insurance verification" at bounding box center [254, 274] width 149 height 18
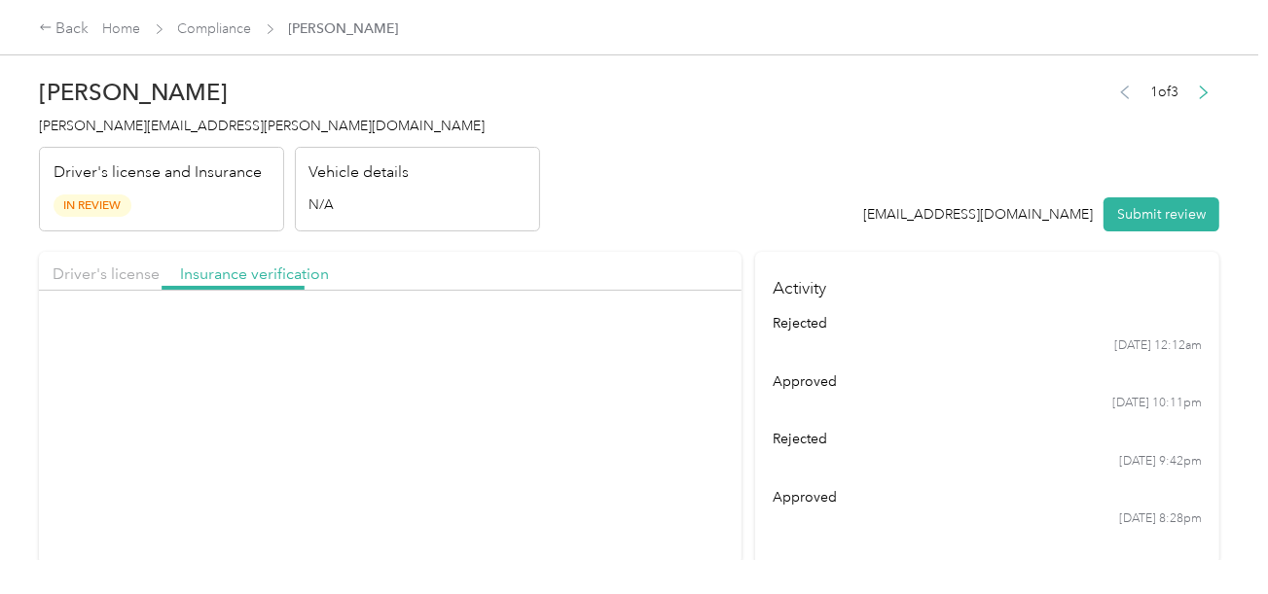
click at [710, 195] on header "[PERSON_NAME] Justus [EMAIL_ADDRESS][PERSON_NAME][DOMAIN_NAME] Driver's license…" at bounding box center [629, 149] width 1180 height 163
click at [600, 426] on div "image.jpg Uploaded on [DATE] View Approve Reject" at bounding box center [390, 369] width 702 height 137
click at [620, 415] on label "Approve" at bounding box center [607, 408] width 87 height 31
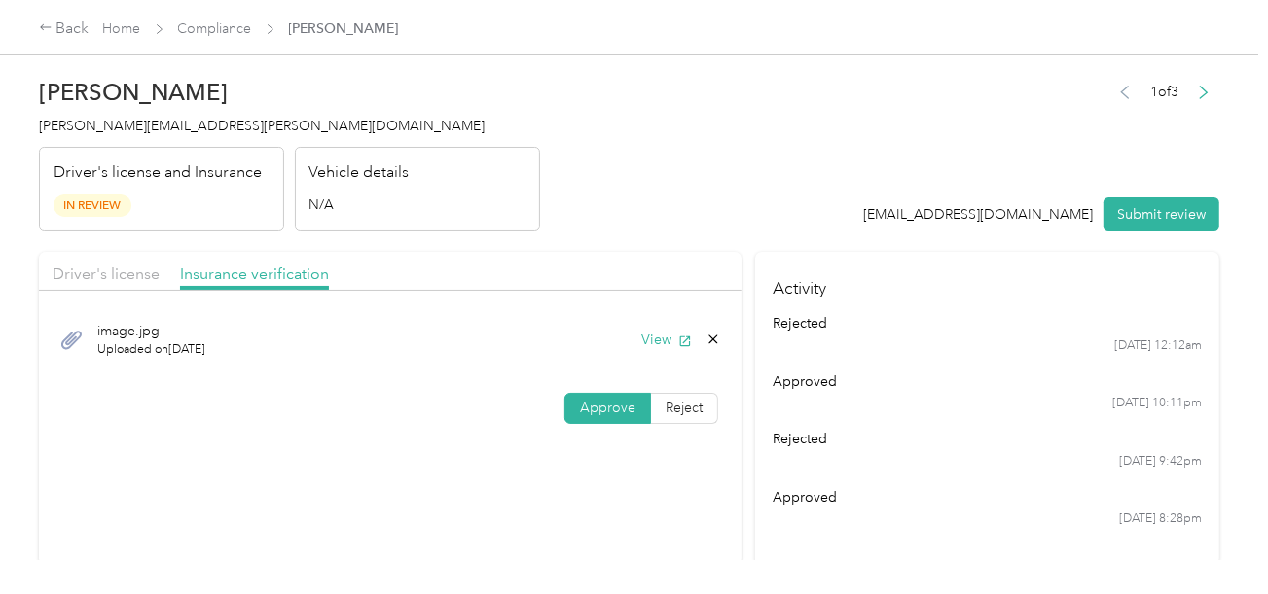
drag, startPoint x: 146, startPoint y: 278, endPoint x: 240, endPoint y: 261, distance: 96.0
click at [147, 278] on span "Driver's license" at bounding box center [106, 274] width 107 height 18
click at [728, 208] on header "[PERSON_NAME] Justus [EMAIL_ADDRESS][PERSON_NAME][DOMAIN_NAME] Driver's license…" at bounding box center [629, 149] width 1180 height 163
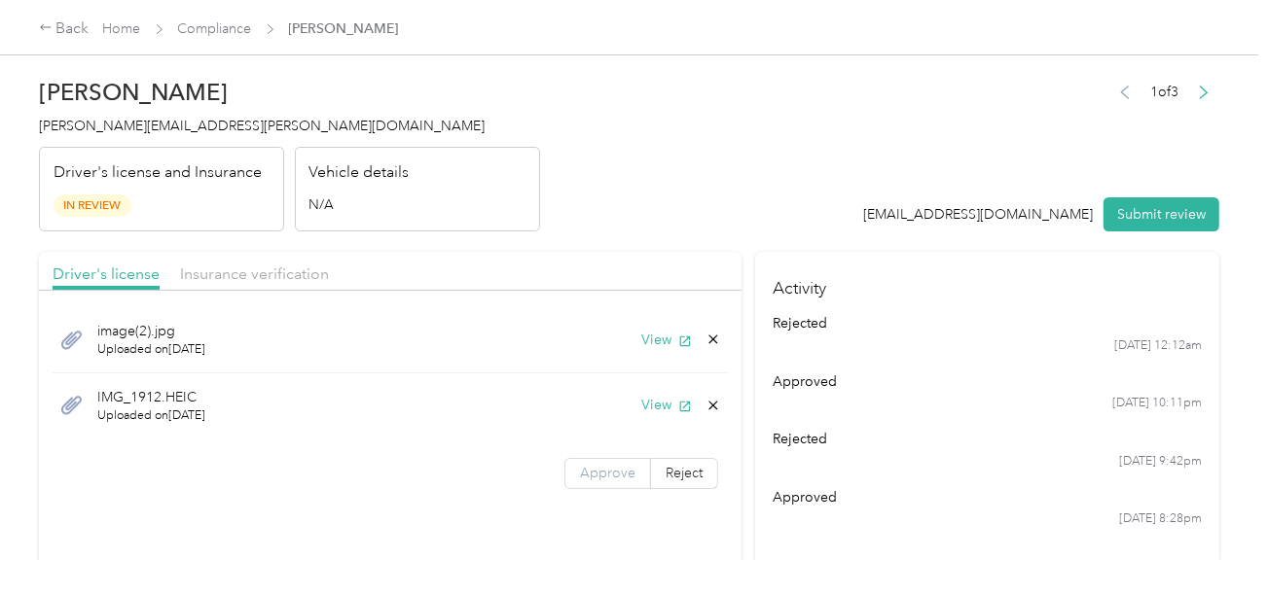
click at [603, 465] on span "Approve" at bounding box center [607, 473] width 55 height 17
click at [683, 336] on icon "button" at bounding box center [685, 342] width 14 height 14
click at [652, 395] on button "View" at bounding box center [666, 405] width 51 height 20
drag, startPoint x: 815, startPoint y: 119, endPoint x: 1129, endPoint y: 251, distance: 341.0
click at [817, 122] on header "[PERSON_NAME] Justus [EMAIL_ADDRESS][PERSON_NAME][DOMAIN_NAME] Driver's license…" at bounding box center [629, 149] width 1180 height 163
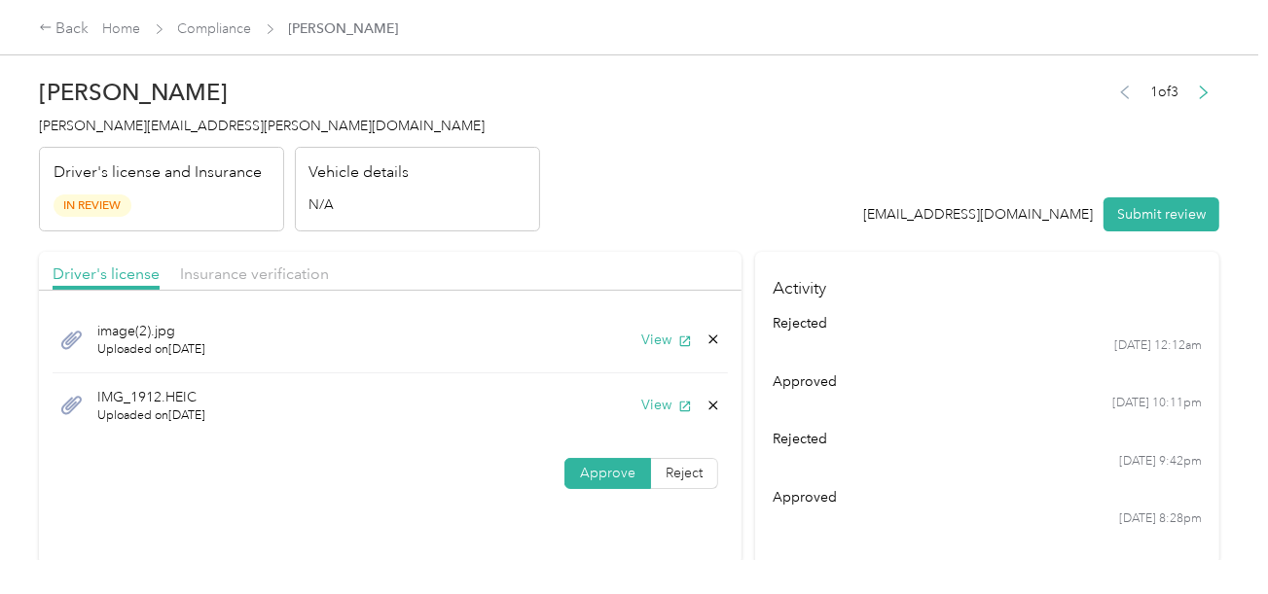
click at [1154, 227] on button "Submit review" at bounding box center [1161, 214] width 116 height 34
drag, startPoint x: 735, startPoint y: 211, endPoint x: 590, endPoint y: 211, distance: 145.9
click at [734, 211] on header "[PERSON_NAME] Justus [EMAIL_ADDRESS][PERSON_NAME][DOMAIN_NAME] Driver's license…" at bounding box center [629, 149] width 1180 height 163
click at [83, 121] on span "[PERSON_NAME][EMAIL_ADDRESS][PERSON_NAME][DOMAIN_NAME]" at bounding box center [262, 126] width 446 height 17
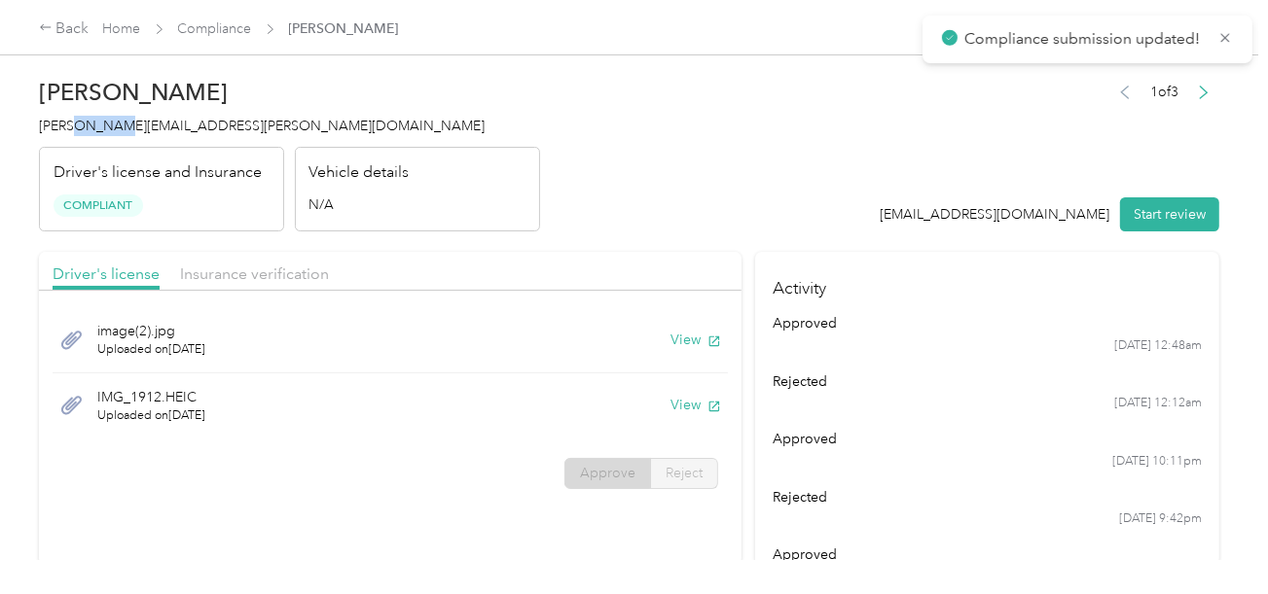
click at [83, 121] on span "[PERSON_NAME][EMAIL_ADDRESS][PERSON_NAME][DOMAIN_NAME]" at bounding box center [262, 126] width 446 height 17
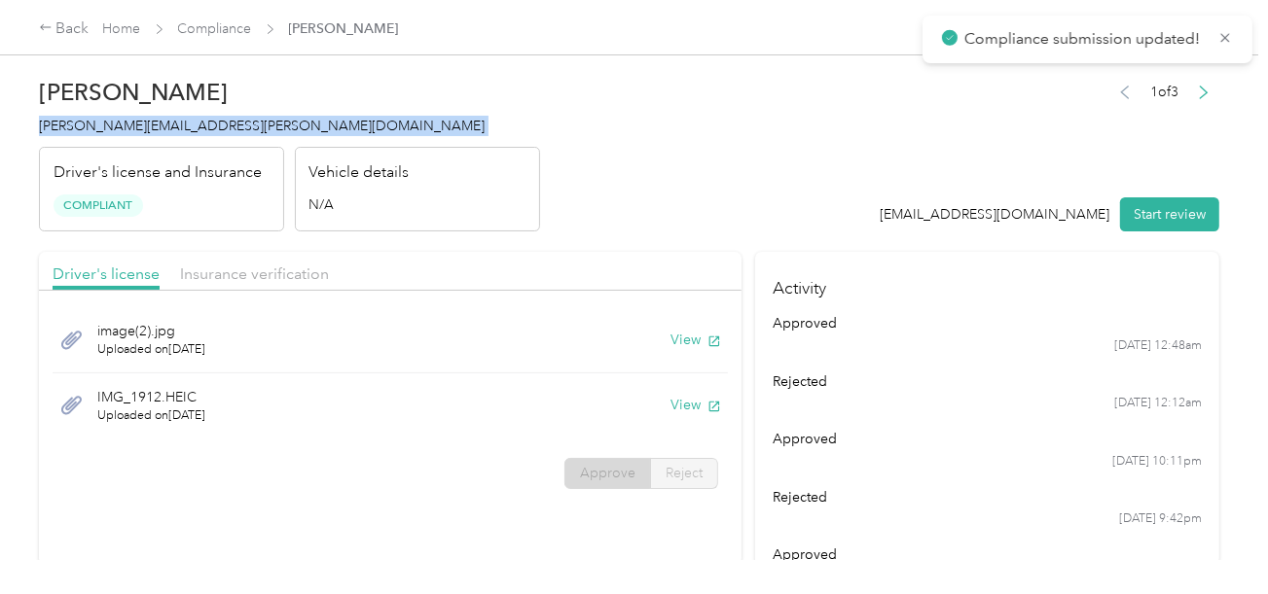
click at [83, 121] on span "[PERSON_NAME][EMAIL_ADDRESS][PERSON_NAME][DOMAIN_NAME]" at bounding box center [262, 126] width 446 height 17
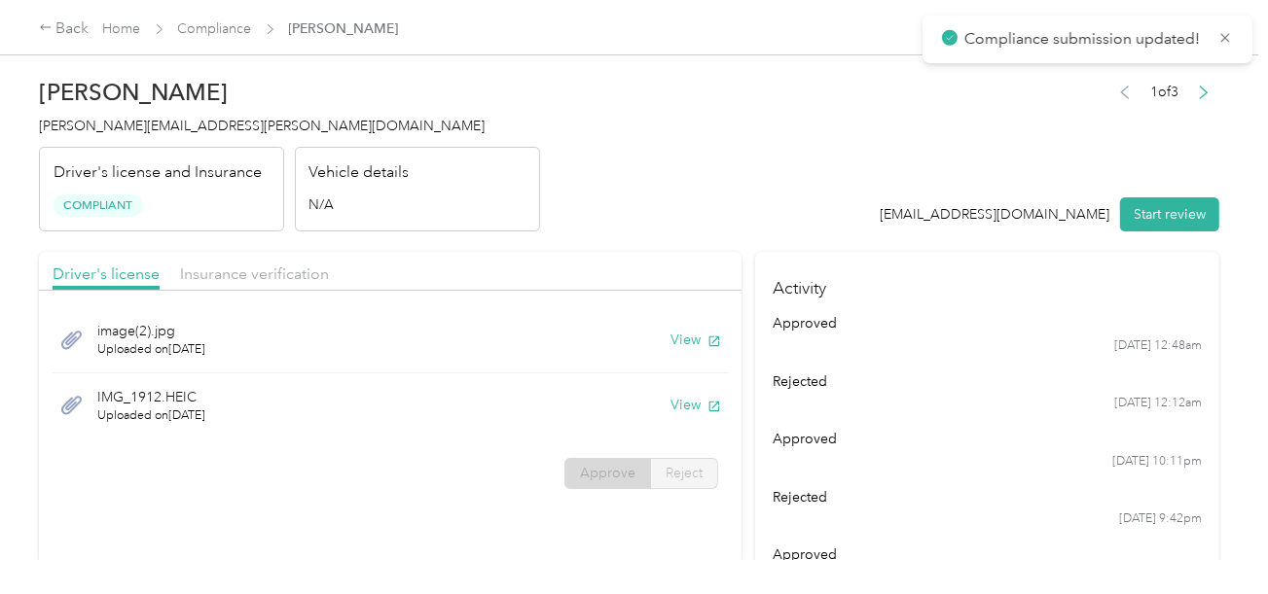
drag, startPoint x: 246, startPoint y: 255, endPoint x: 263, endPoint y: 255, distance: 16.5
click at [248, 255] on div "Driver's license Insurance verification" at bounding box center [390, 271] width 702 height 39
click at [334, 264] on div "Driver's license Insurance verification" at bounding box center [390, 271] width 702 height 39
click at [233, 279] on span "Insurance verification" at bounding box center [254, 274] width 149 height 18
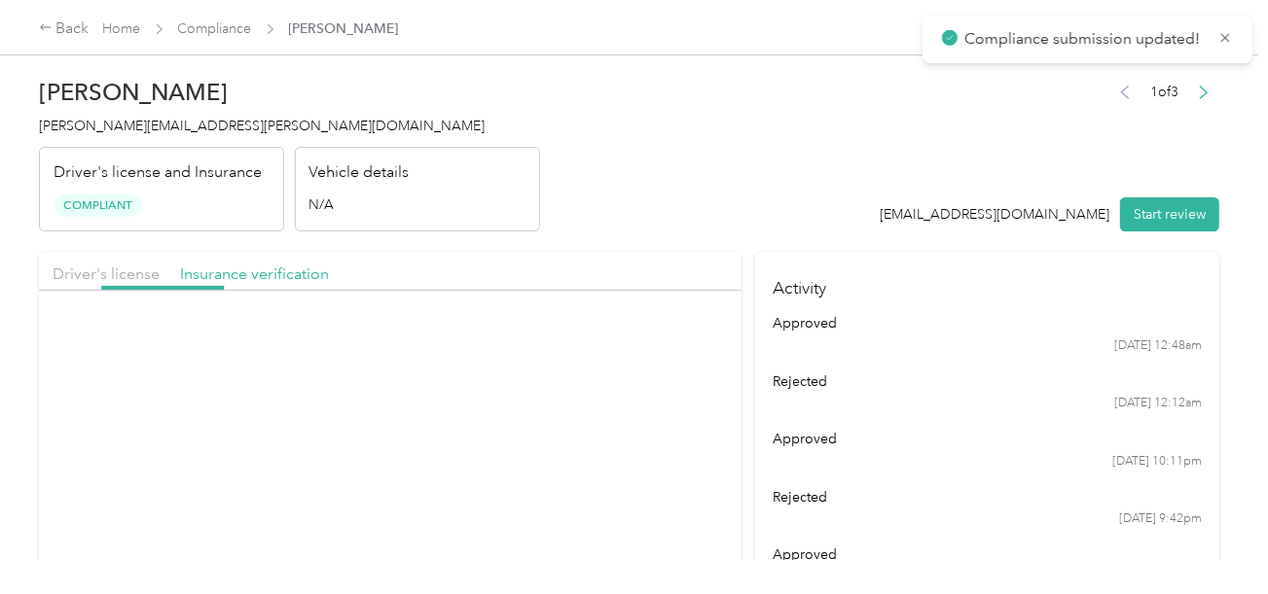
drag, startPoint x: 586, startPoint y: 214, endPoint x: 624, endPoint y: 287, distance: 82.2
click at [588, 216] on header "[PERSON_NAME] Justus [EMAIL_ADDRESS][PERSON_NAME][DOMAIN_NAME] Driver's license…" at bounding box center [629, 149] width 1180 height 163
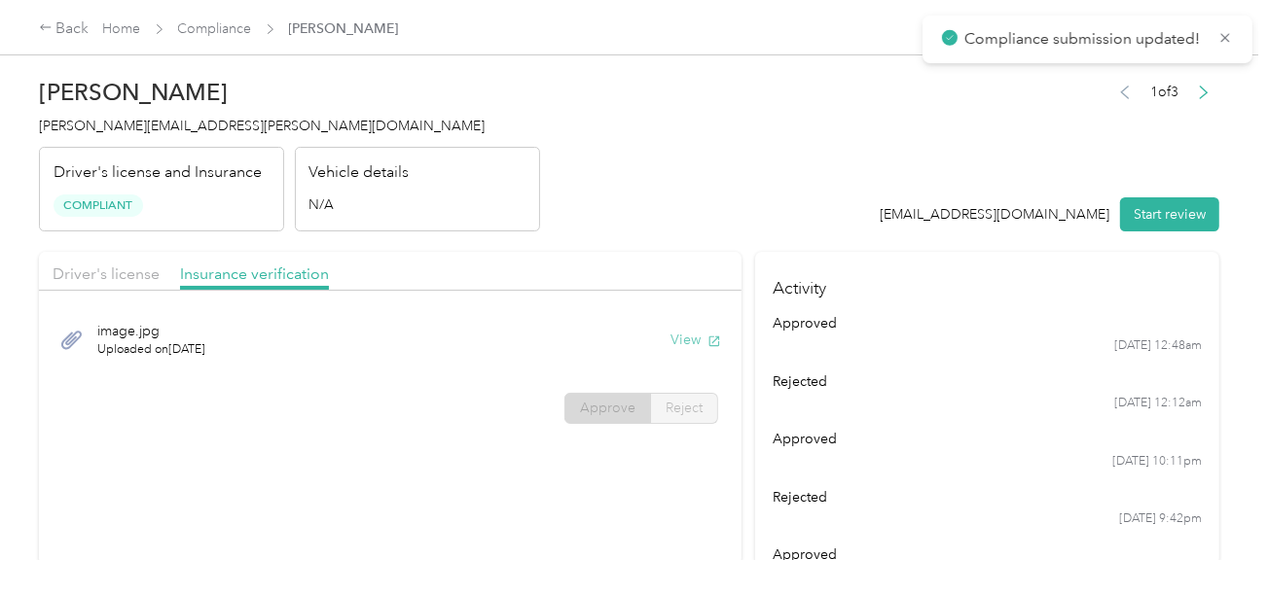
click at [672, 330] on button "View" at bounding box center [695, 340] width 51 height 20
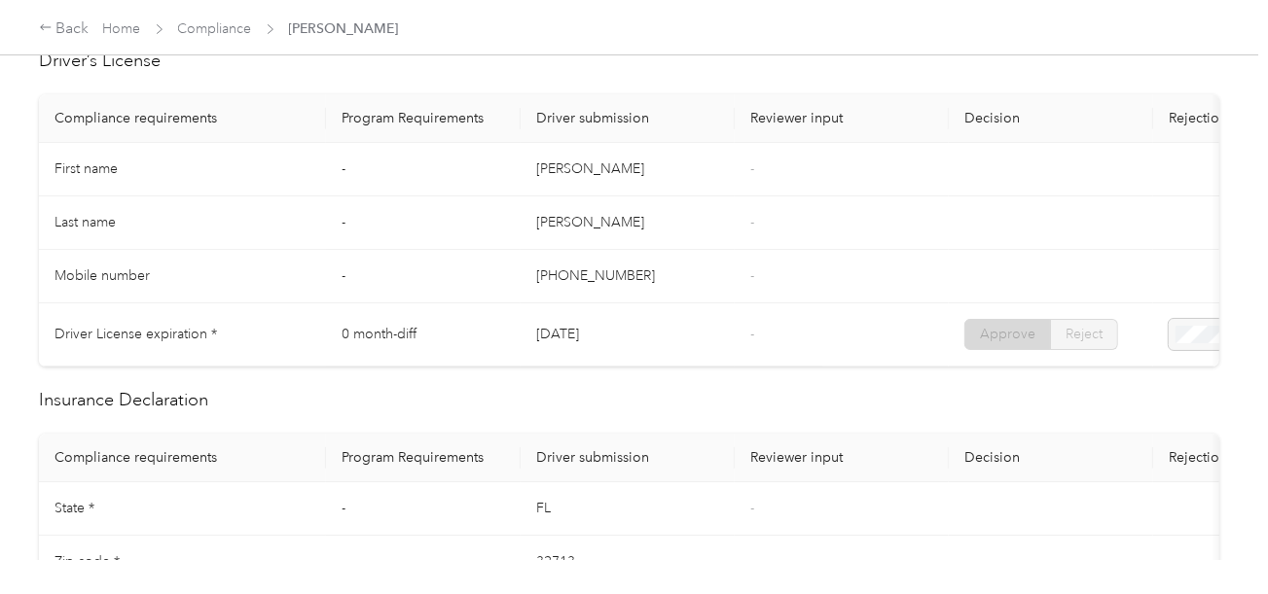
scroll to position [681, 0]
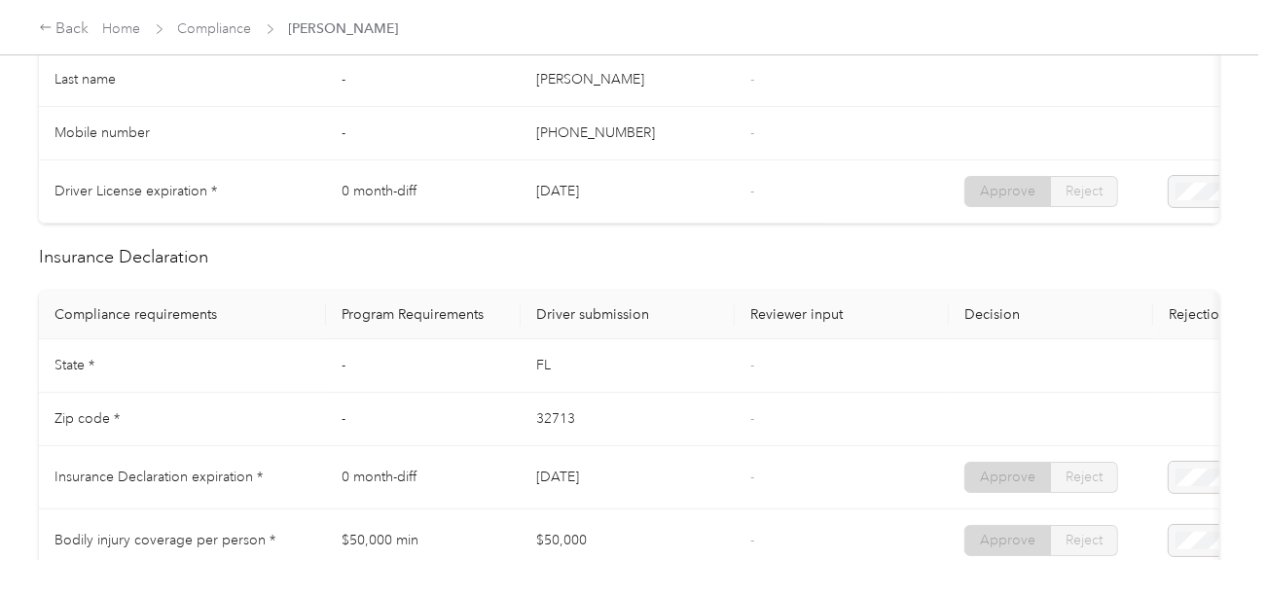
click at [231, 87] on td "Last name" at bounding box center [182, 81] width 287 height 54
click at [231, 33] on link "Compliance" at bounding box center [215, 28] width 74 height 17
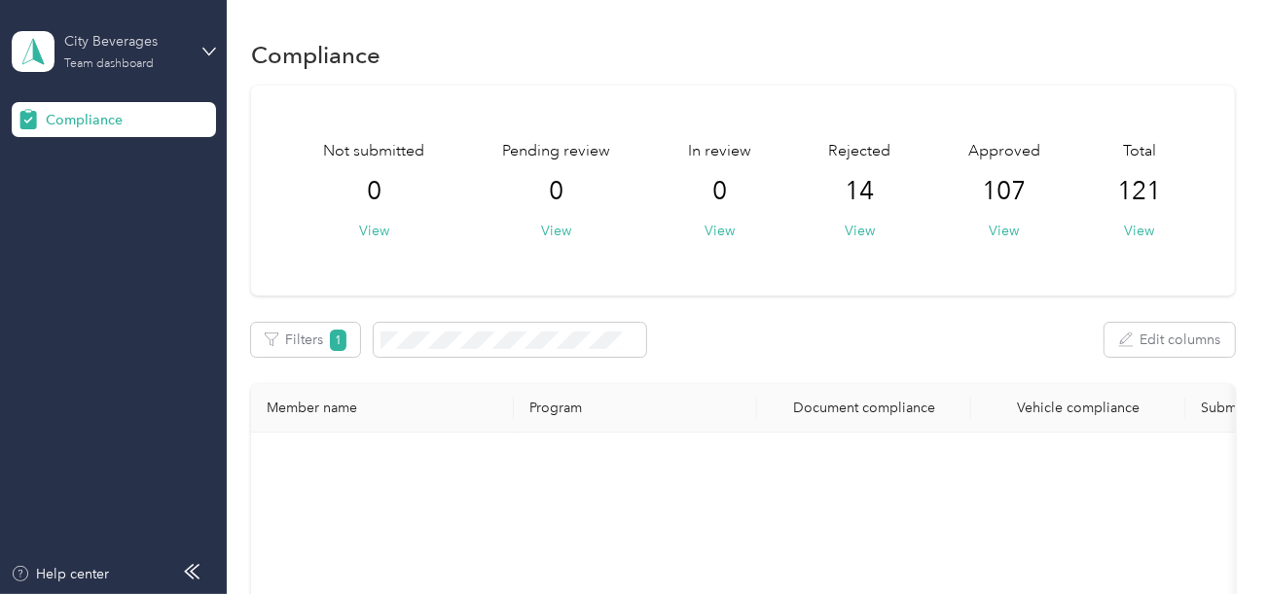
drag, startPoint x: 150, startPoint y: 35, endPoint x: 157, endPoint y: 65, distance: 30.9
click at [150, 35] on div "City Beverages" at bounding box center [125, 41] width 122 height 20
click at [99, 195] on div "Log out" at bounding box center [65, 204] width 75 height 20
